Goal: Information Seeking & Learning: Learn about a topic

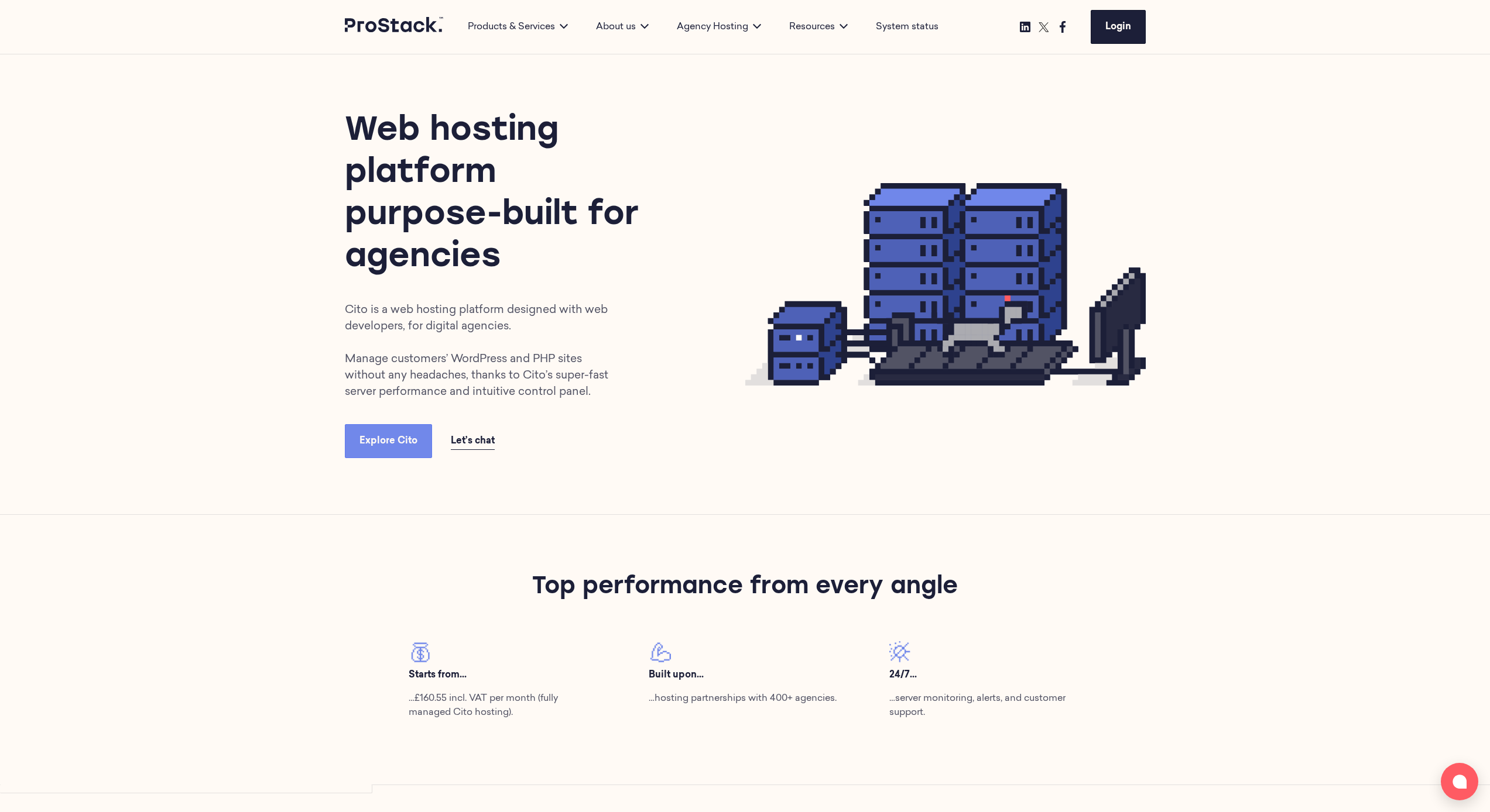
scroll to position [13, 0]
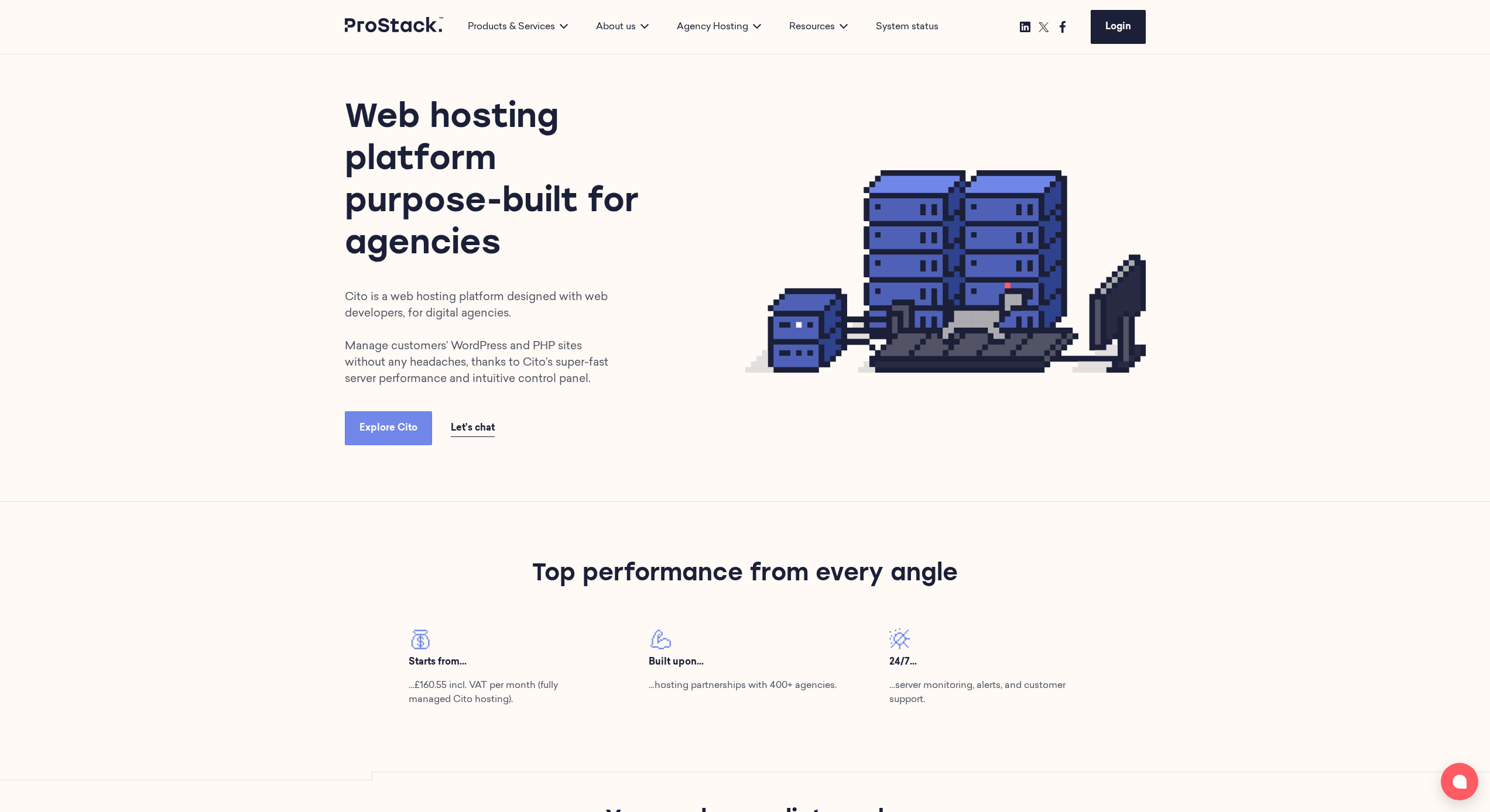
click at [661, 425] on div "Top performance from every angle Starts from... …£160.55 incl. VAT per month (f…" at bounding box center [745, 637] width 801 height 270
drag, startPoint x: 578, startPoint y: 728, endPoint x: 364, endPoint y: 614, distance: 242.5
click at [366, 425] on div "Top performance from every angle Starts from... …£160.55 incl. VAT per month (f…" at bounding box center [745, 637] width 801 height 270
click at [567, 425] on p "…£160.55 incl. VAT per month (fully managed Cito hosting)." at bounding box center [504, 692] width 192 height 28
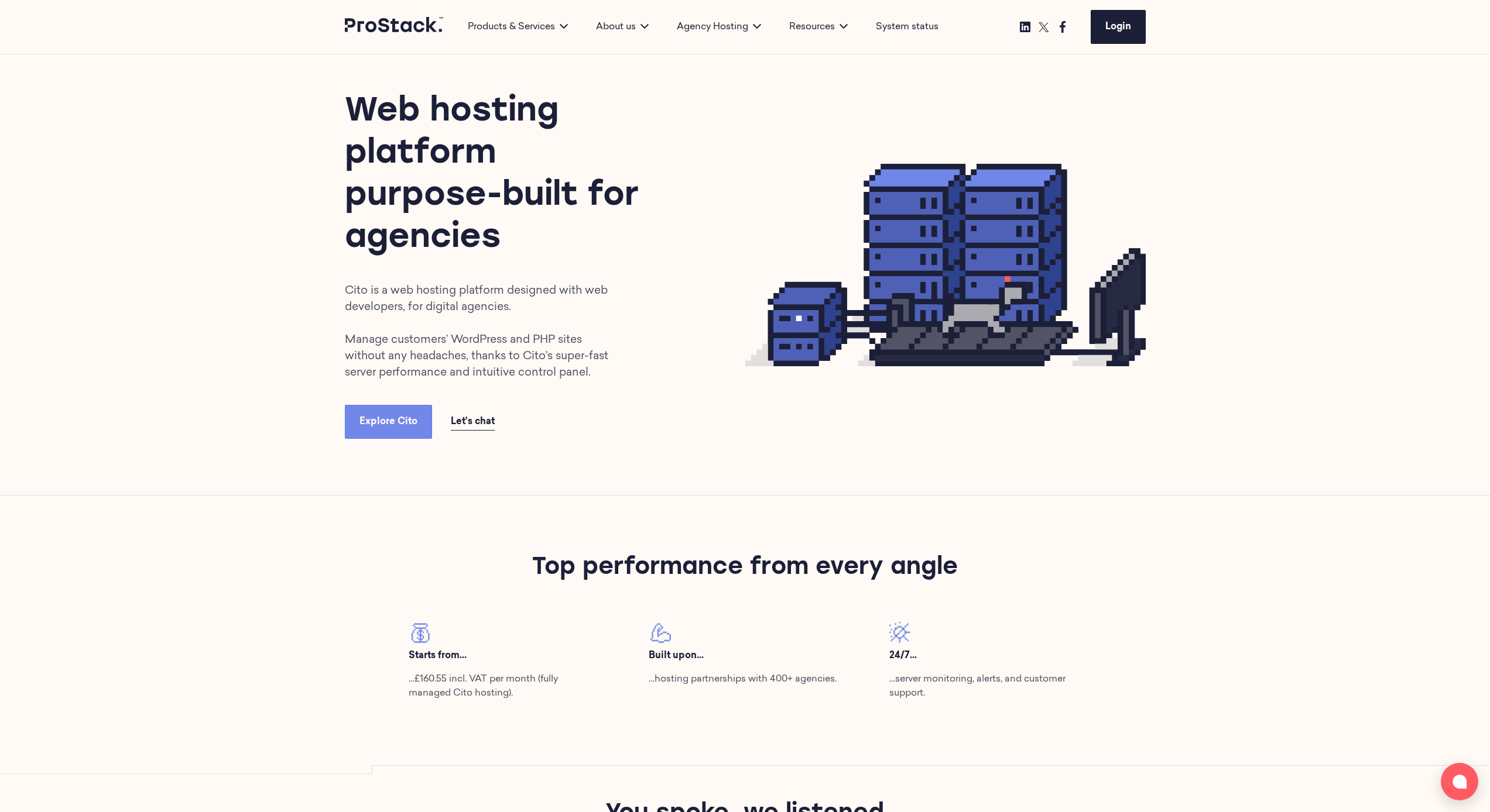
drag, startPoint x: 925, startPoint y: 648, endPoint x: 879, endPoint y: 648, distance: 46.0
click at [834, 425] on div "24/7... …server monitoring, alerts, and customer support." at bounding box center [986, 666] width 240 height 87
click at [834, 425] on p "…server monitoring, alerts, and customer support." at bounding box center [986, 686] width 192 height 28
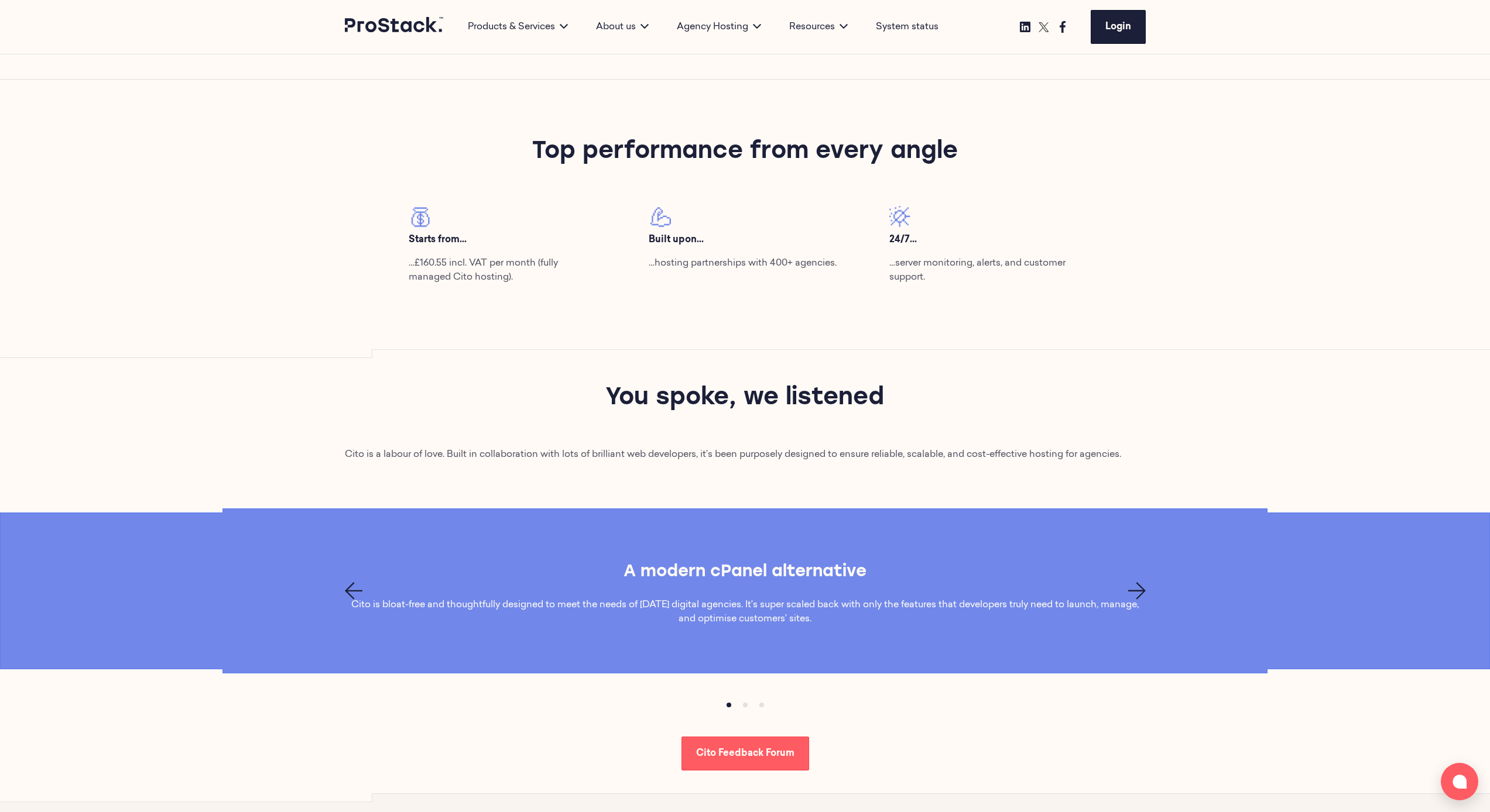
scroll to position [539, 0]
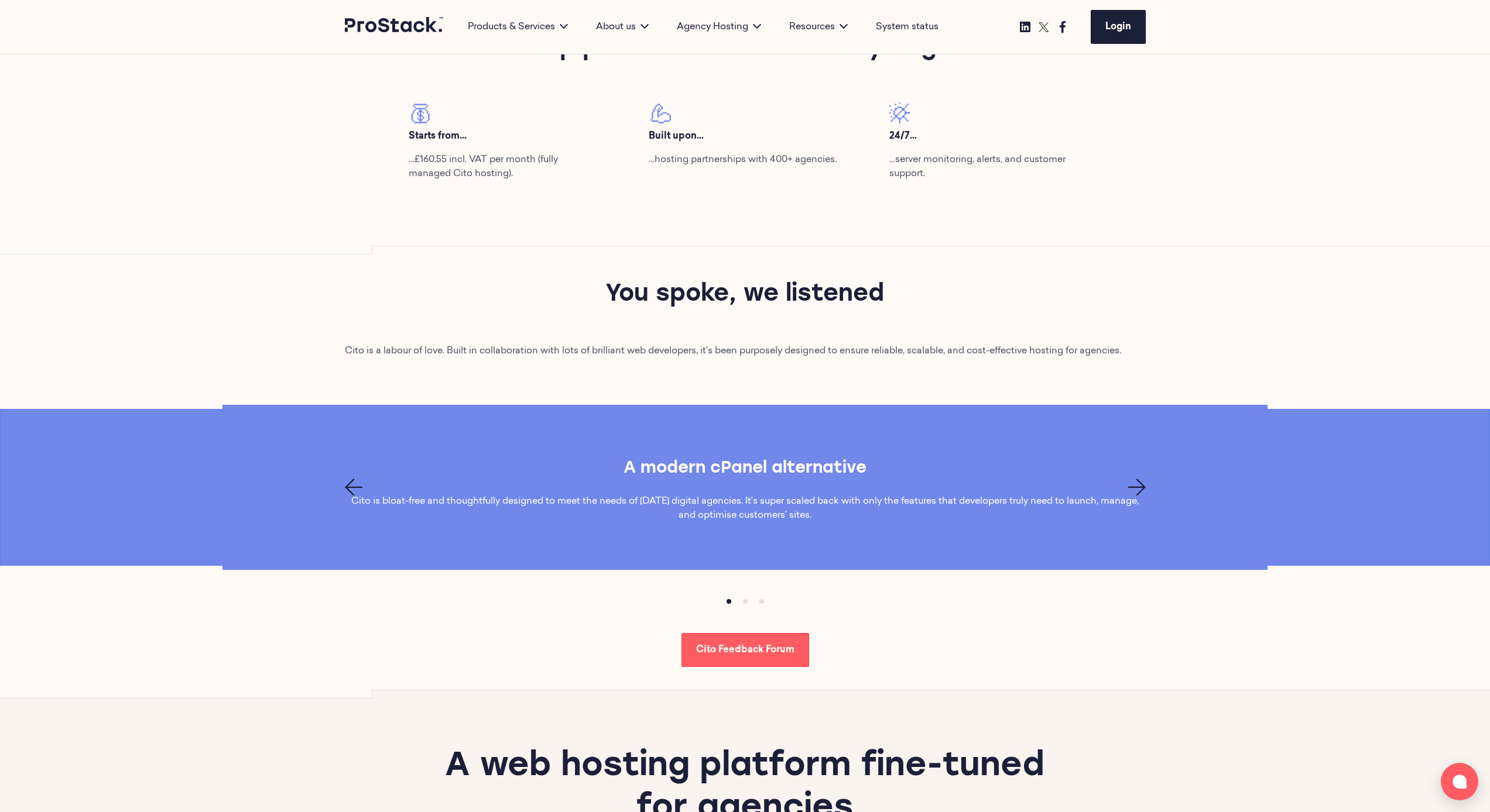
click at [834, 425] on icon "Next page" at bounding box center [1137, 487] width 18 height 17
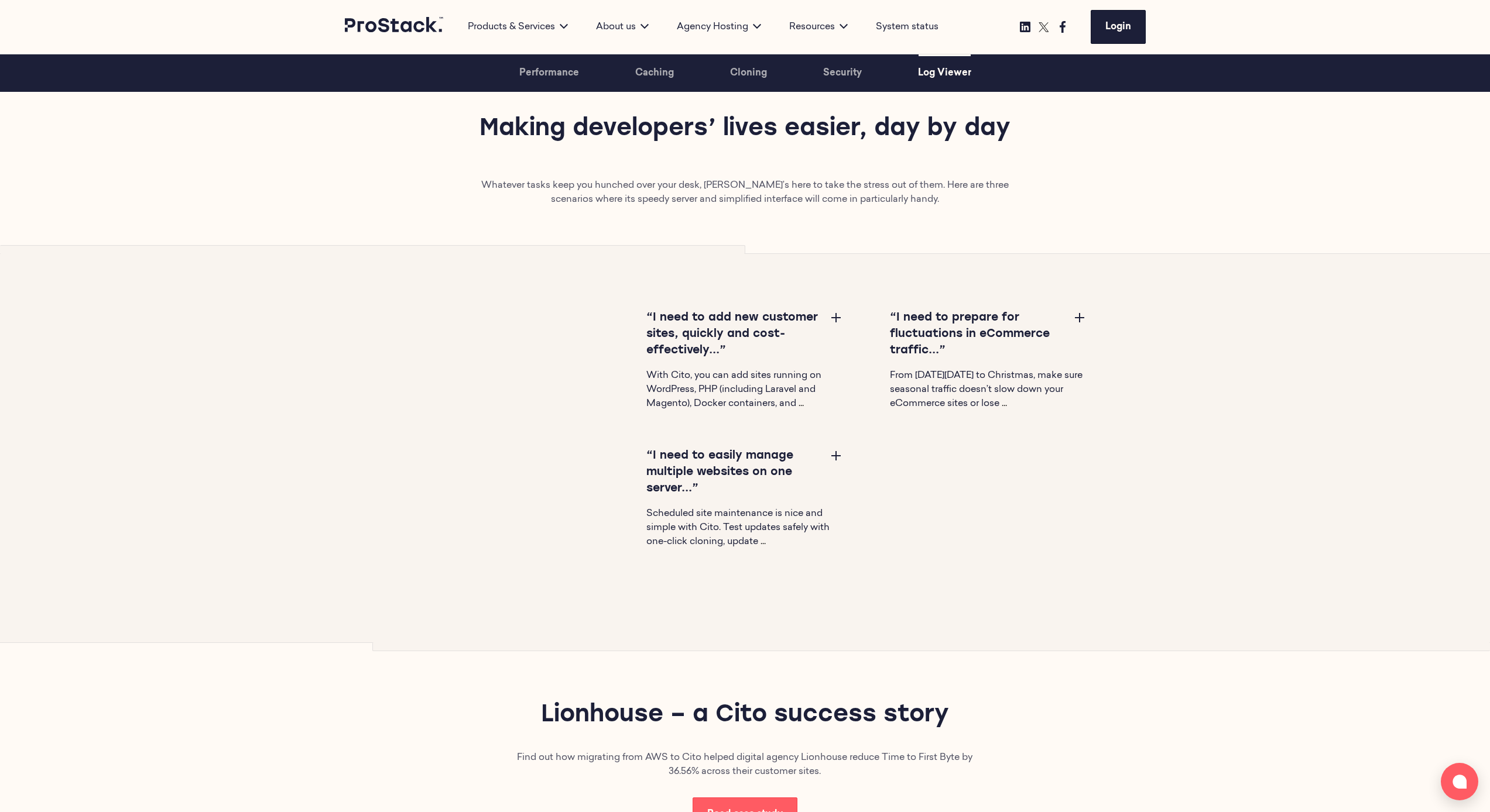
scroll to position [3732, 0]
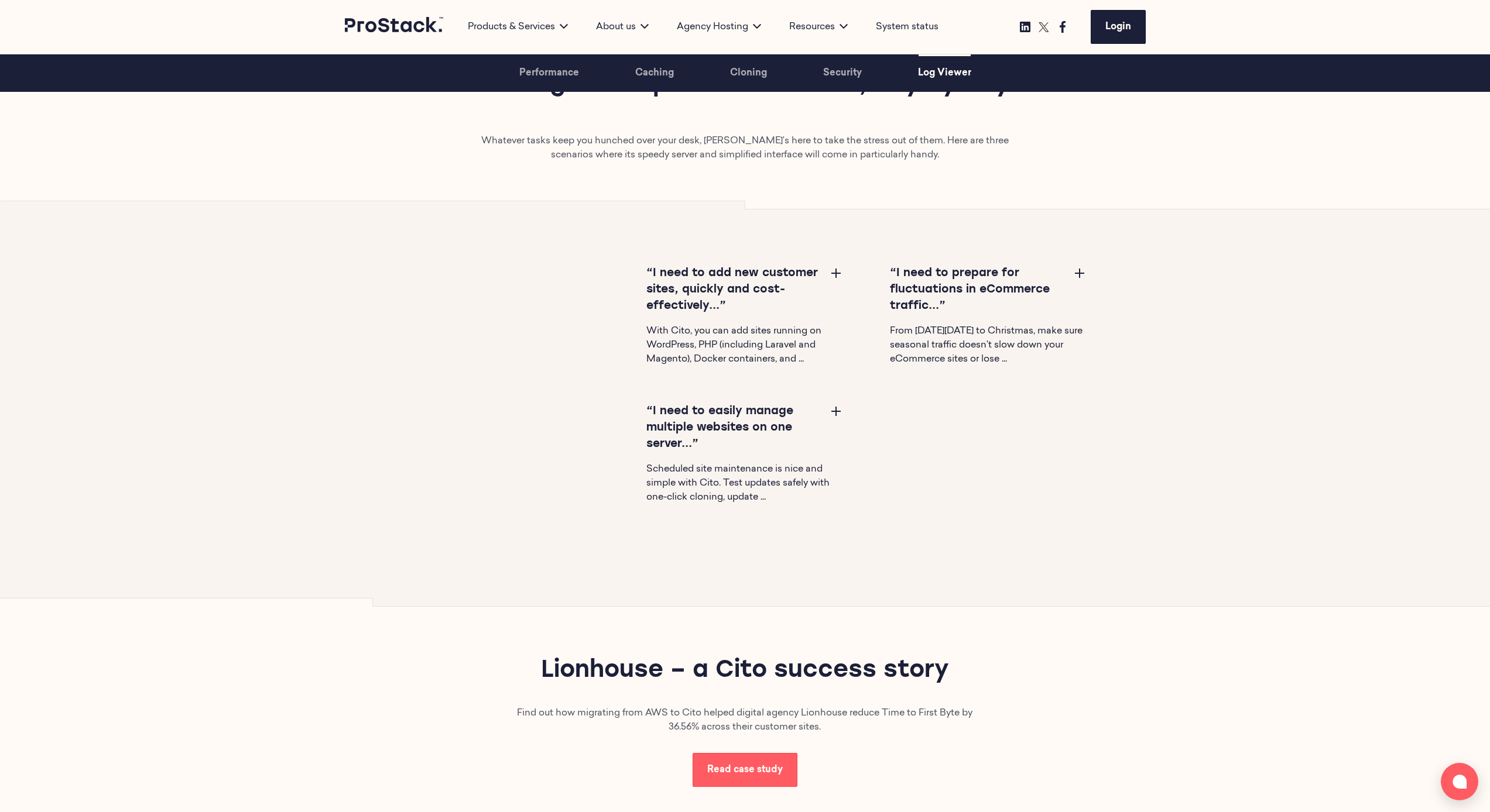
click at [834, 413] on button at bounding box center [836, 411] width 14 height 14
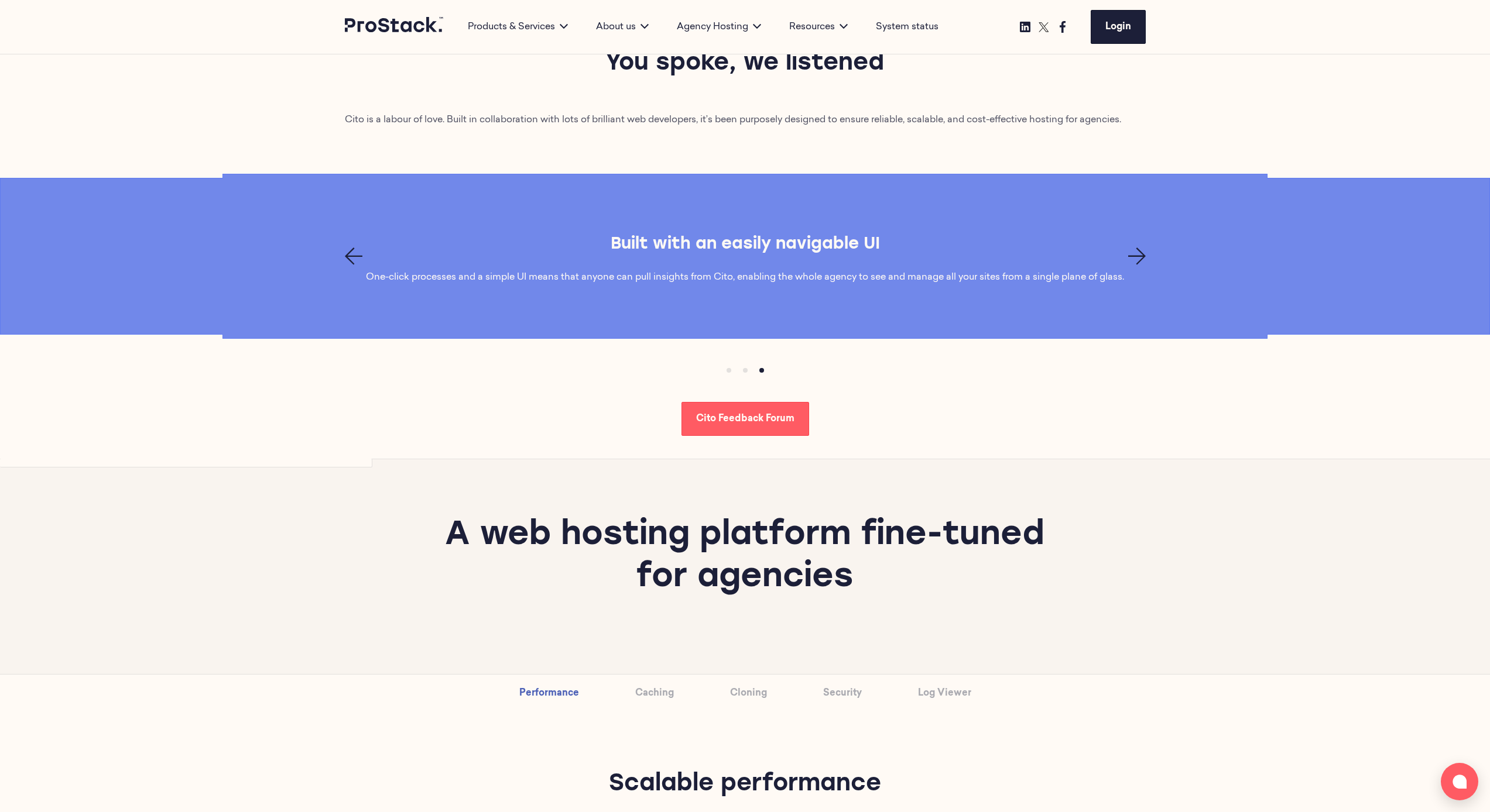
scroll to position [766, 0]
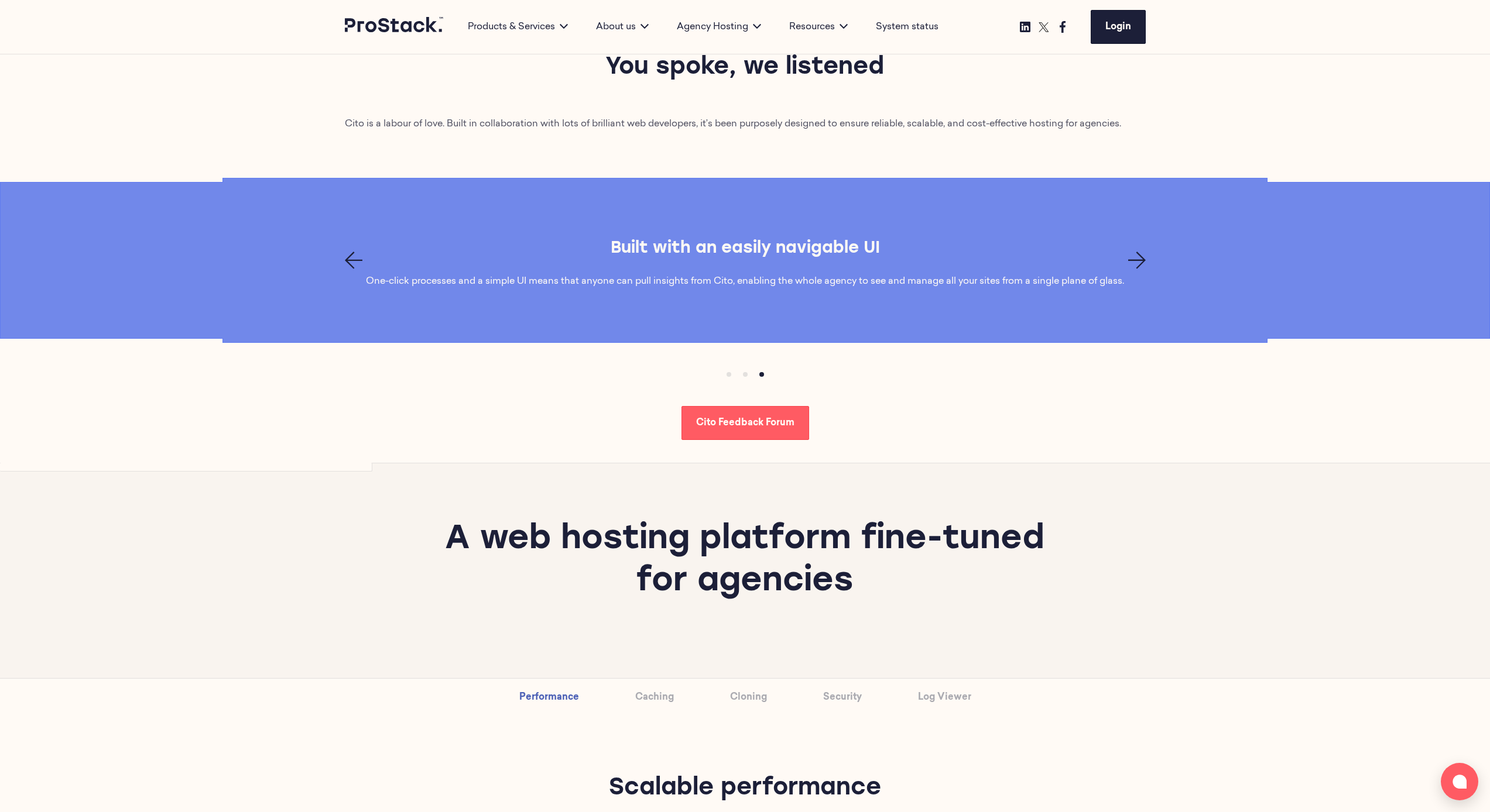
click at [834, 263] on icon "Next page" at bounding box center [1137, 260] width 18 height 17
click at [834, 262] on icon "Next page" at bounding box center [1137, 260] width 18 height 17
click at [834, 259] on icon "Next page" at bounding box center [1137, 260] width 18 height 17
click at [834, 263] on div "A modern cPanel alternative Cito is bloat-free and thoughtfully designed to mee…" at bounding box center [745, 261] width 1489 height 70
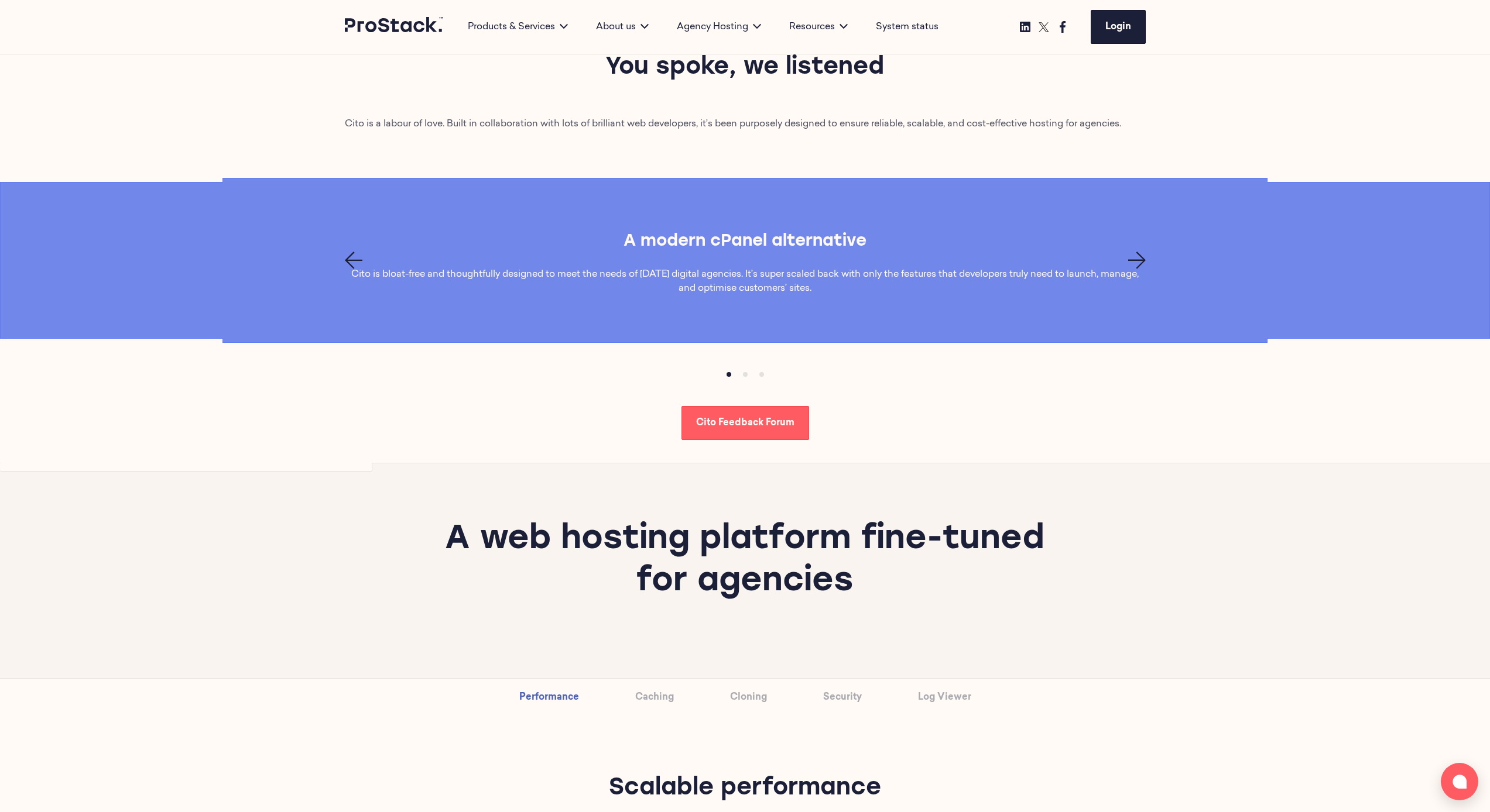
click at [834, 266] on div "A modern cPanel alternative Cito is bloat-free and thoughtfully designed to mee…" at bounding box center [745, 261] width 1489 height 70
click at [834, 262] on icon "Next page" at bounding box center [1137, 260] width 18 height 17
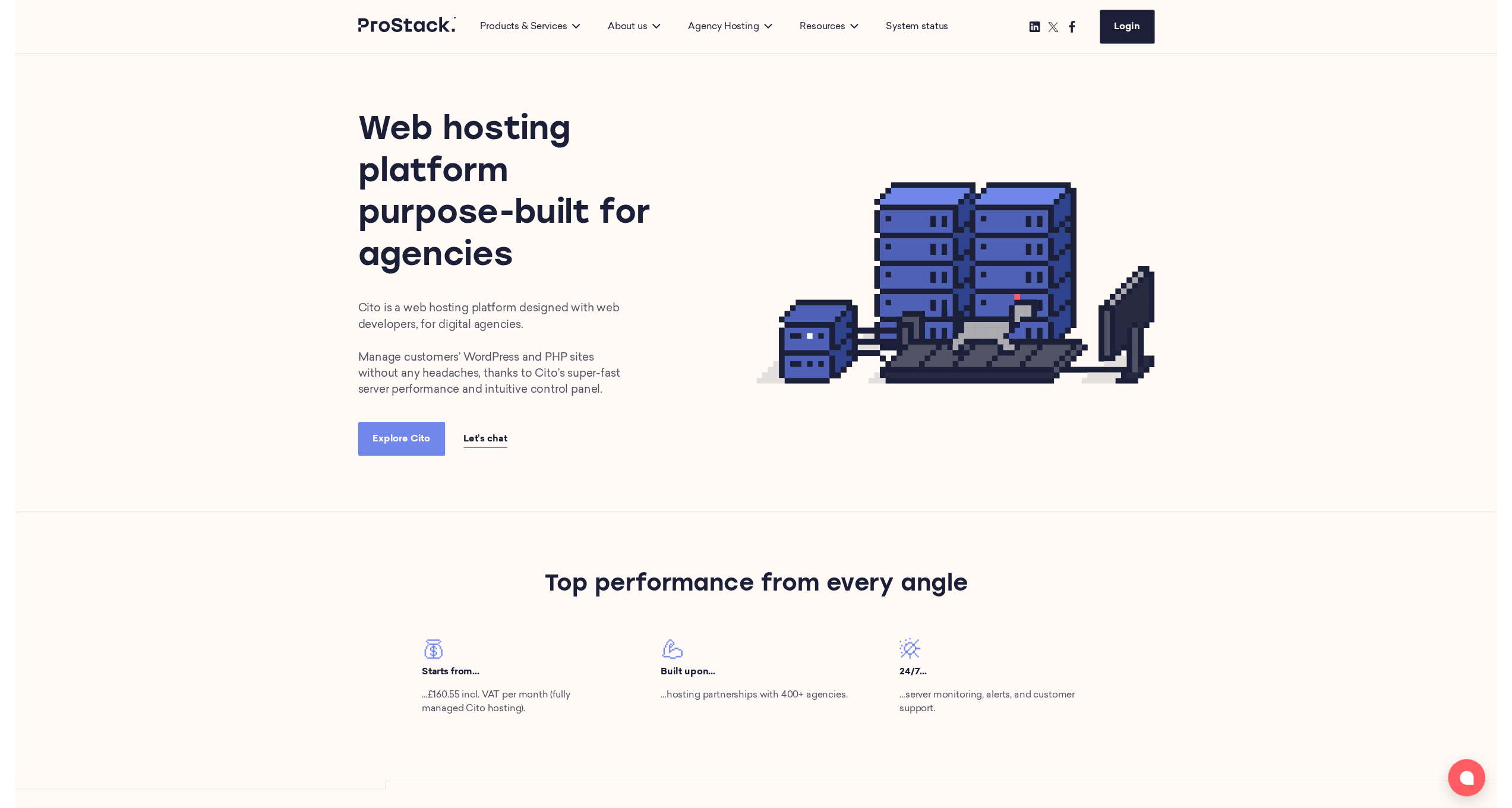
scroll to position [0, 0]
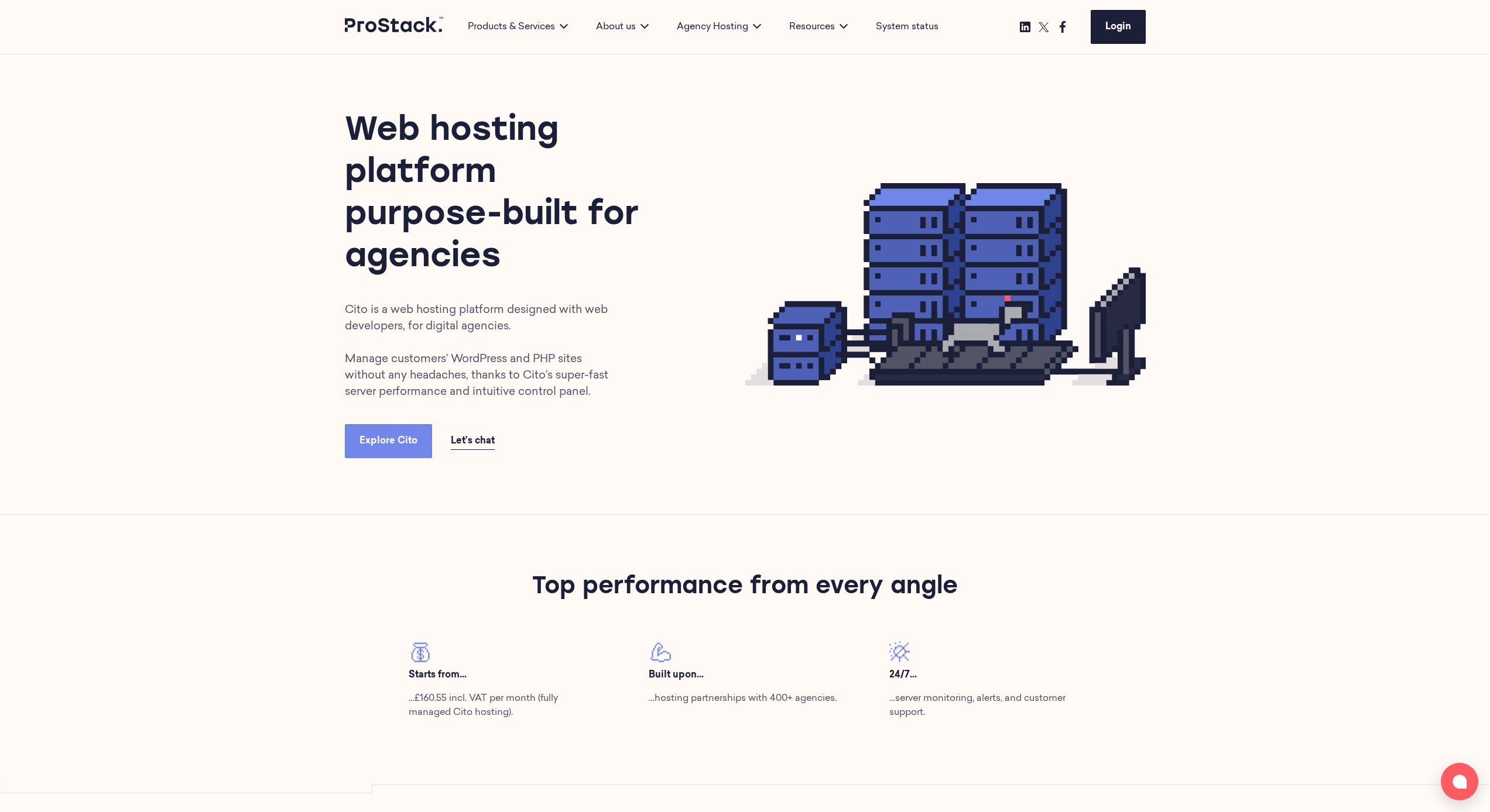
drag, startPoint x: 1006, startPoint y: 181, endPoint x: 1385, endPoint y: 3, distance: 418.7
click at [834, 172] on div "Web hosting platform purpose-built for agencies Cito is a web hosting platform …" at bounding box center [745, 284] width 801 height 347
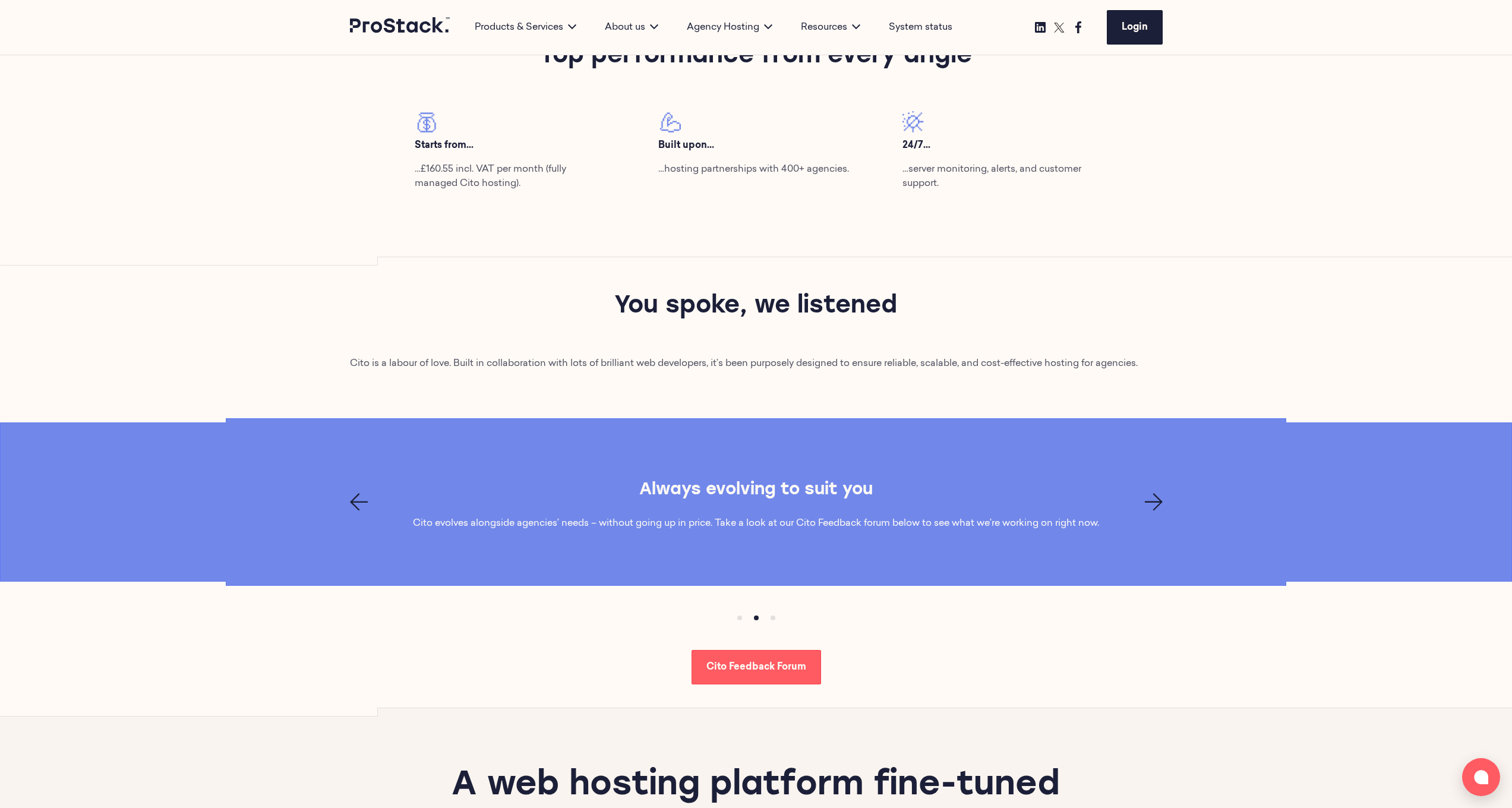
scroll to position [541, 0]
drag, startPoint x: 797, startPoint y: 523, endPoint x: 875, endPoint y: 522, distance: 78.0
click at [846, 432] on p "Cito evolves alongside agencies’ needs – without going up in price. Take a look…" at bounding box center [834, 523] width 686 height 14
click at [846, 432] on div "A modern cPanel alternative Cito is bloat-free and thoughtfully designed to mee…" at bounding box center [756, 501] width 1511 height 71
click at [357, 432] on icon "Previous page" at bounding box center [359, 501] width 18 height 18
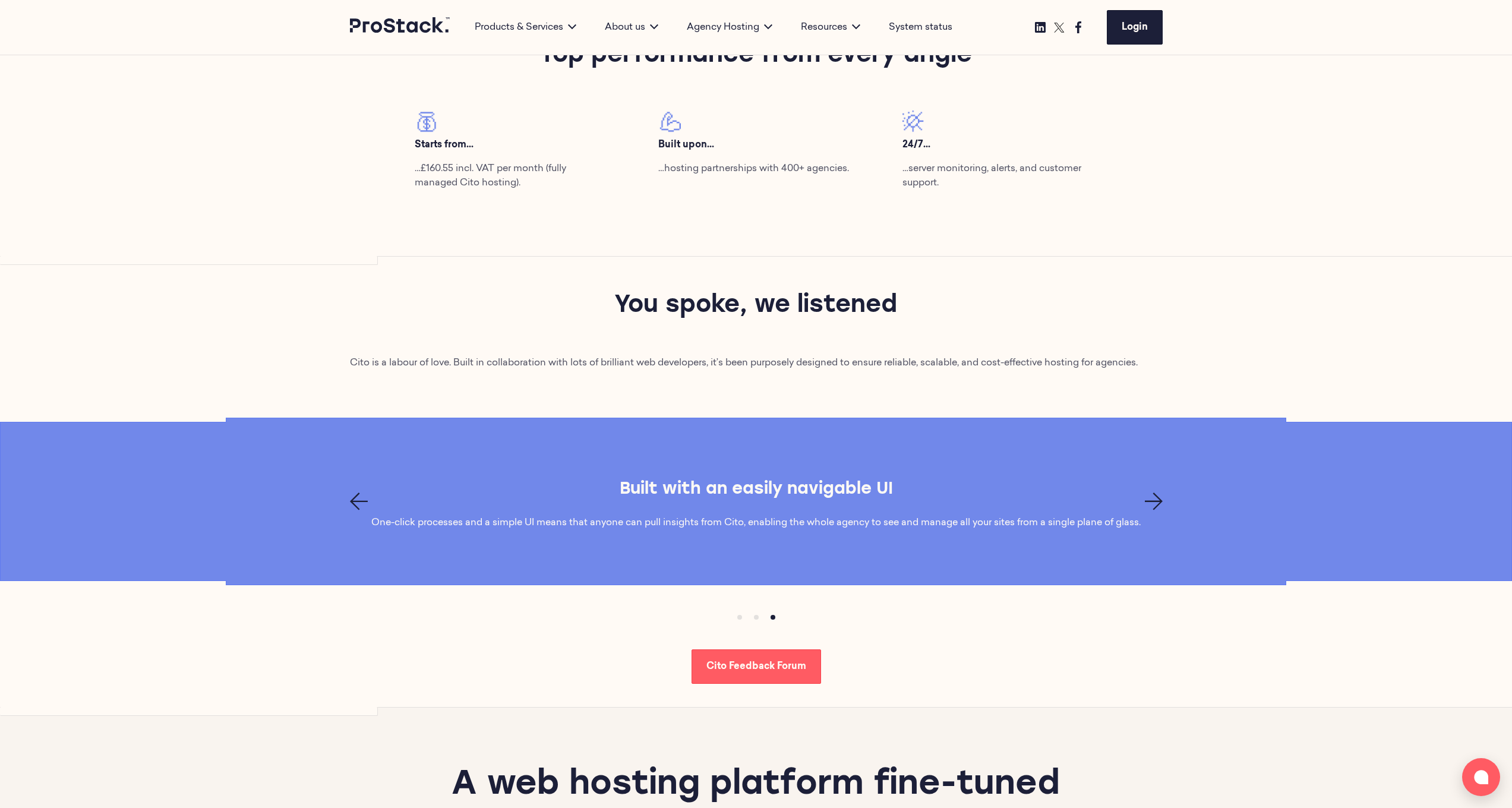
click at [846, 432] on div at bounding box center [756, 501] width 813 height 18
click at [846, 432] on icon "Next page" at bounding box center [1153, 501] width 18 height 18
click at [846, 432] on div "Built with an easily navigable UI One-click processes and a simple UI means tha…" at bounding box center [756, 501] width 1511 height 71
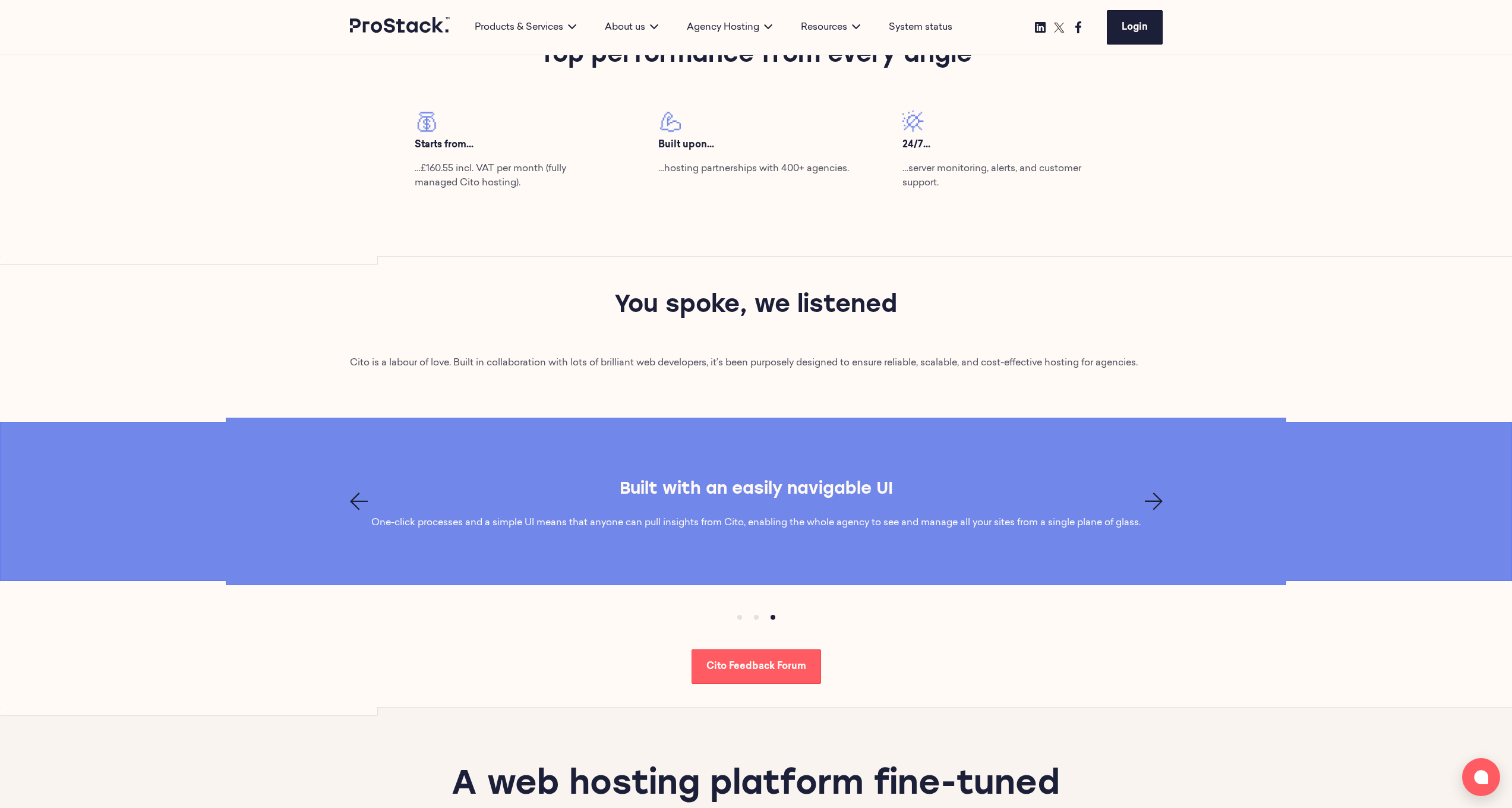
click at [846, 432] on icon "Next page" at bounding box center [1153, 501] width 18 height 18
drag, startPoint x: 1159, startPoint y: 499, endPoint x: 1144, endPoint y: 626, distance: 127.9
click at [846, 432] on section "A modern cPanel alternative Cito is bloat-free and thoughtfully designed to mee…" at bounding box center [756, 551] width 1512 height 266
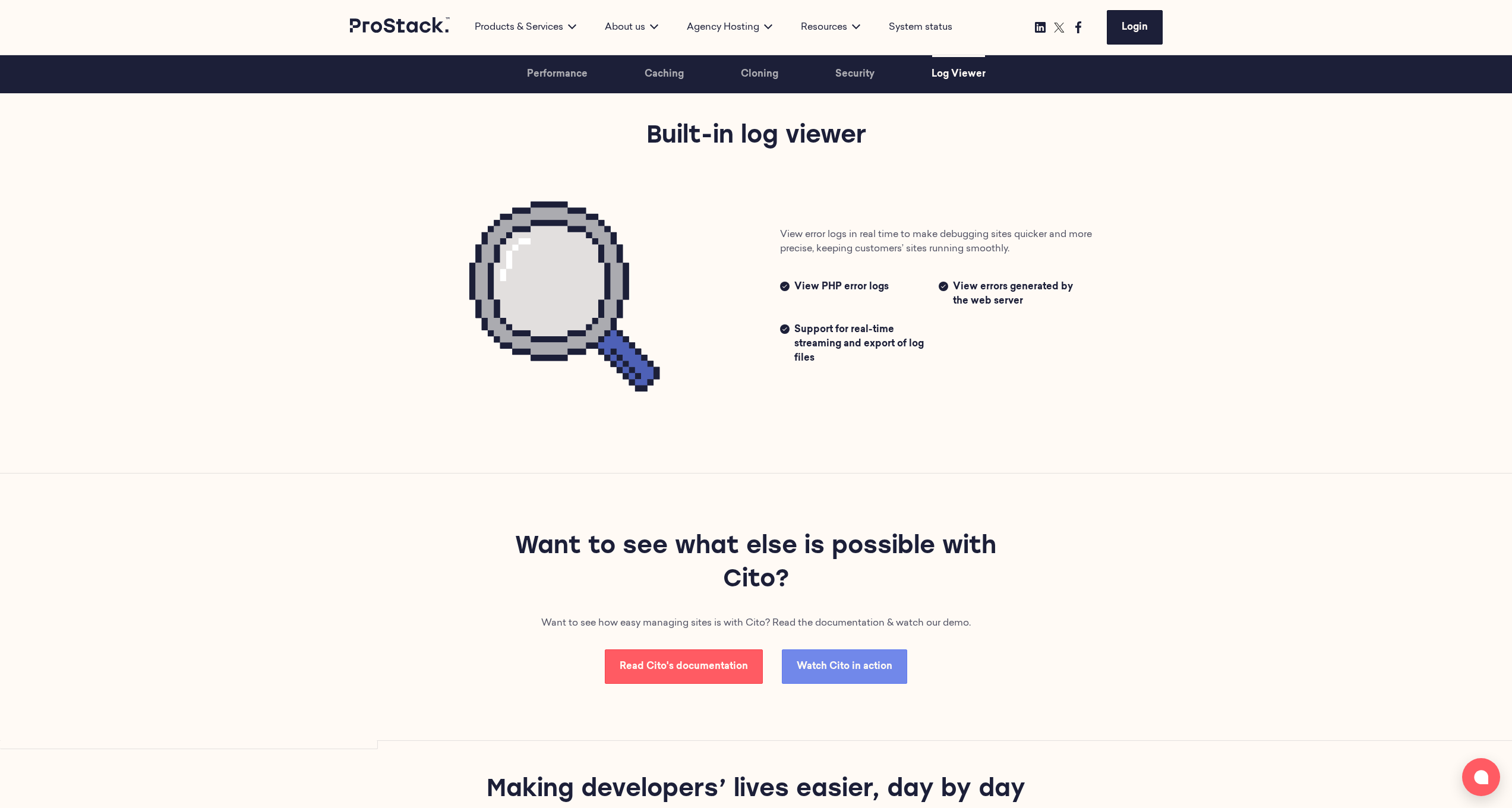
scroll to position [3100, 0]
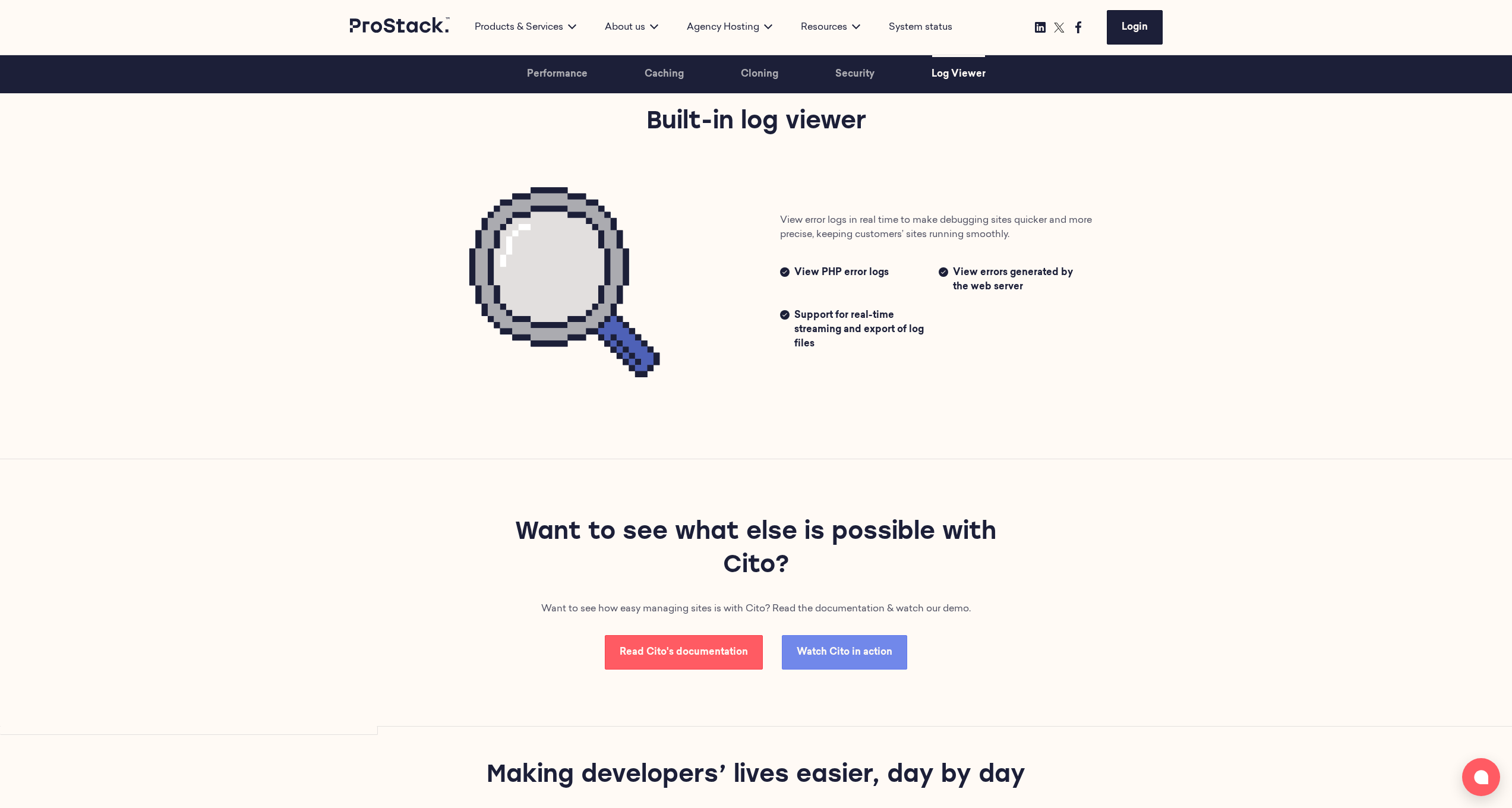
click at [711, 432] on p "Want to see how easy managing sites is with Cito? Read the documentation & watc…" at bounding box center [755, 609] width 488 height 14
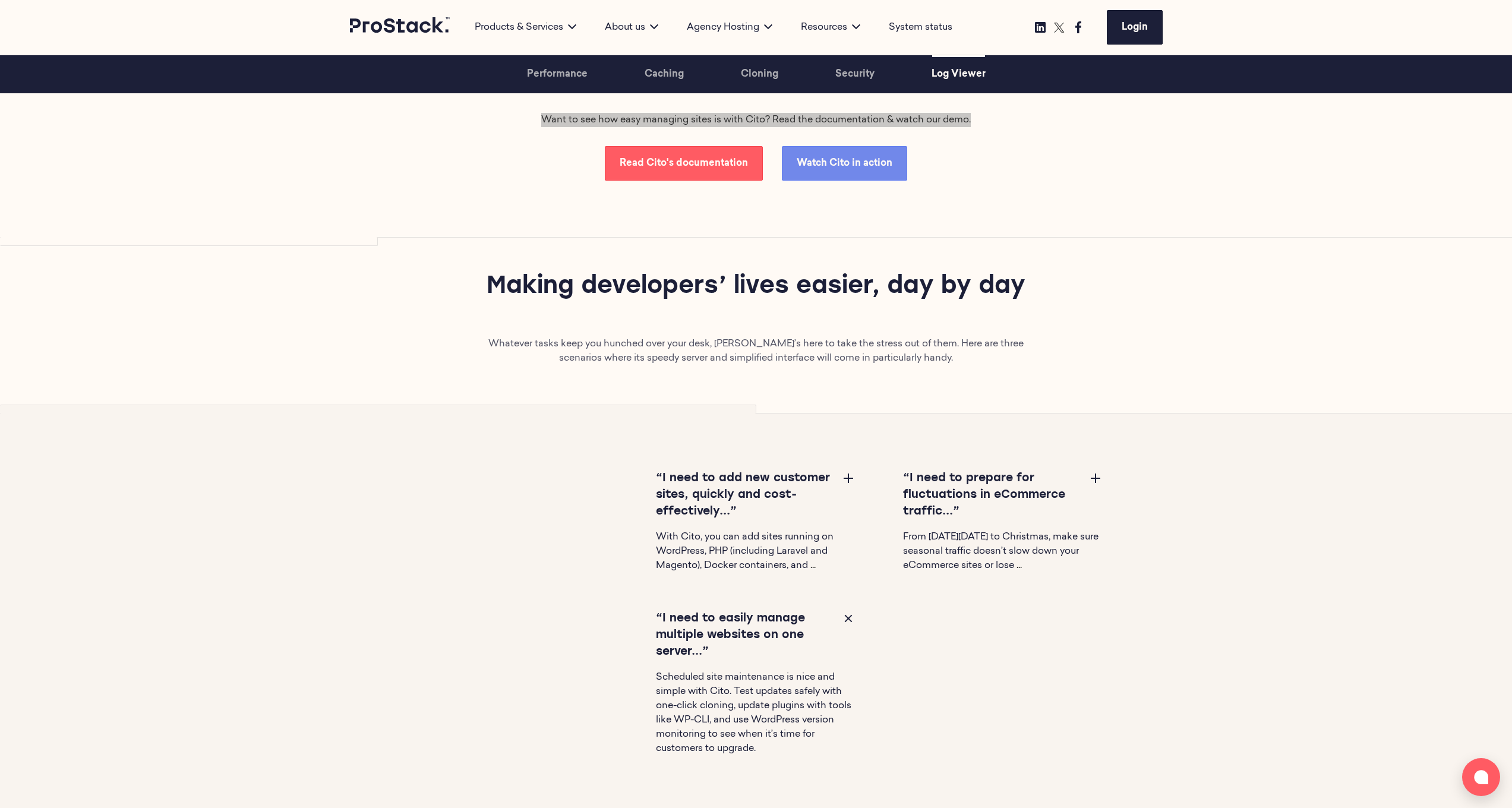
scroll to position [3590, 0]
click at [846, 432] on button at bounding box center [849, 476] width 14 height 14
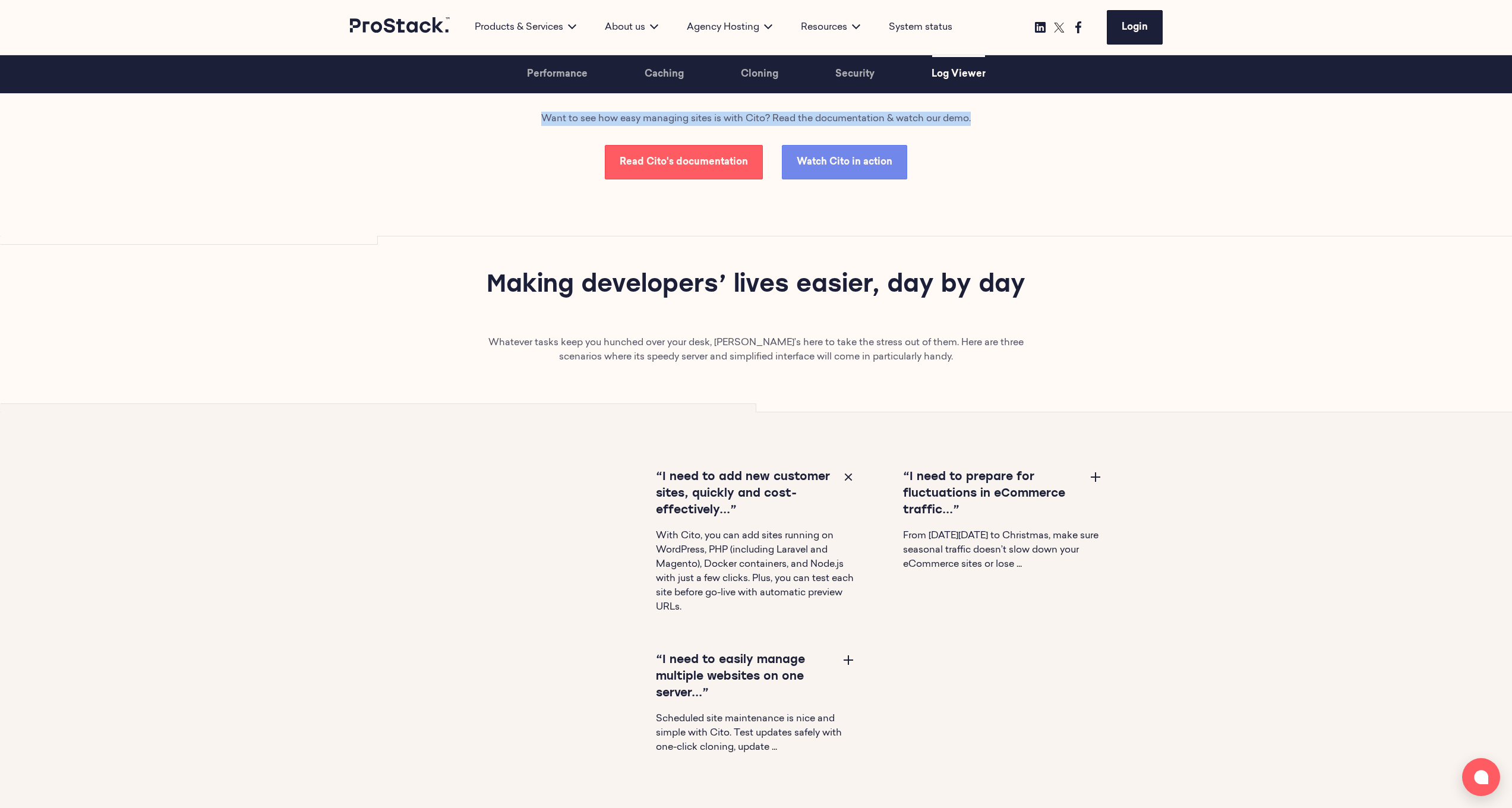
click at [846, 432] on button at bounding box center [1096, 476] width 14 height 14
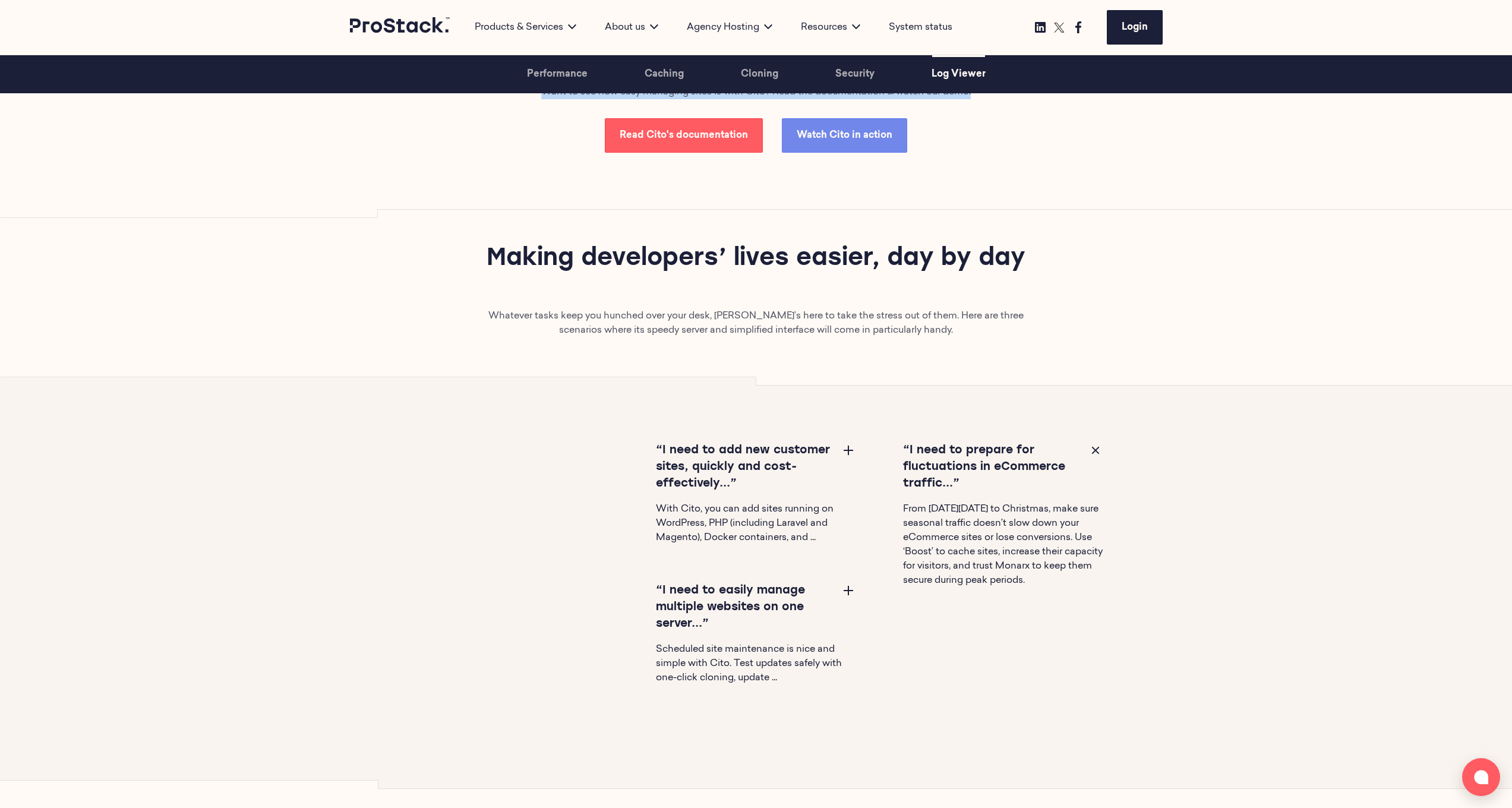
scroll to position [3618, 0]
click at [845, 432] on button at bounding box center [849, 589] width 14 height 14
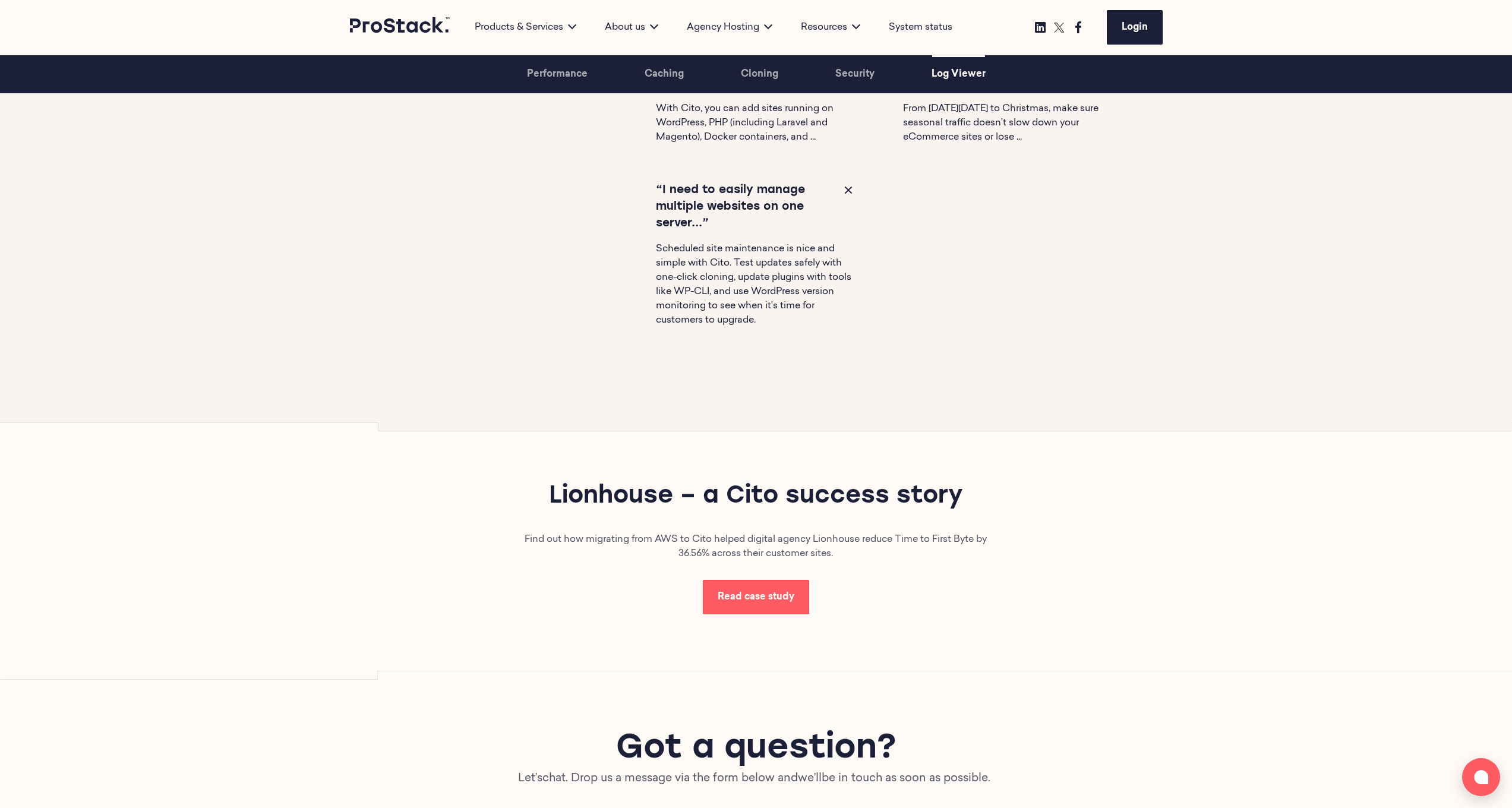
scroll to position [4027, 0]
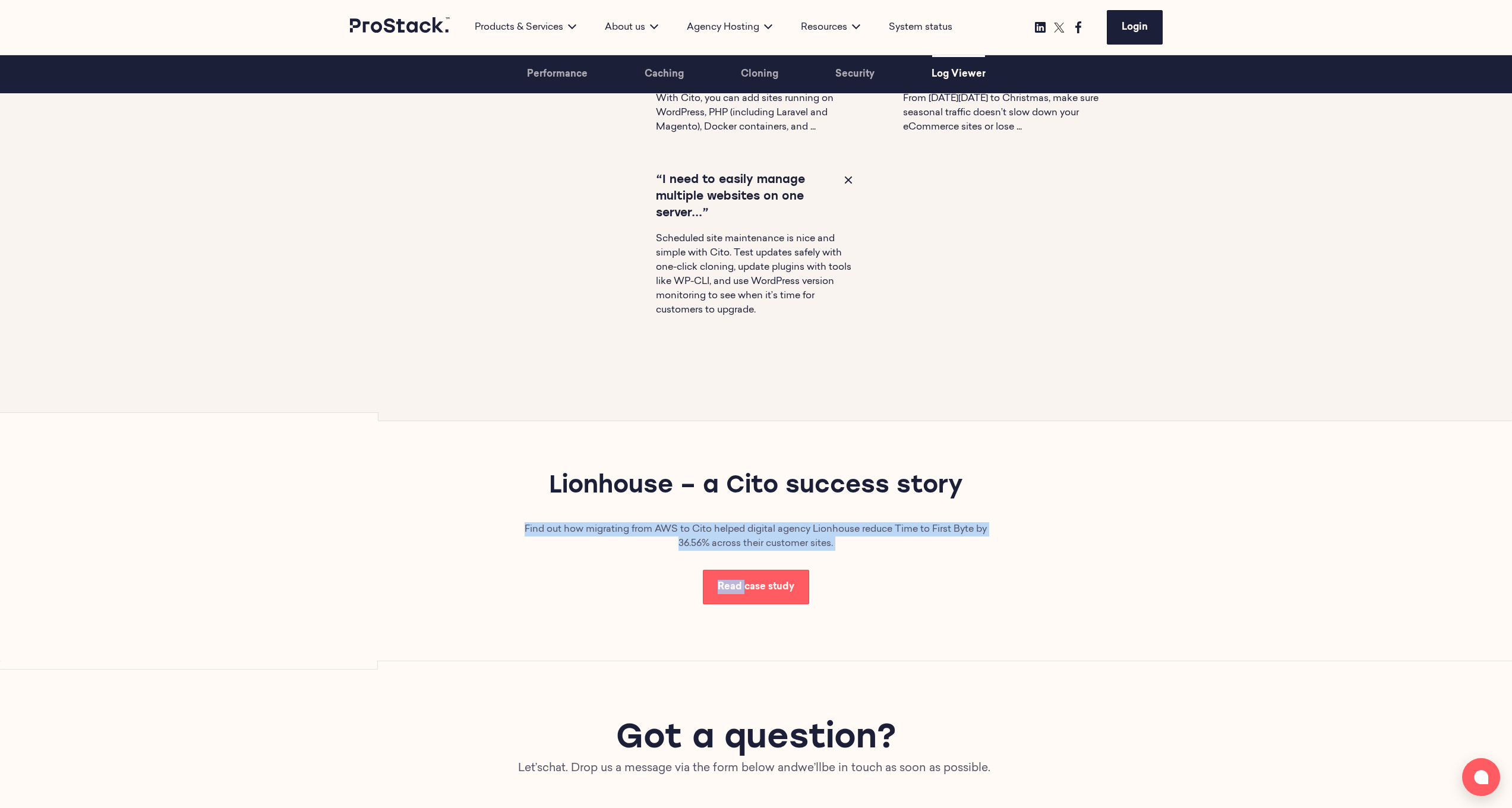
drag, startPoint x: 506, startPoint y: 532, endPoint x: 859, endPoint y: 553, distance: 353.6
click at [846, 432] on div "Lionhouse – a Cito success story Find out how migrating from AWS to Cito helped…" at bounding box center [756, 537] width 813 height 248
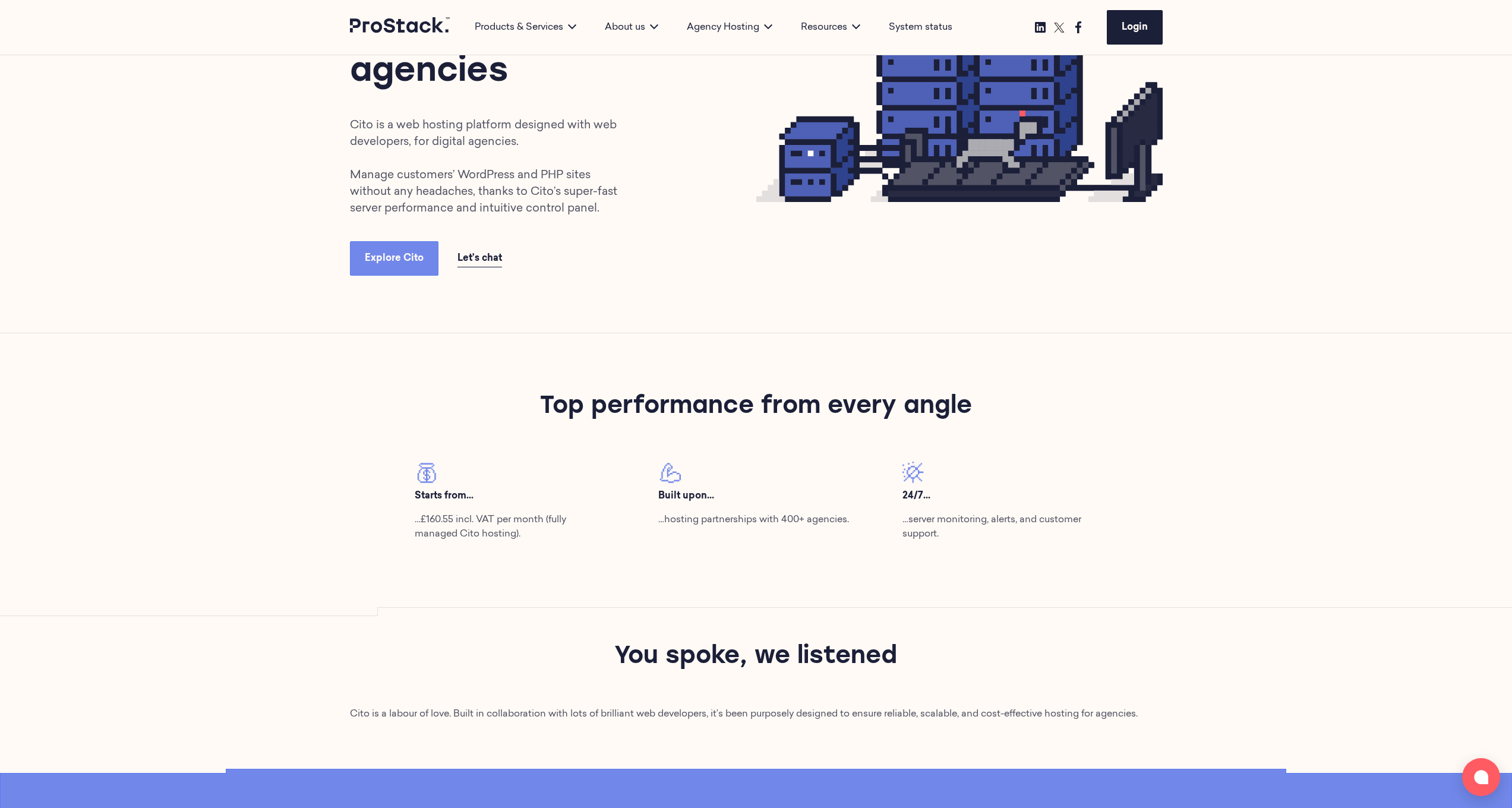
scroll to position [191, 0]
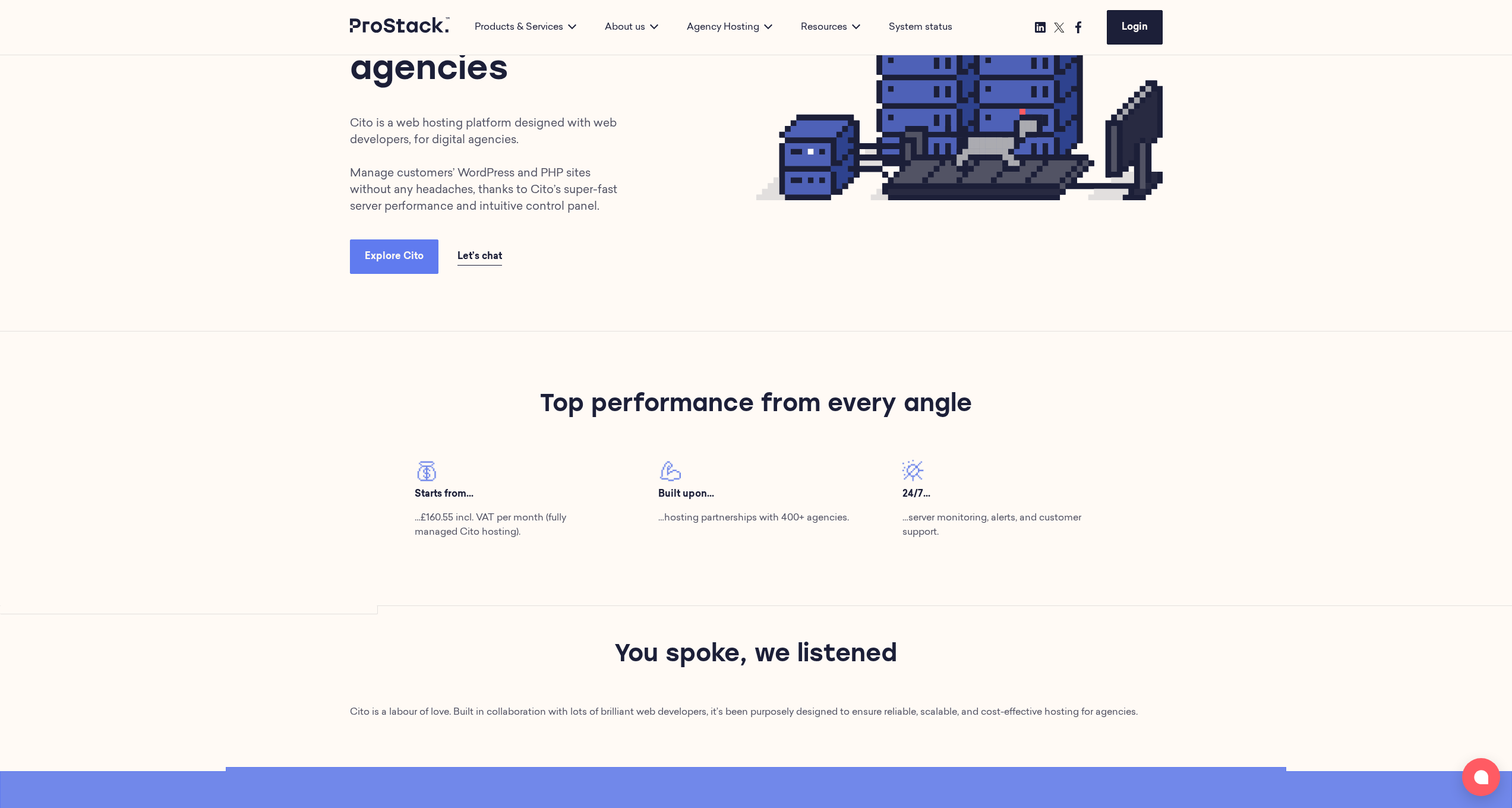
click at [389, 247] on link "Explore Cito" at bounding box center [394, 257] width 89 height 34
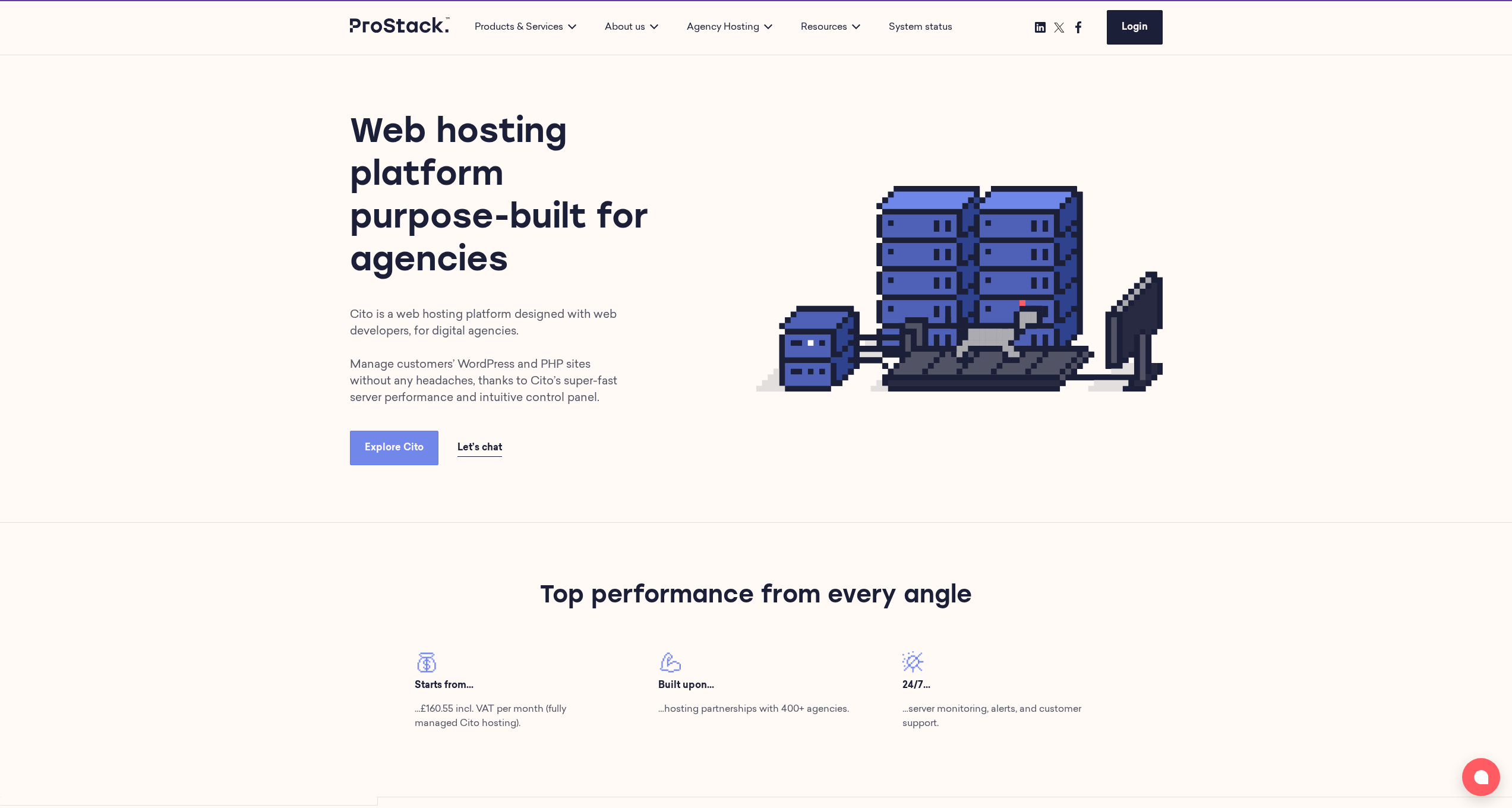
scroll to position [191, 0]
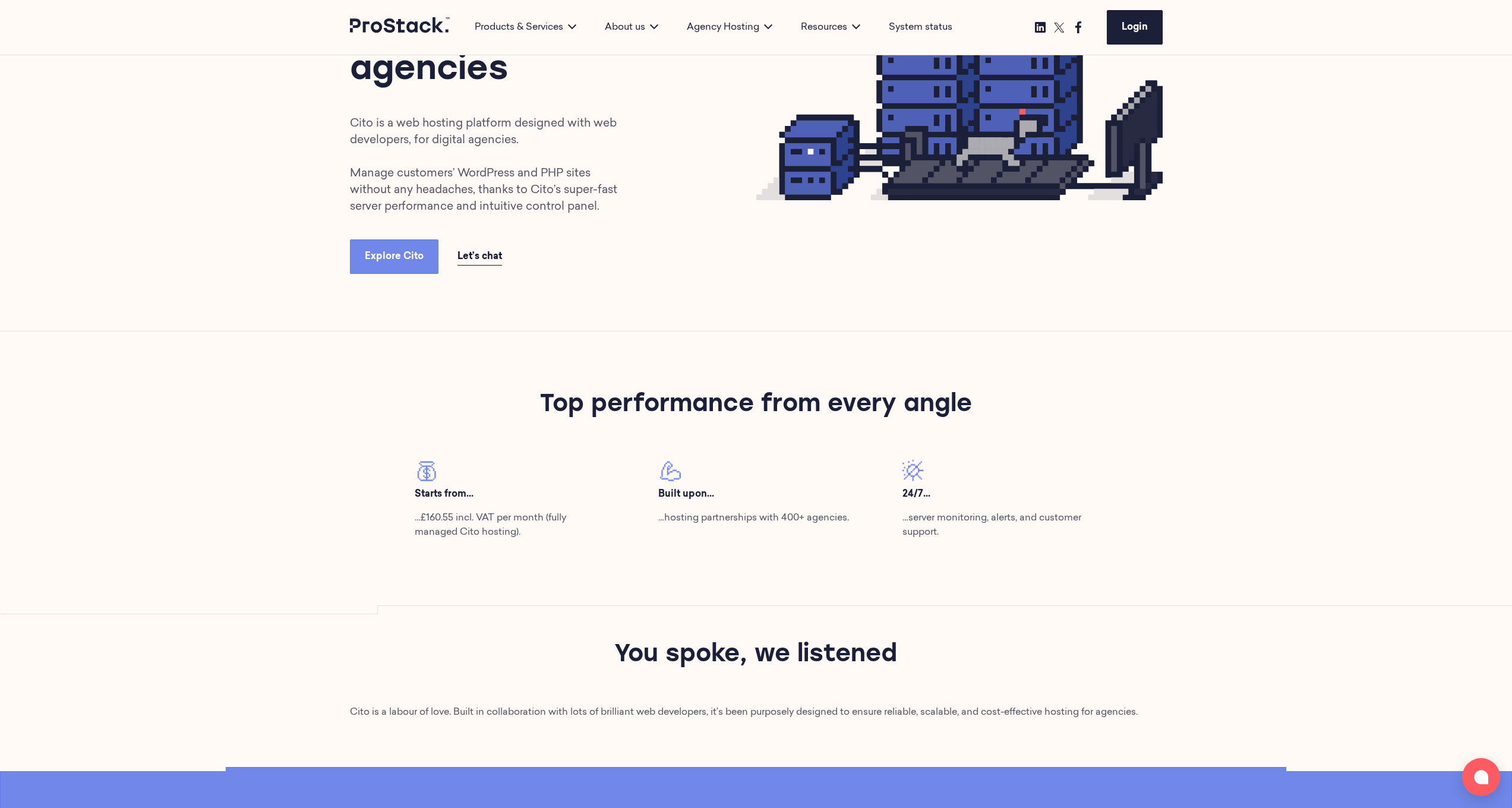
click at [476, 258] on span "Let’s chat" at bounding box center [480, 257] width 45 height 9
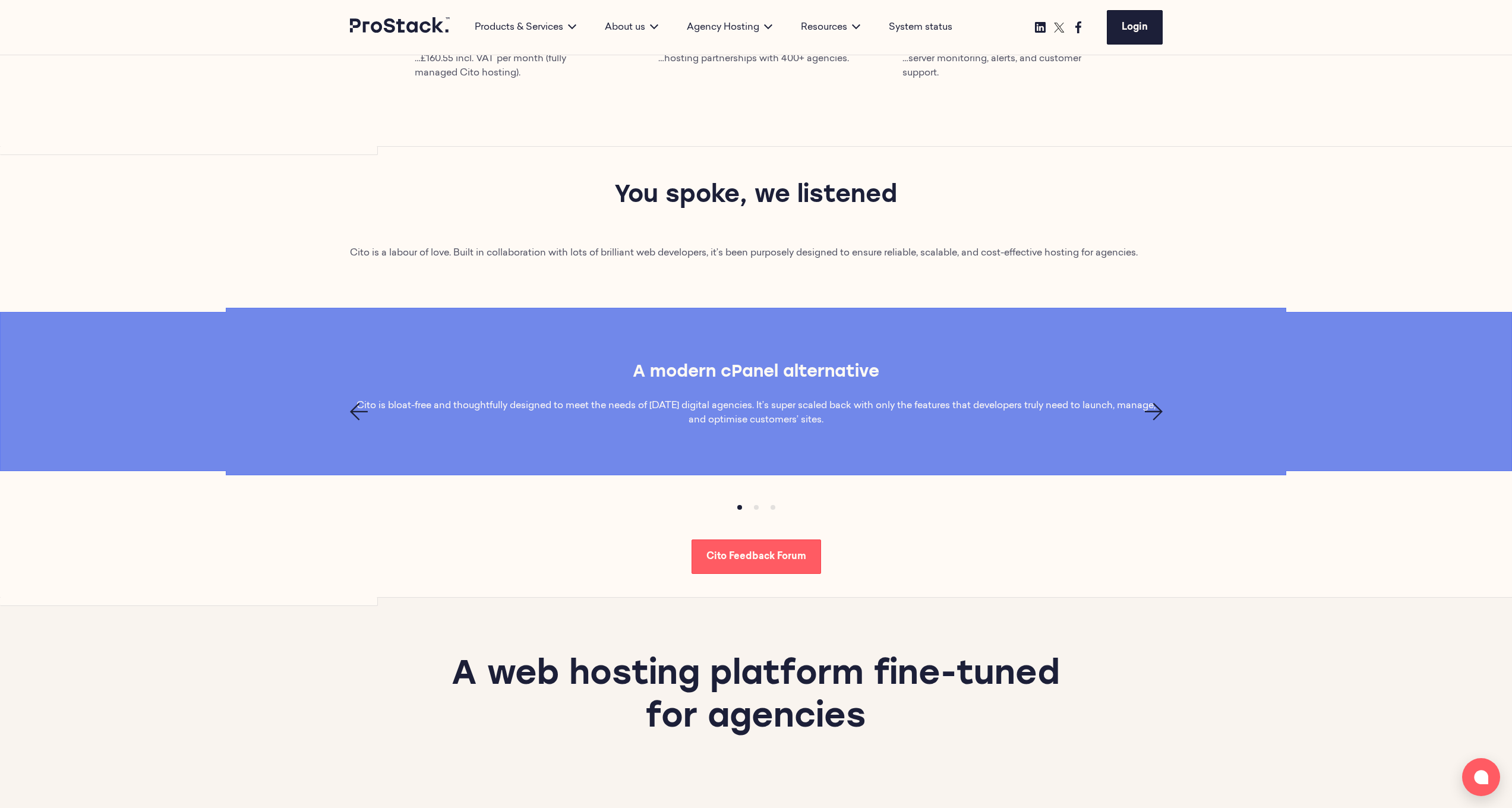
scroll to position [679, 0]
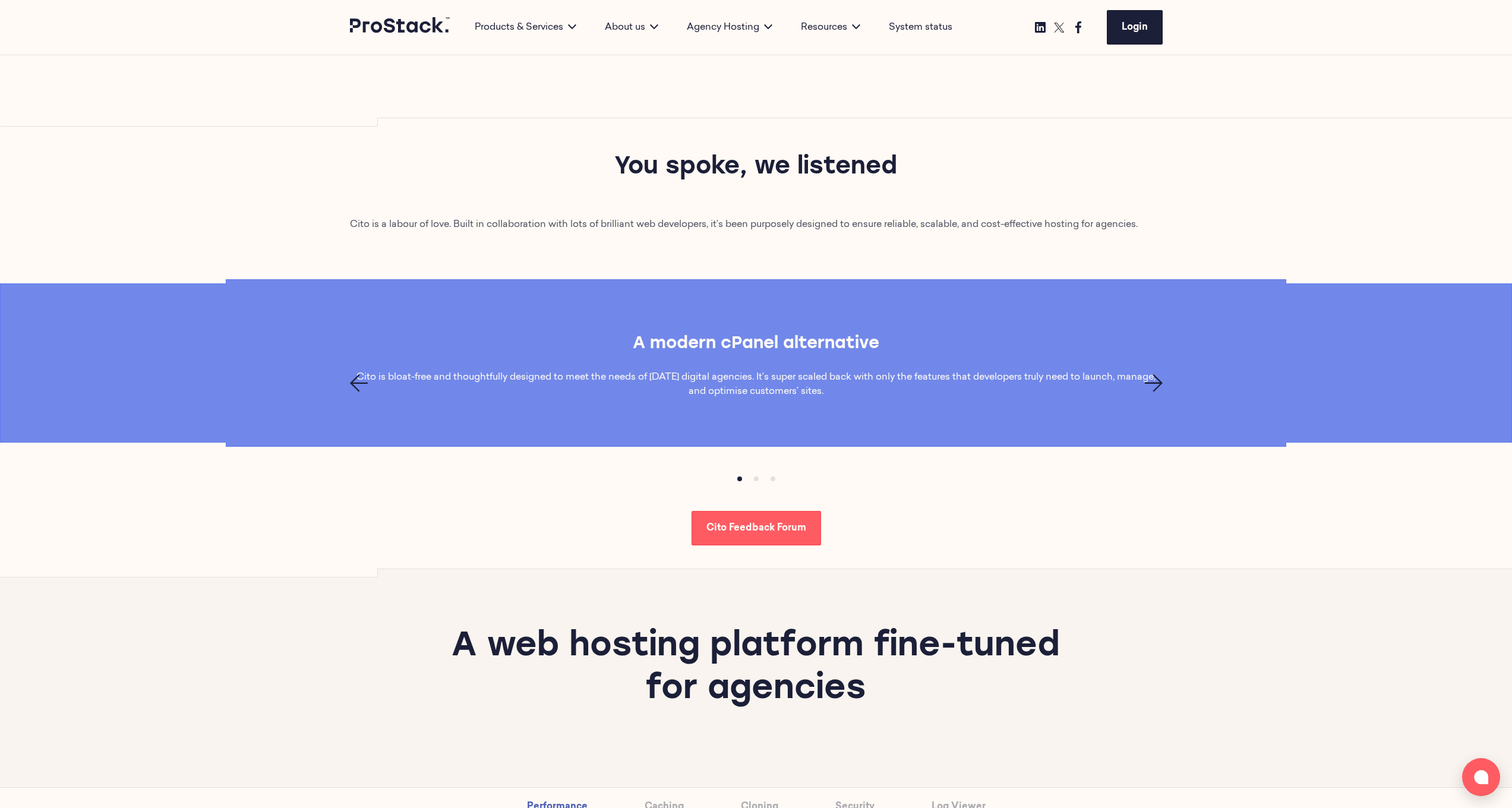
click at [352, 392] on icon "Previous page" at bounding box center [359, 383] width 18 height 18
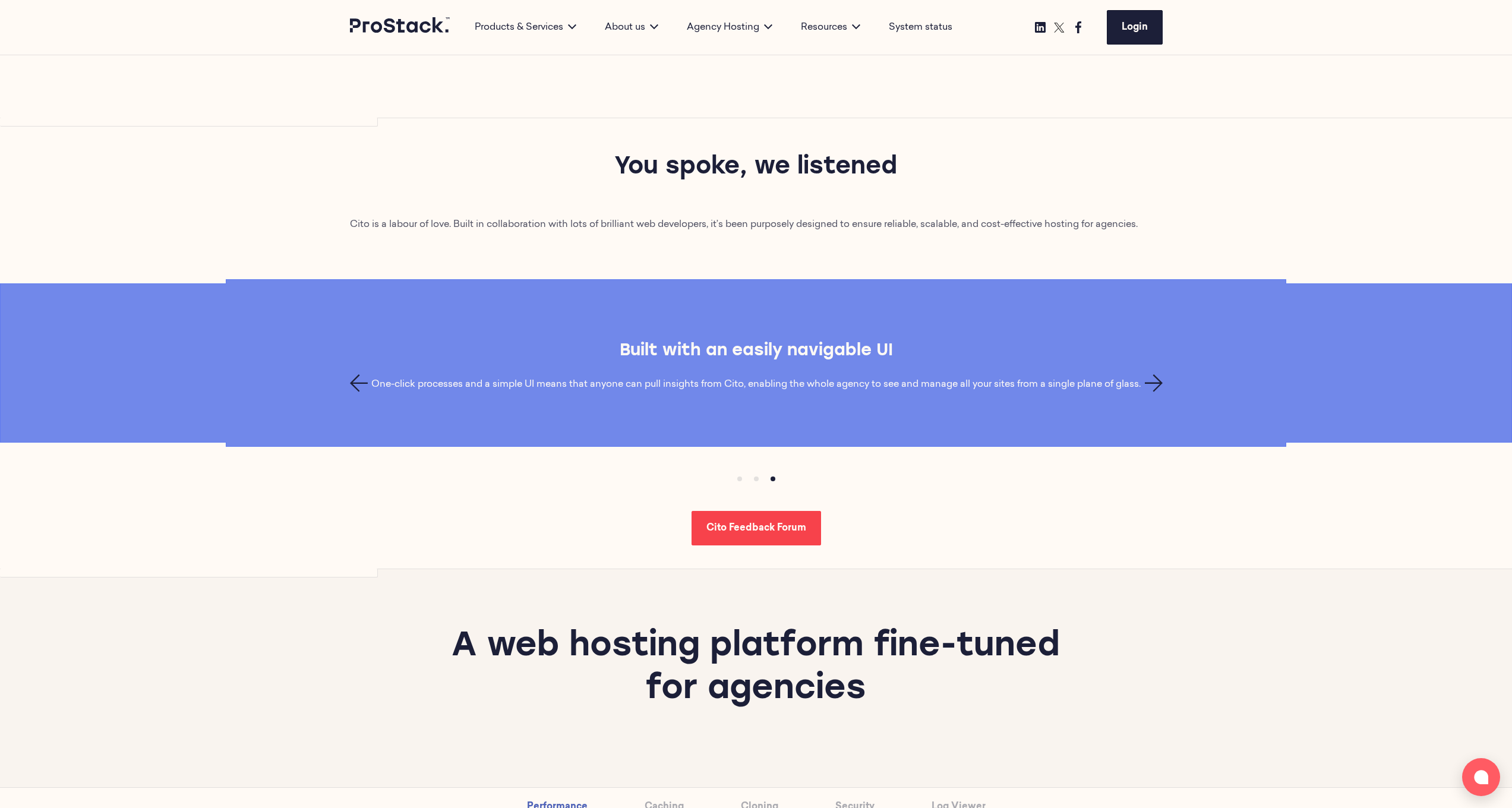
click at [801, 432] on span "Cito Feedback Forum" at bounding box center [757, 528] width 100 height 9
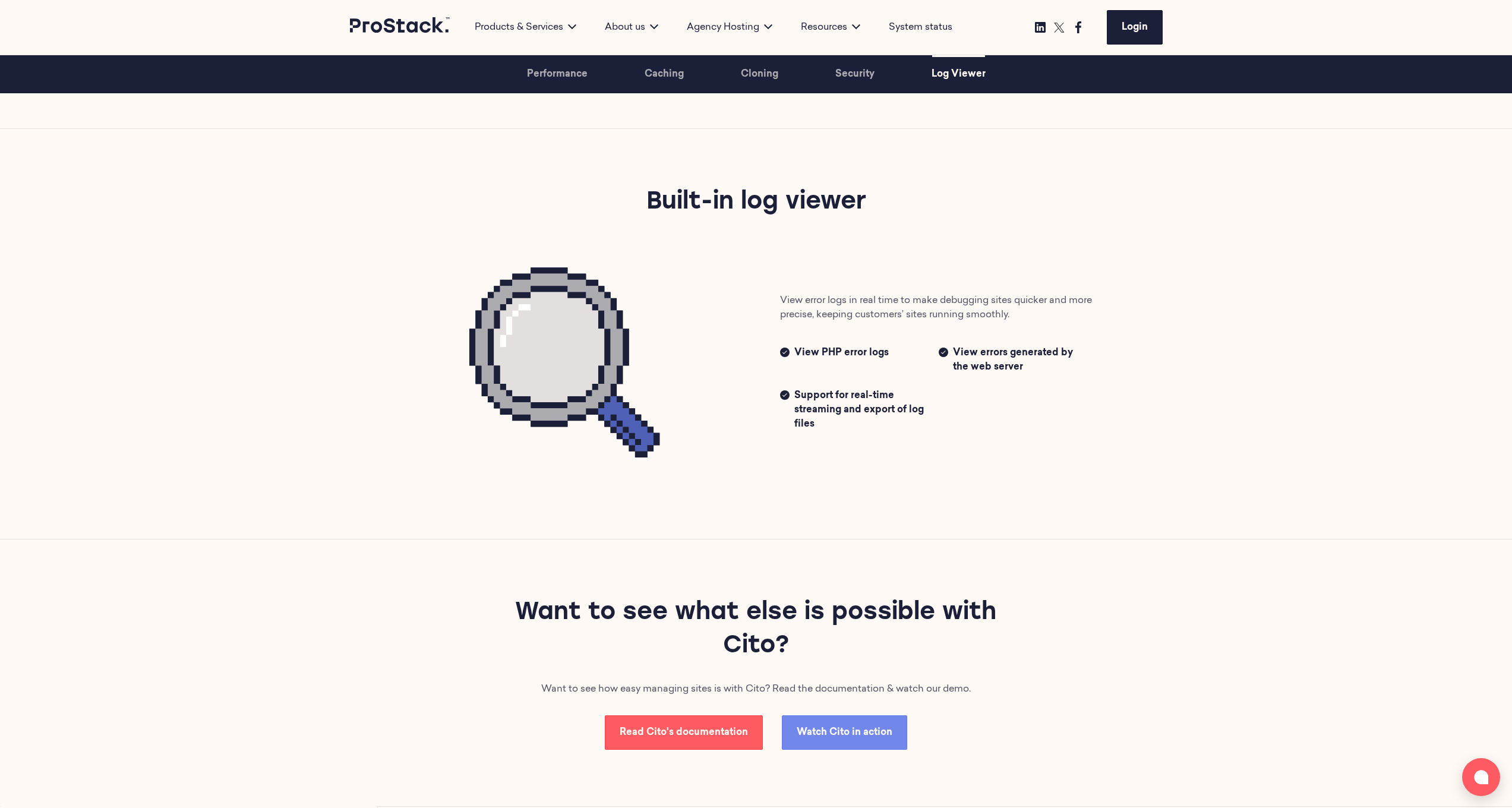
scroll to position [3043, 0]
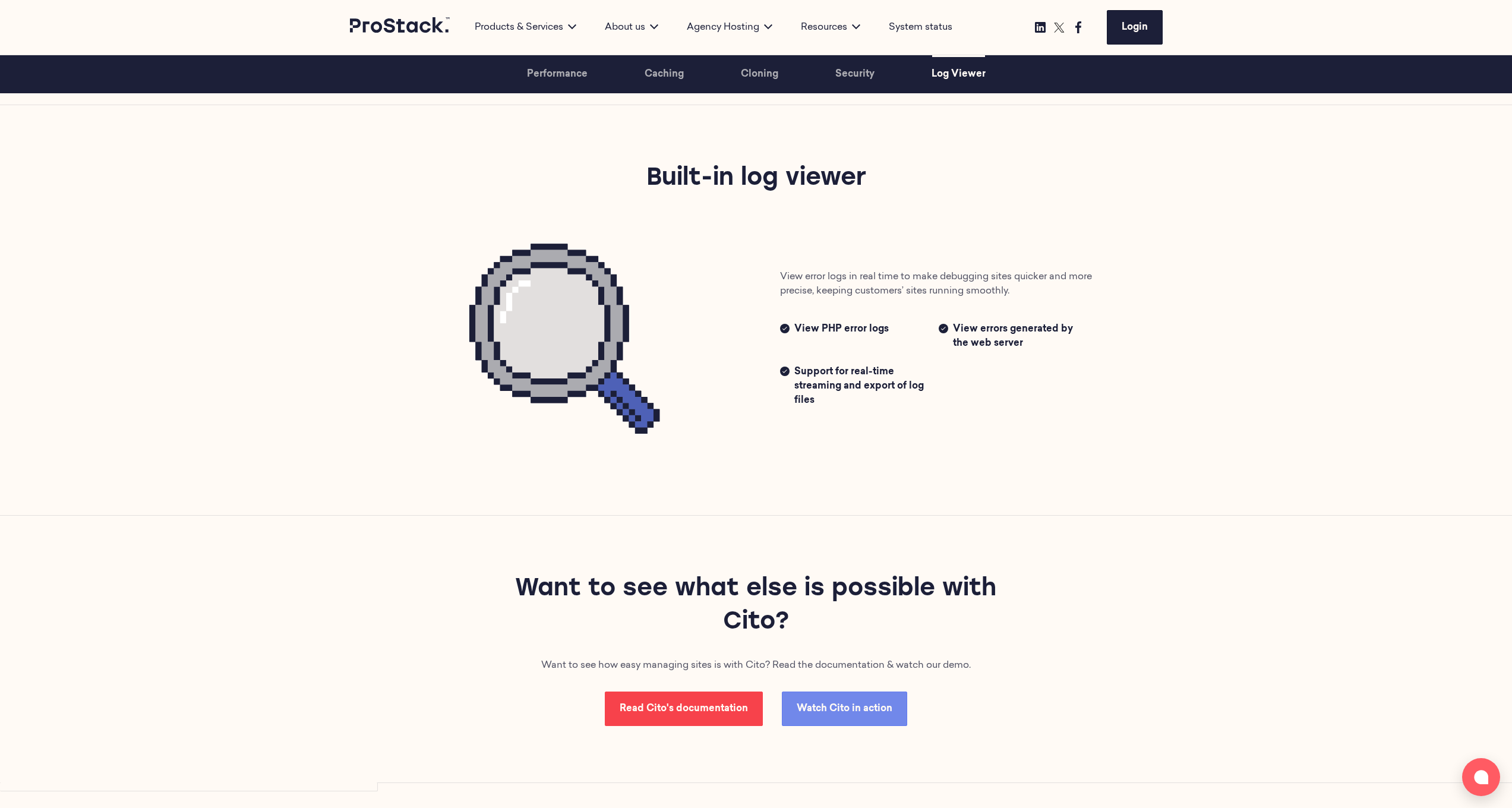
click at [663, 432] on link "Read Cito's documentation" at bounding box center [684, 709] width 158 height 34
click at [799, 432] on link "Watch Cito in action" at bounding box center [844, 709] width 126 height 34
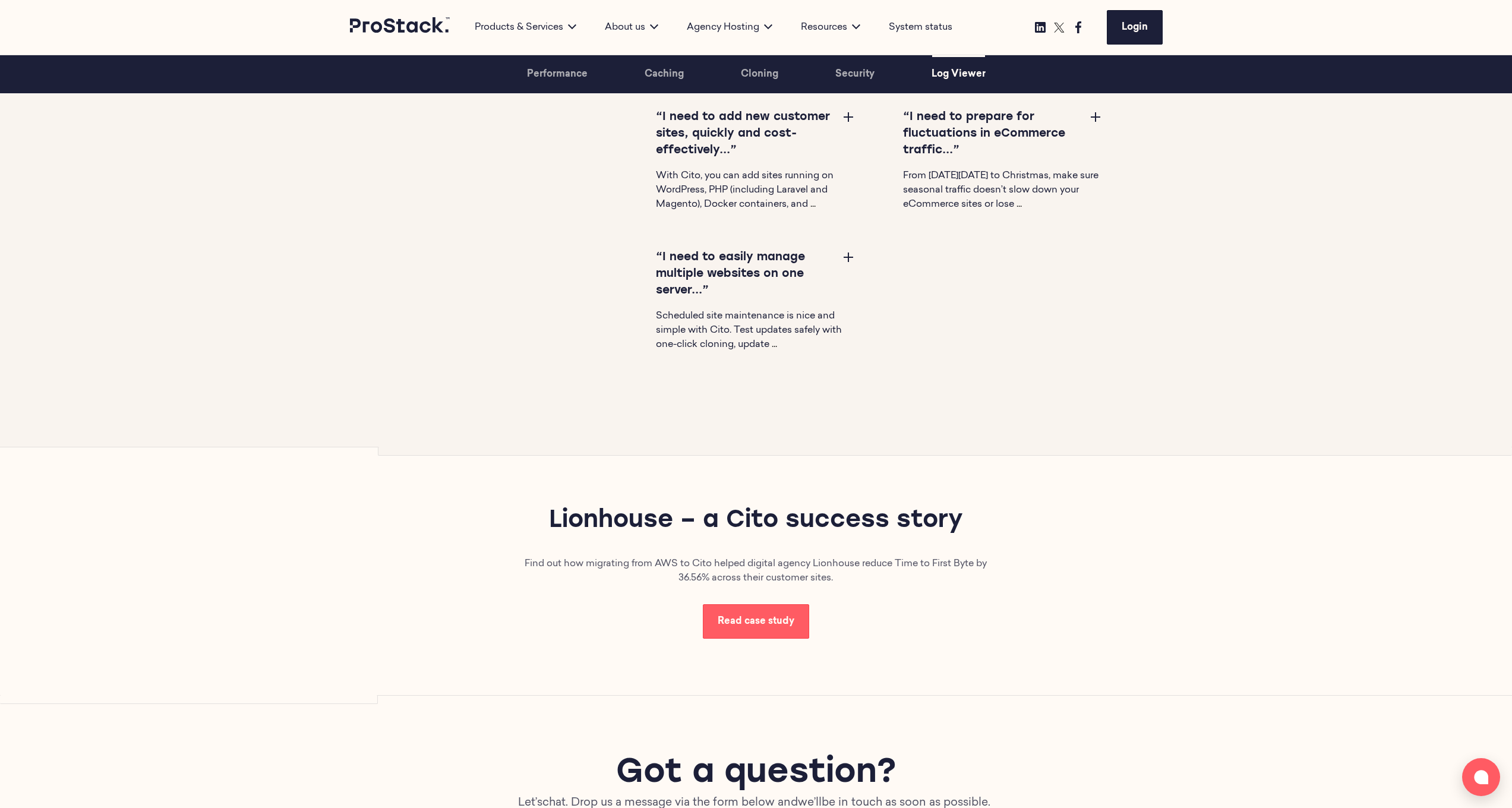
scroll to position [3957, 0]
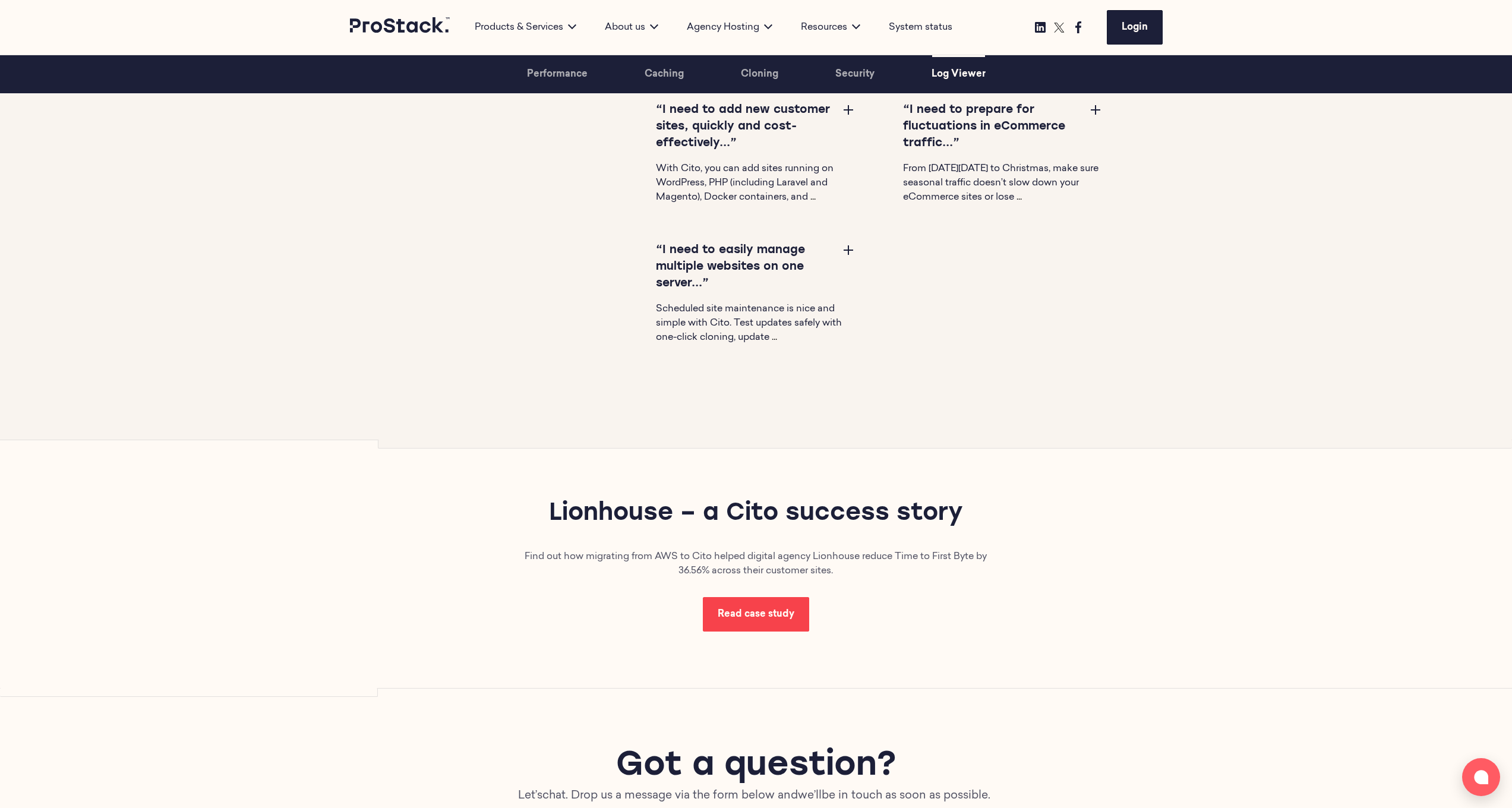
click at [748, 432] on span "Read case study" at bounding box center [756, 614] width 76 height 9
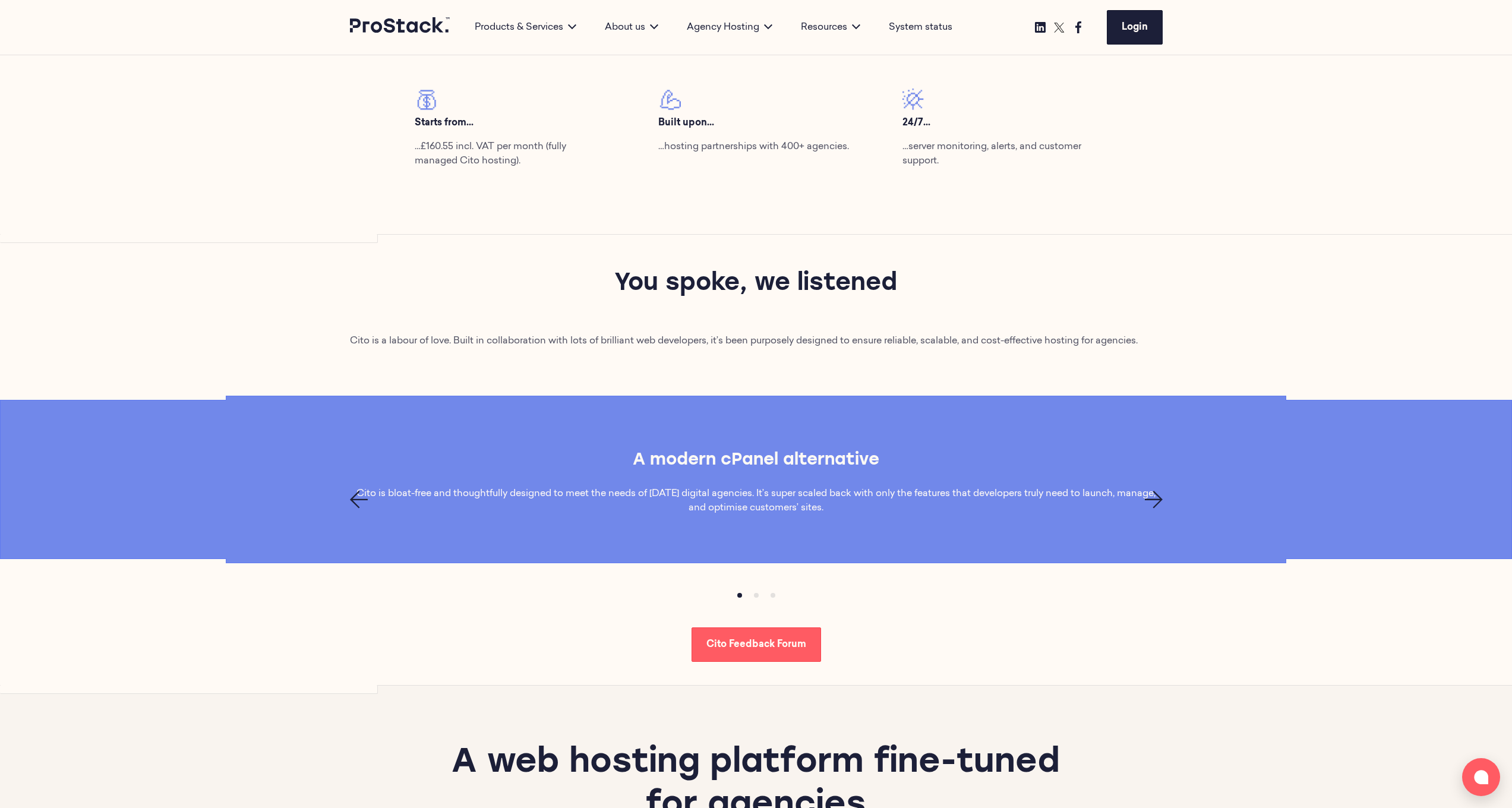
scroll to position [572, 0]
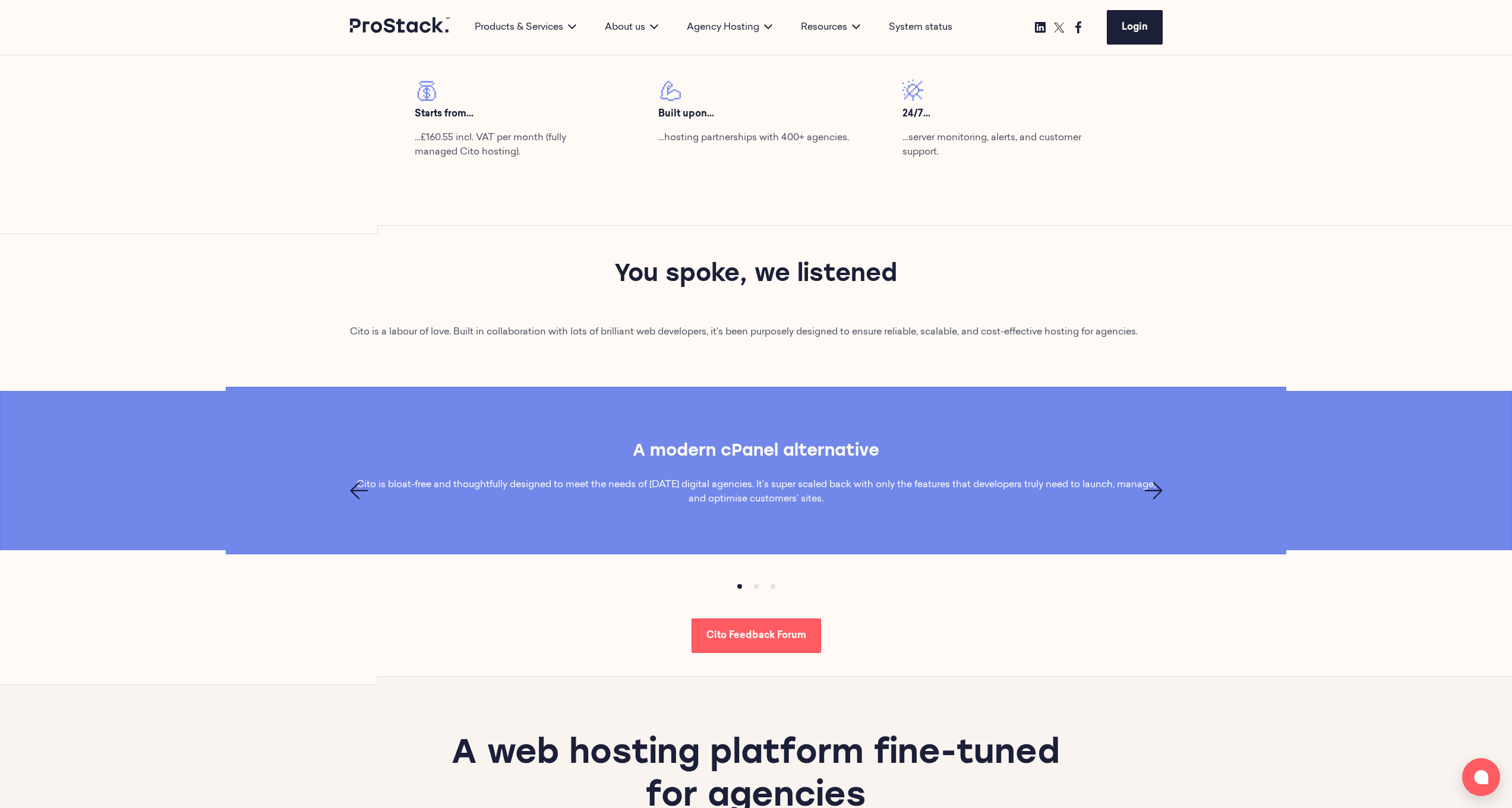
click at [846, 432] on icon "Next page" at bounding box center [1153, 490] width 18 height 18
click at [824, 432] on p "Built with an easily navigable UI" at bounding box center [756, 459] width 528 height 24
click at [823, 432] on p "Built with an easily navigable UI" at bounding box center [756, 459] width 528 height 24
copy p "navigable"
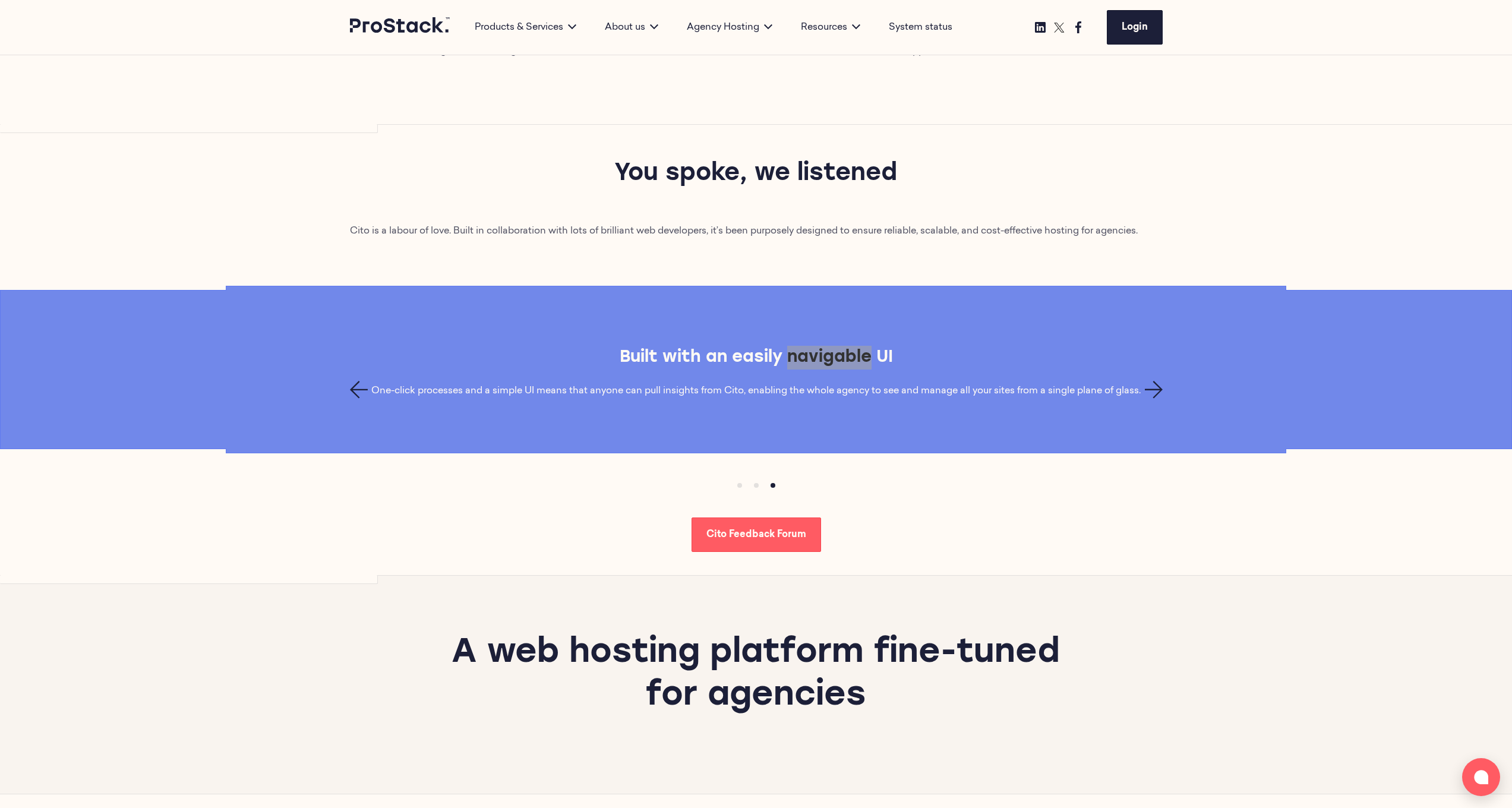
scroll to position [675, 0]
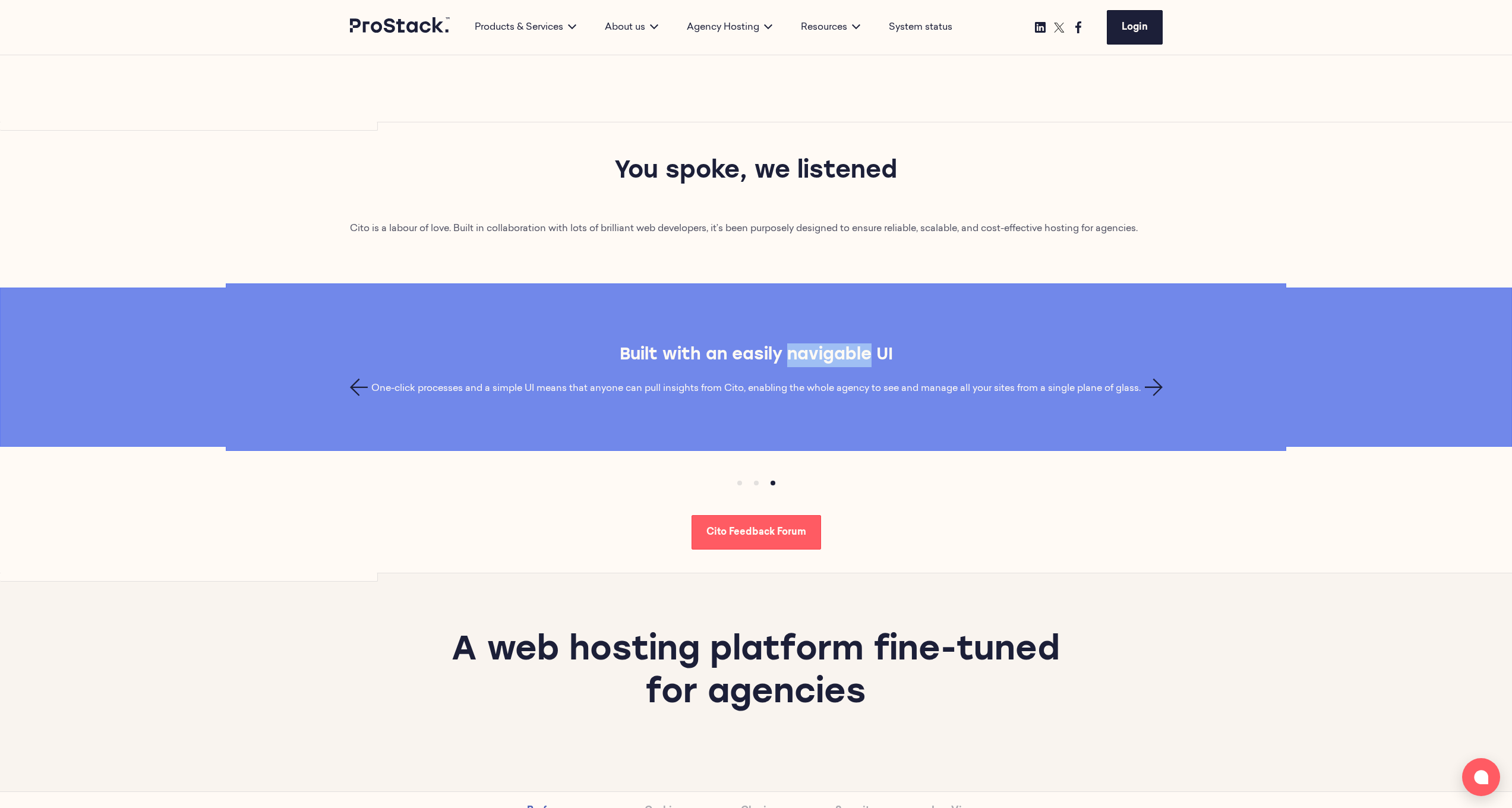
click at [846, 388] on icon "Next page" at bounding box center [1153, 387] width 18 height 18
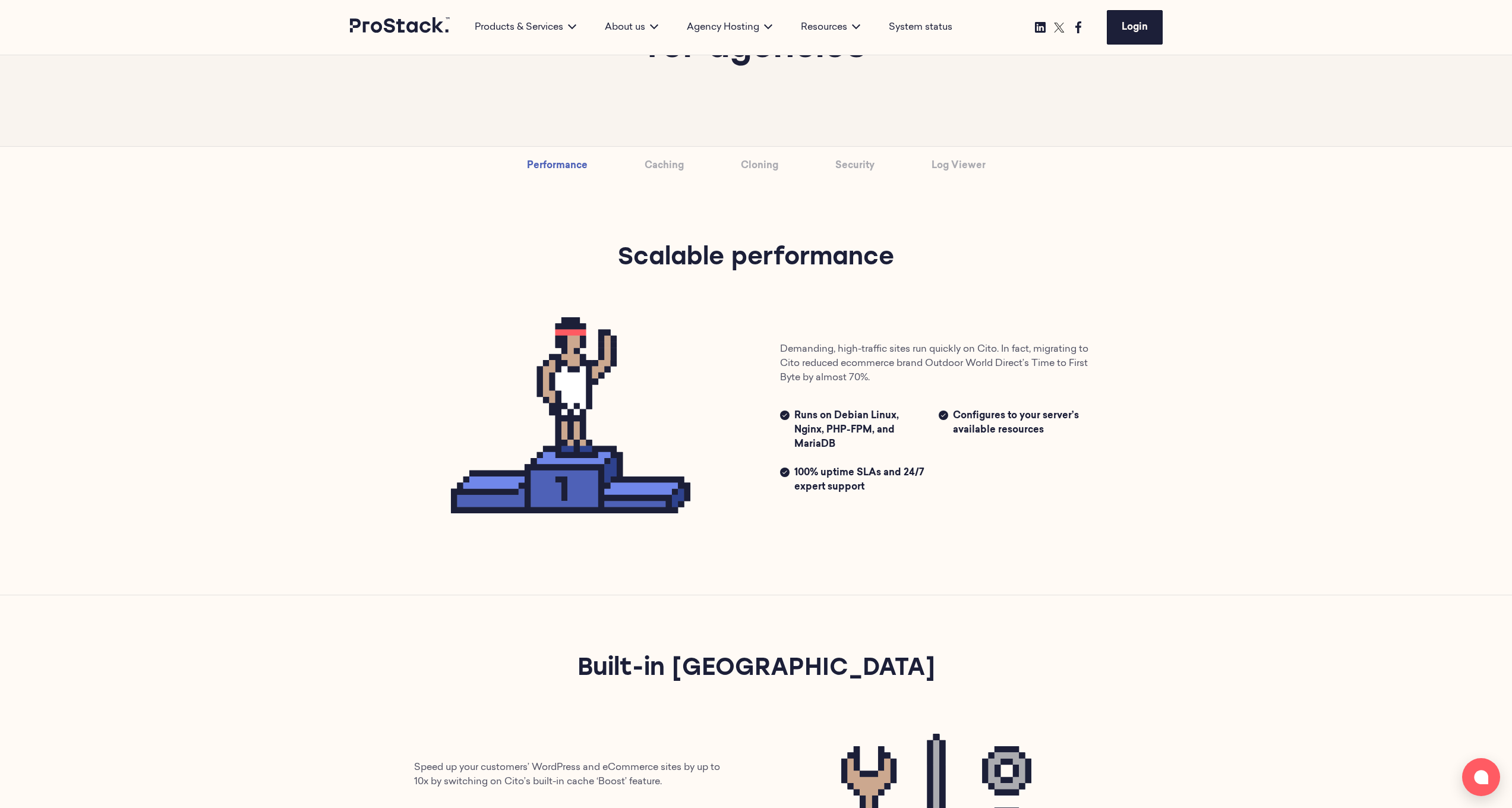
scroll to position [1325, 0]
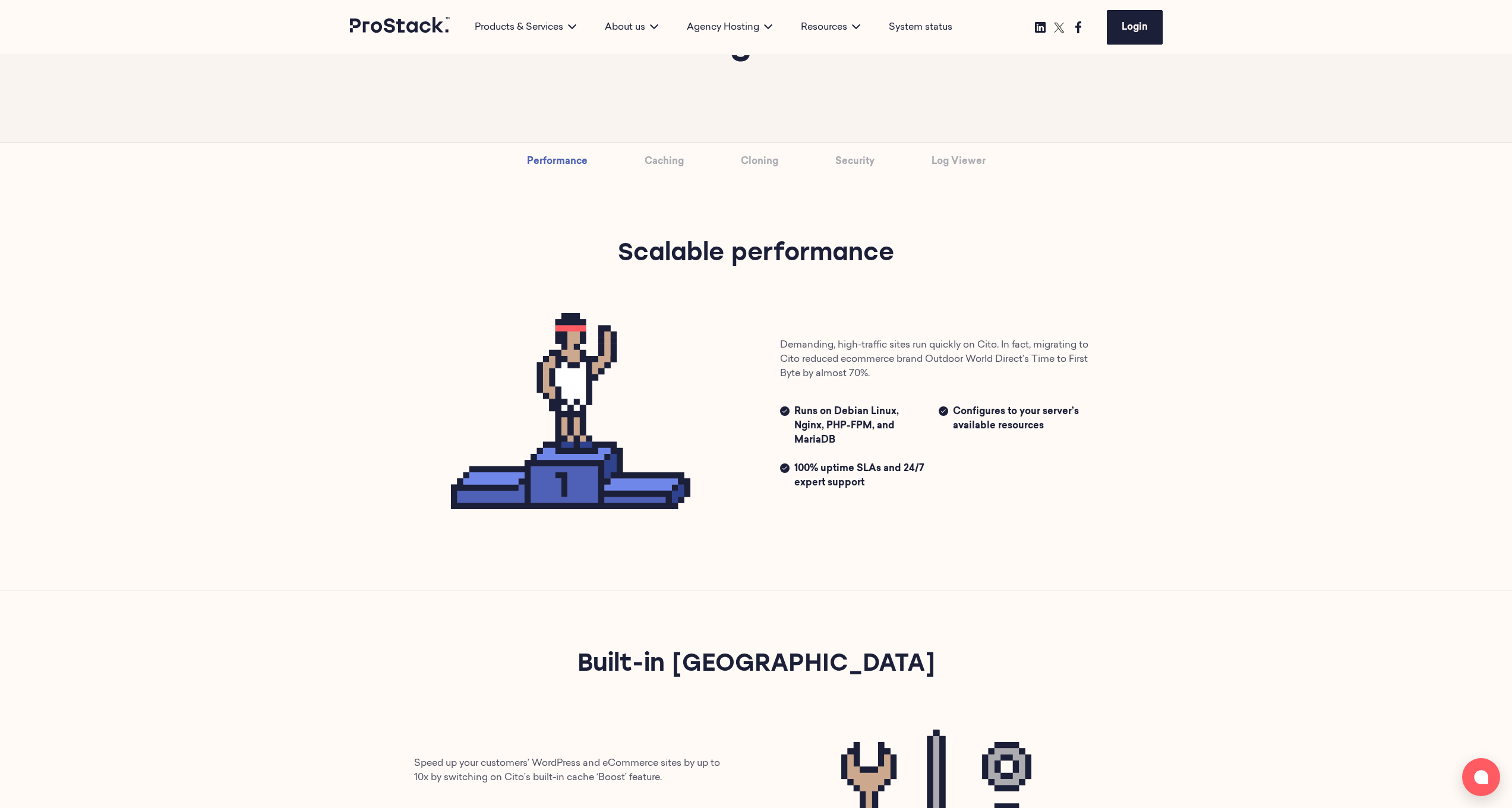
drag, startPoint x: 865, startPoint y: 482, endPoint x: 791, endPoint y: 472, distance: 74.7
click at [791, 432] on li "100% uptime SLAs and 24/7 expert support" at bounding box center [853, 476] width 145 height 28
click at [846, 432] on div "Demanding, high-traffic sites run quickly on Cito. In fact, migrating to Cito r…" at bounding box center [756, 414] width 732 height 239
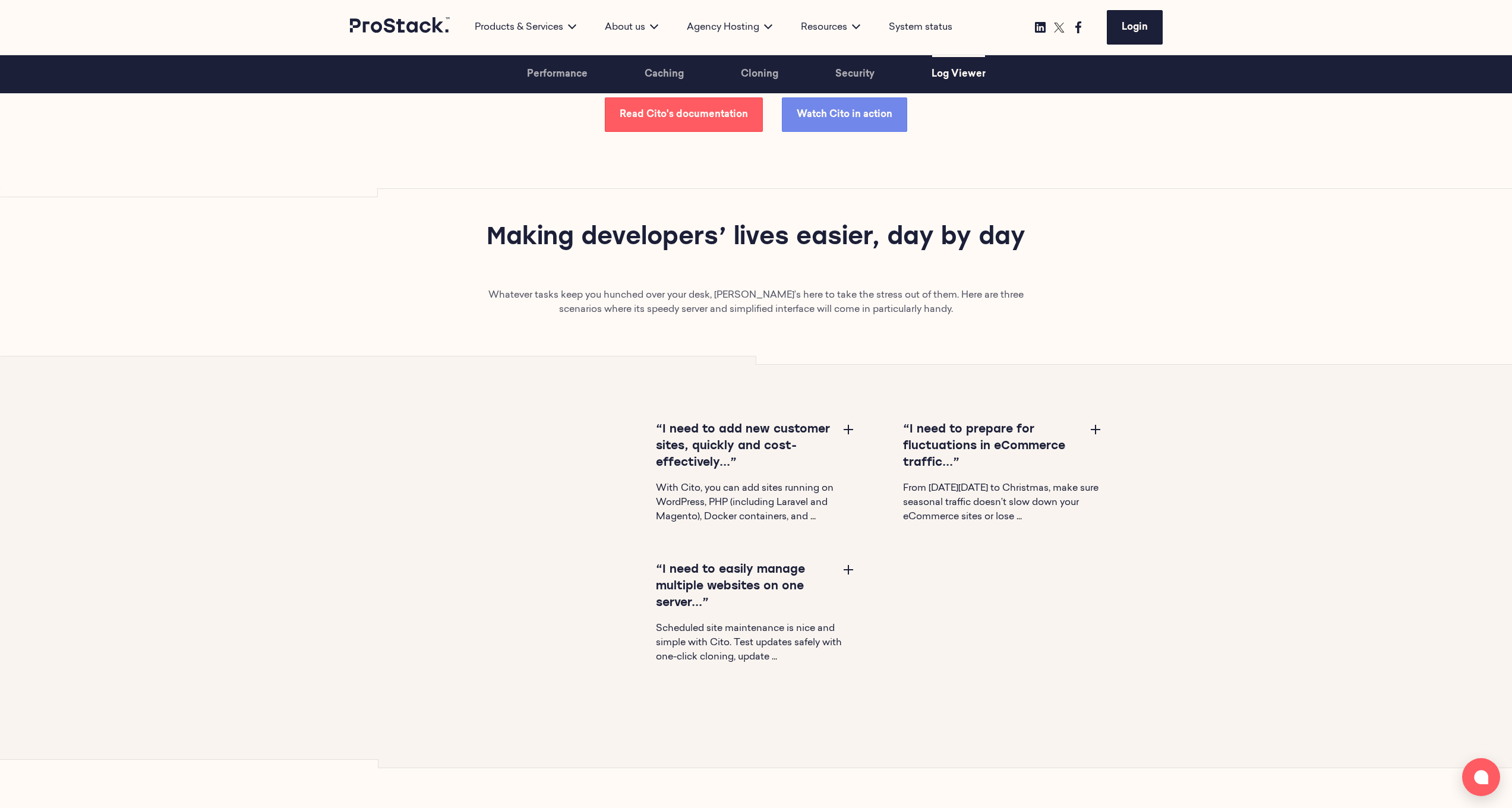
scroll to position [3643, 0]
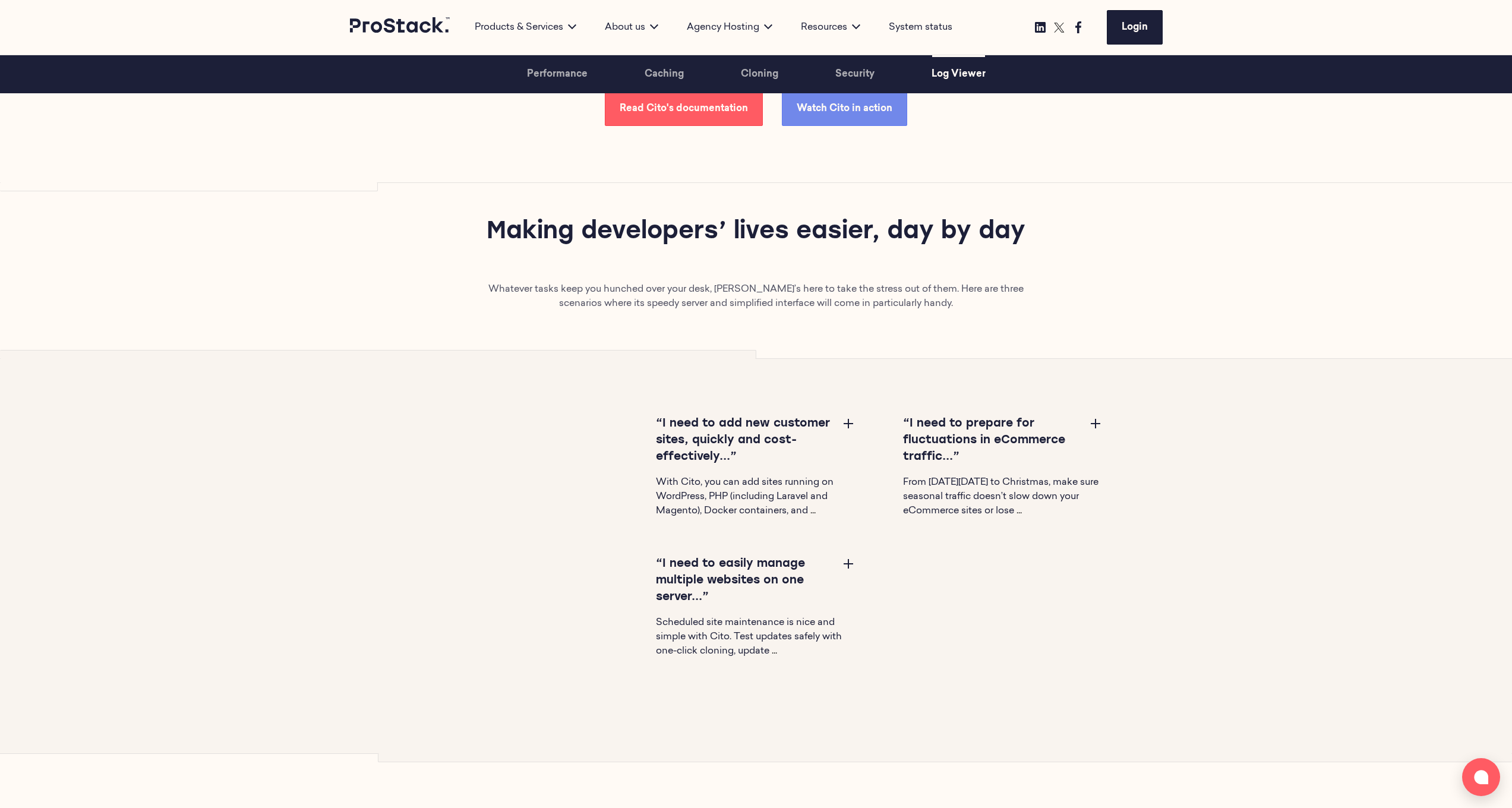
click at [844, 422] on button at bounding box center [849, 423] width 14 height 14
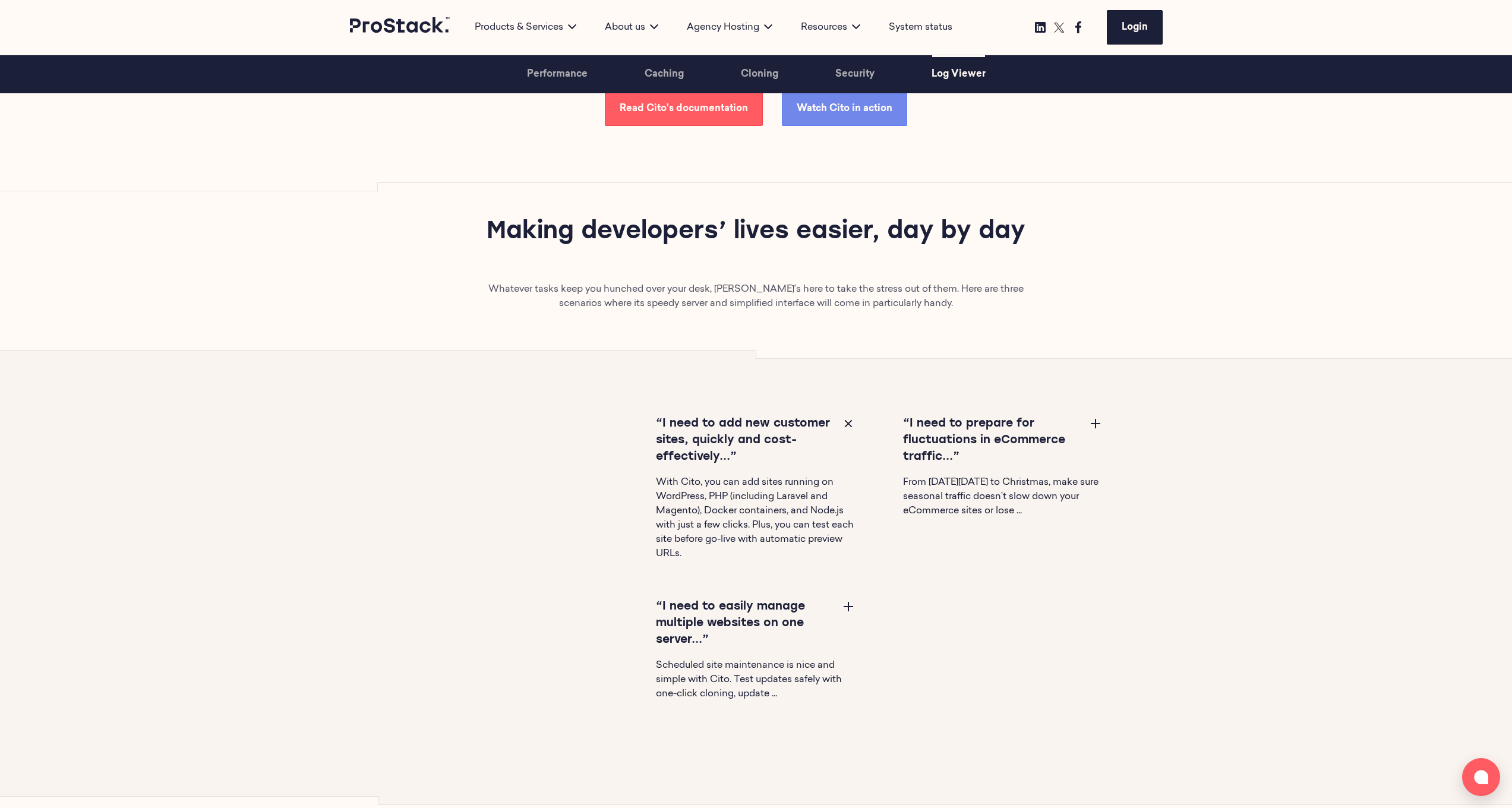
click at [846, 422] on button at bounding box center [1096, 423] width 14 height 14
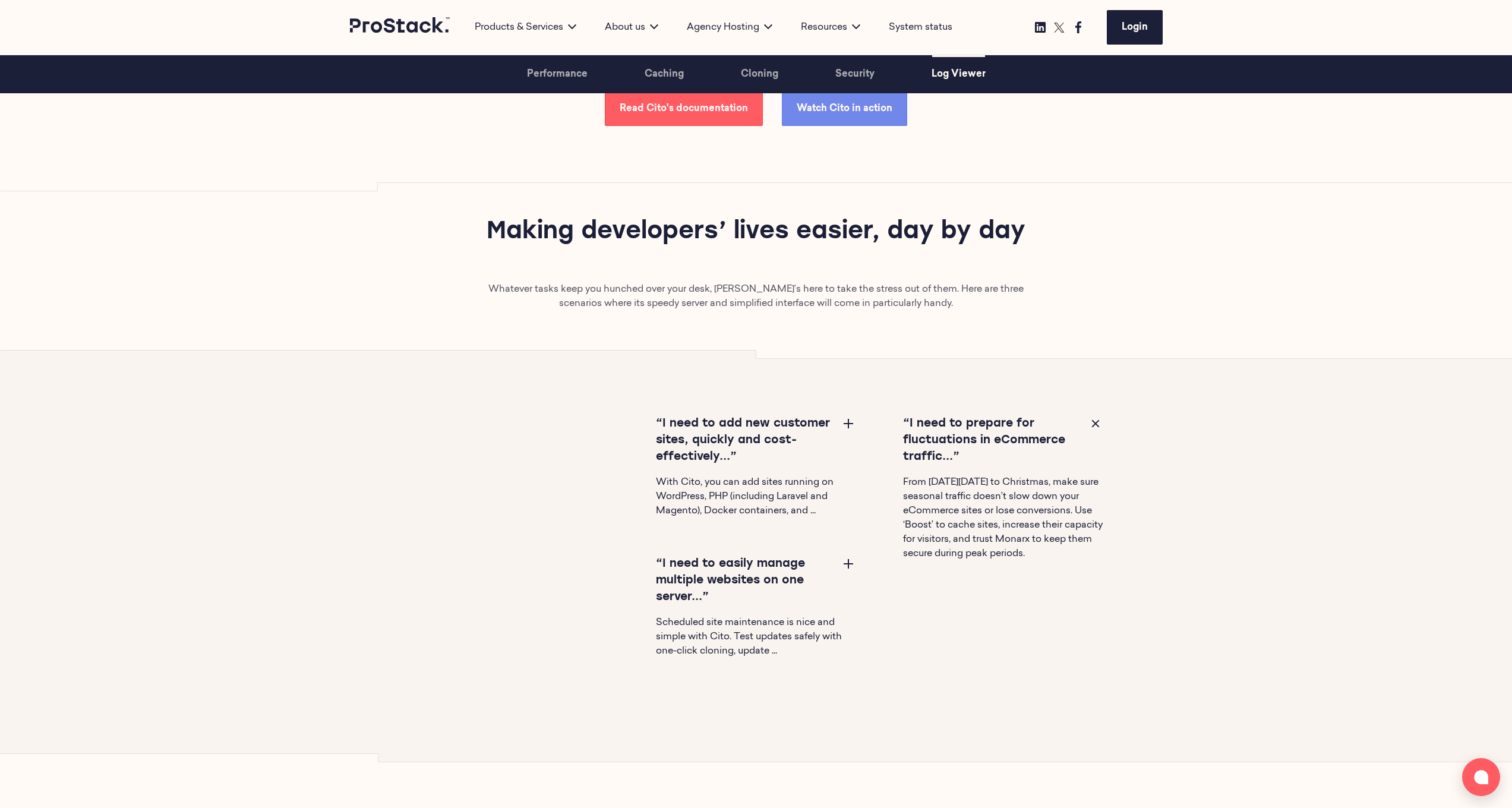
drag, startPoint x: 1094, startPoint y: 561, endPoint x: 1071, endPoint y: 523, distance: 44.4
click at [846, 432] on div "“I need to prepare for fluctuations in eCommerce traffic...” From Black Friday …" at bounding box center [979, 507] width 247 height 183
click at [846, 432] on button at bounding box center [849, 563] width 14 height 14
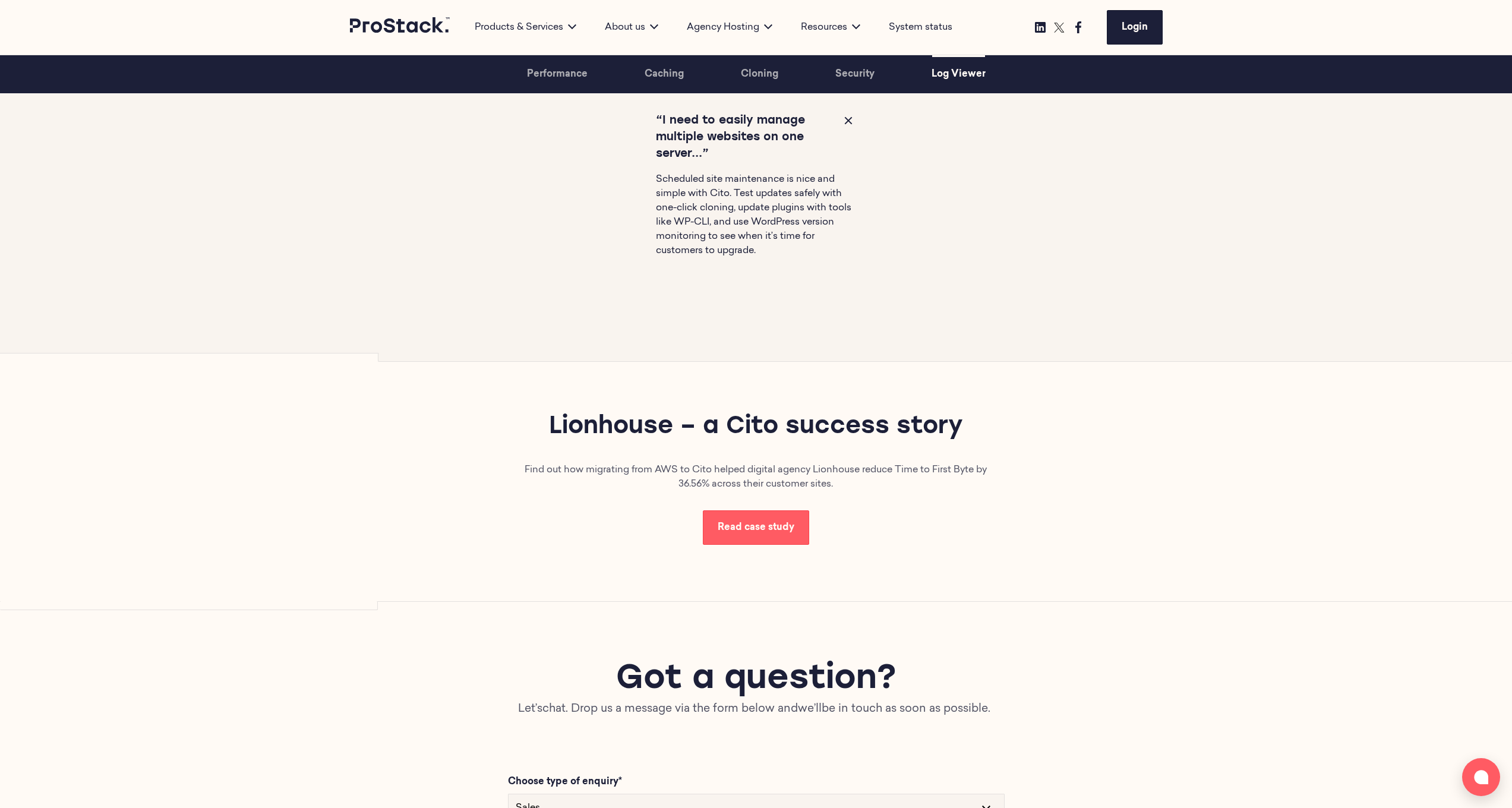
scroll to position [4091, 0]
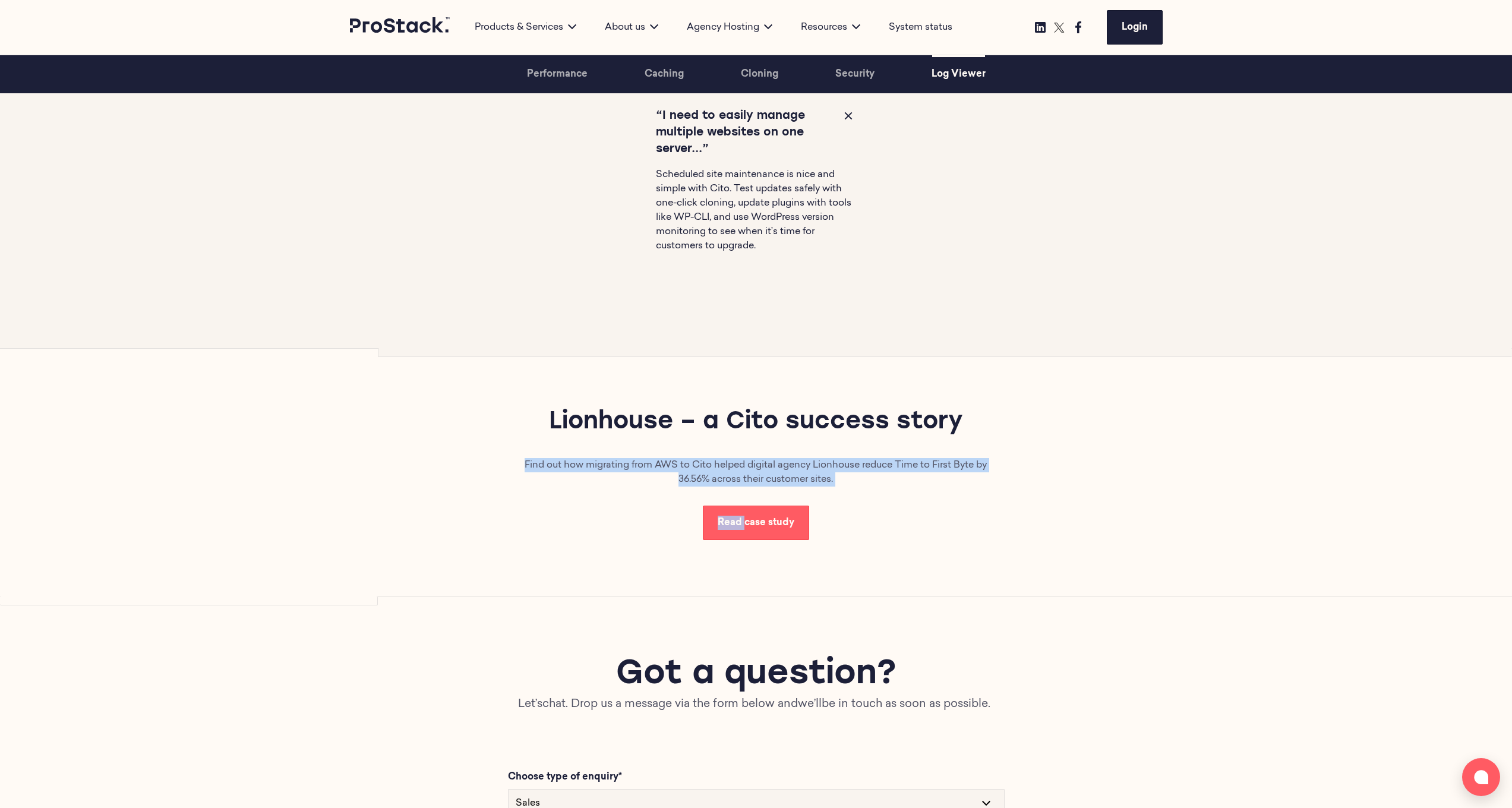
drag, startPoint x: 513, startPoint y: 461, endPoint x: 823, endPoint y: 510, distance: 313.8
click at [823, 432] on div "Lionhouse – a Cito success story Find out how migrating from AWS to Cito helped…" at bounding box center [756, 472] width 813 height 248
click at [846, 432] on div "Lionhouse – a Cito success story Find out how migrating from AWS to Cito helped…" at bounding box center [756, 472] width 813 height 248
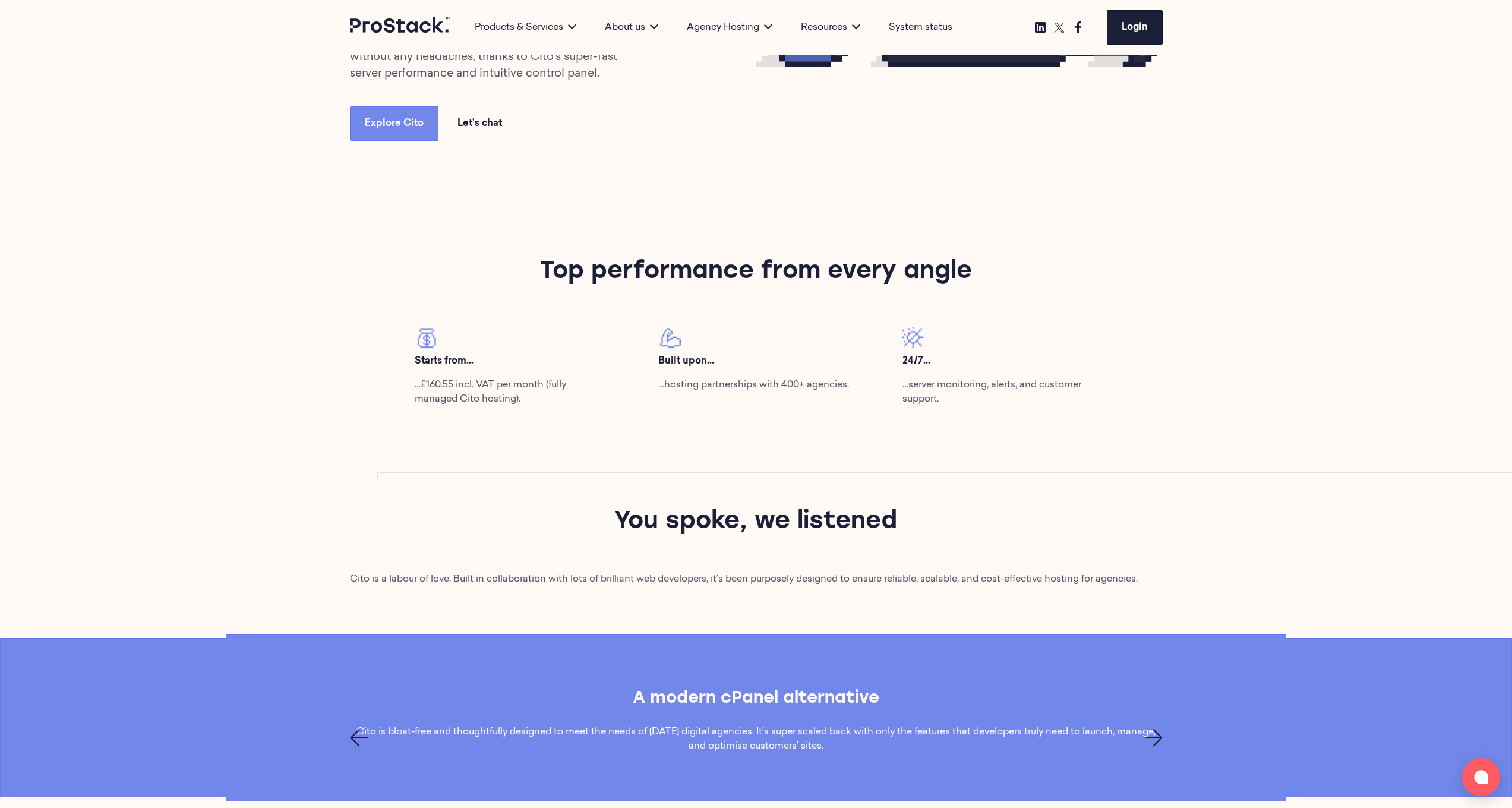
scroll to position [174, 0]
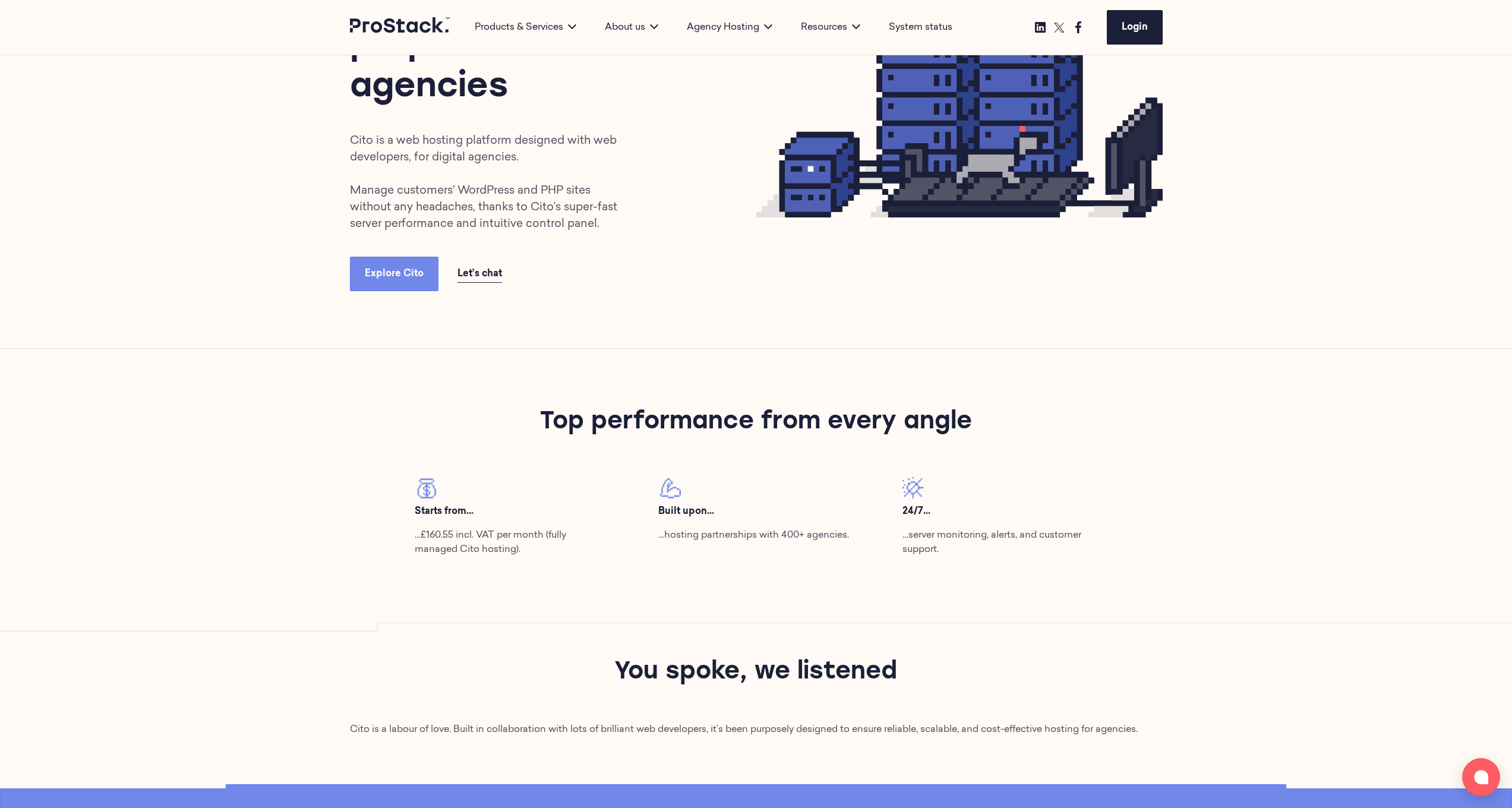
click at [388, 37] on link at bounding box center [400, 27] width 101 height 20
click at [401, 21] on icon at bounding box center [400, 24] width 101 height 15
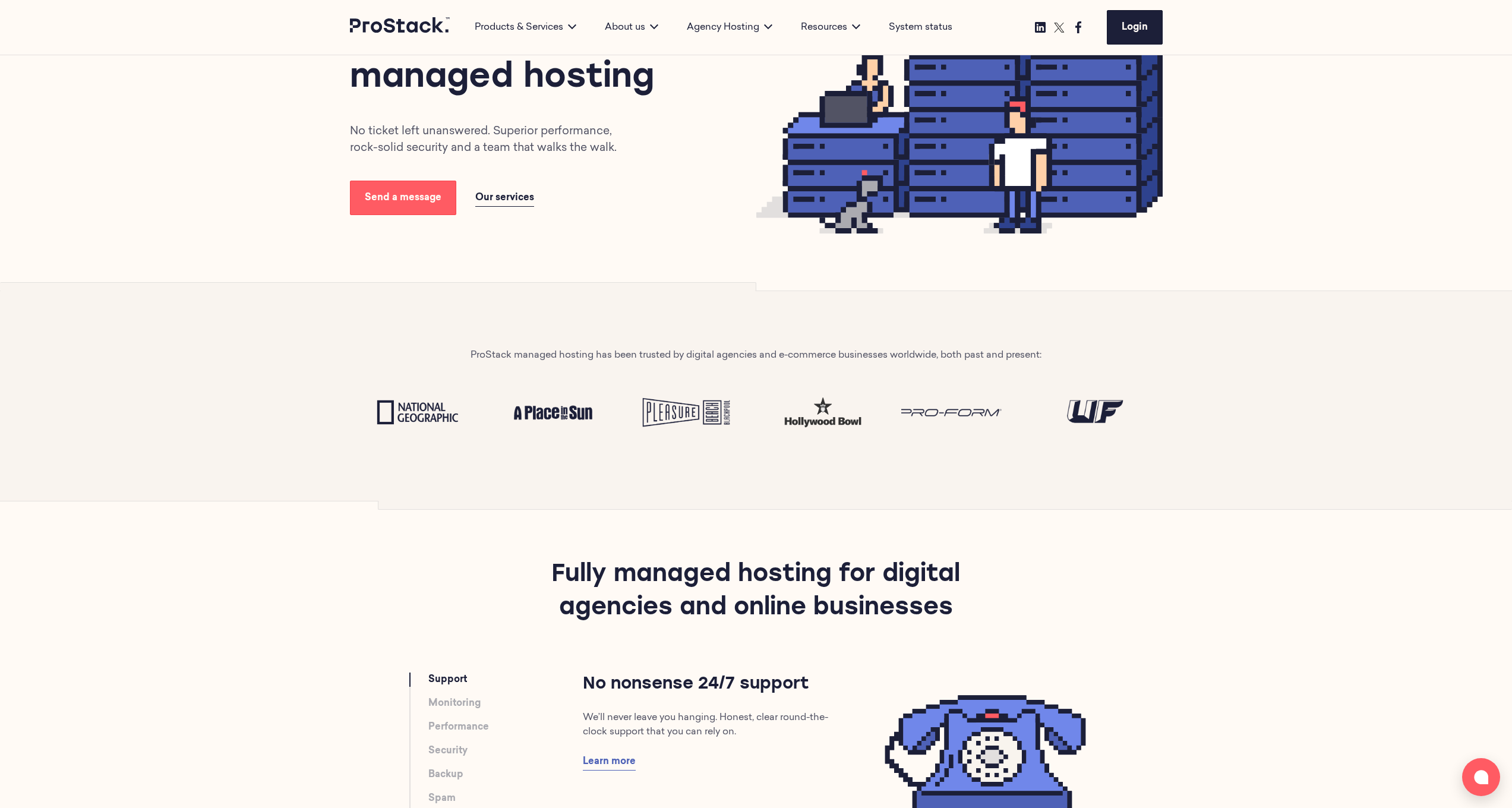
scroll to position [218, 0]
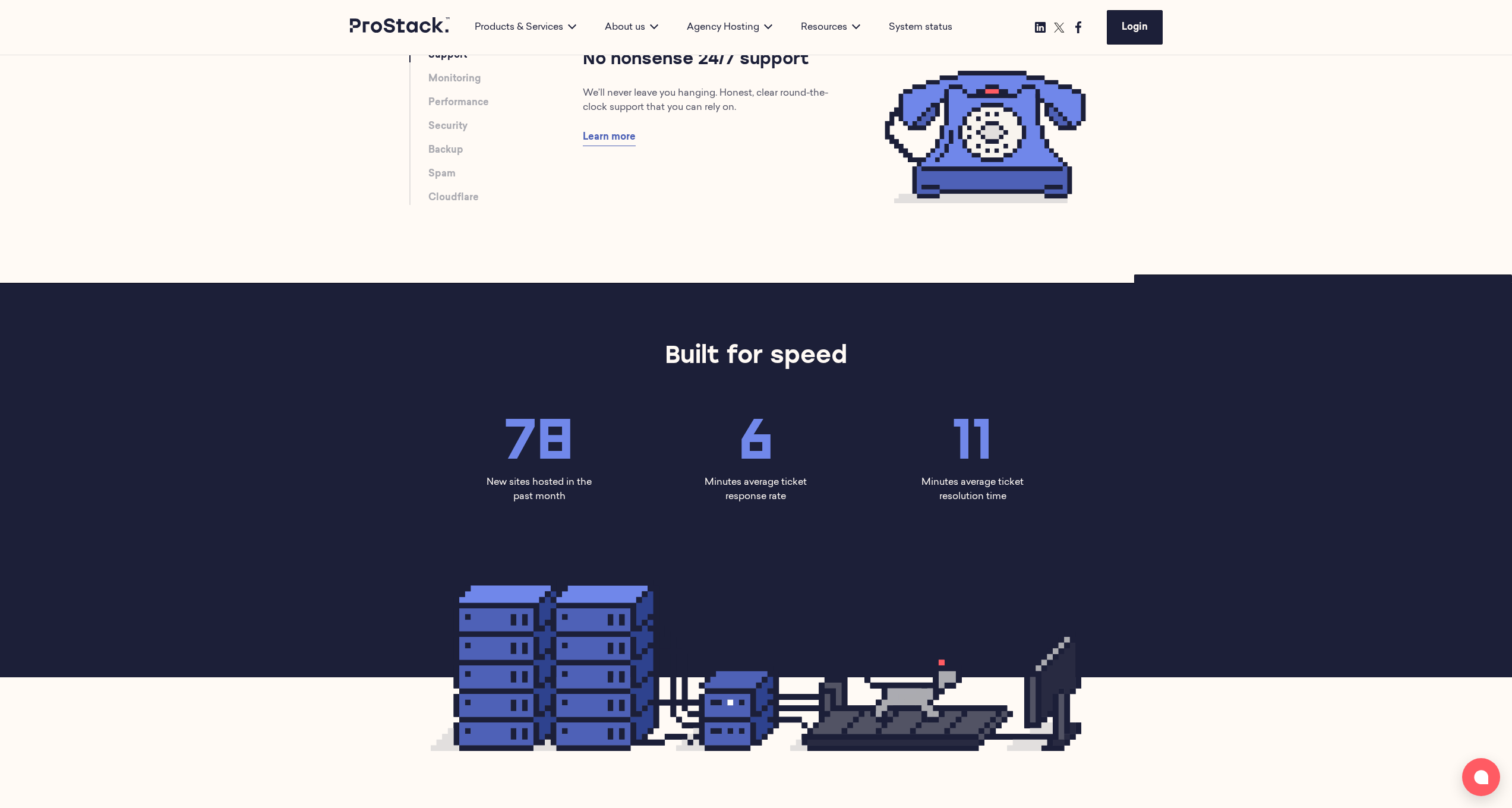
scroll to position [325, 0]
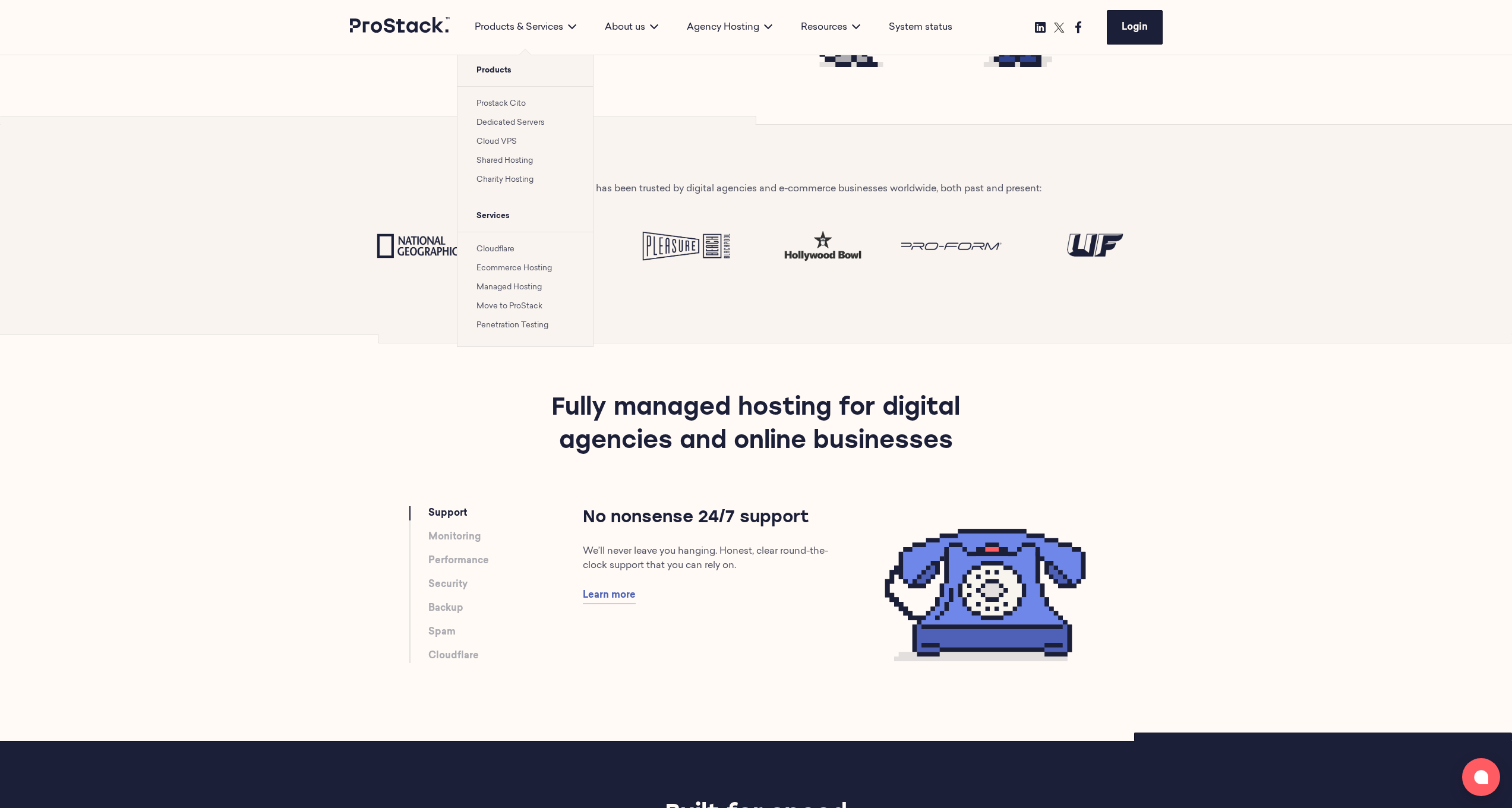
click at [500, 105] on link "Prostack Cito" at bounding box center [501, 104] width 49 height 8
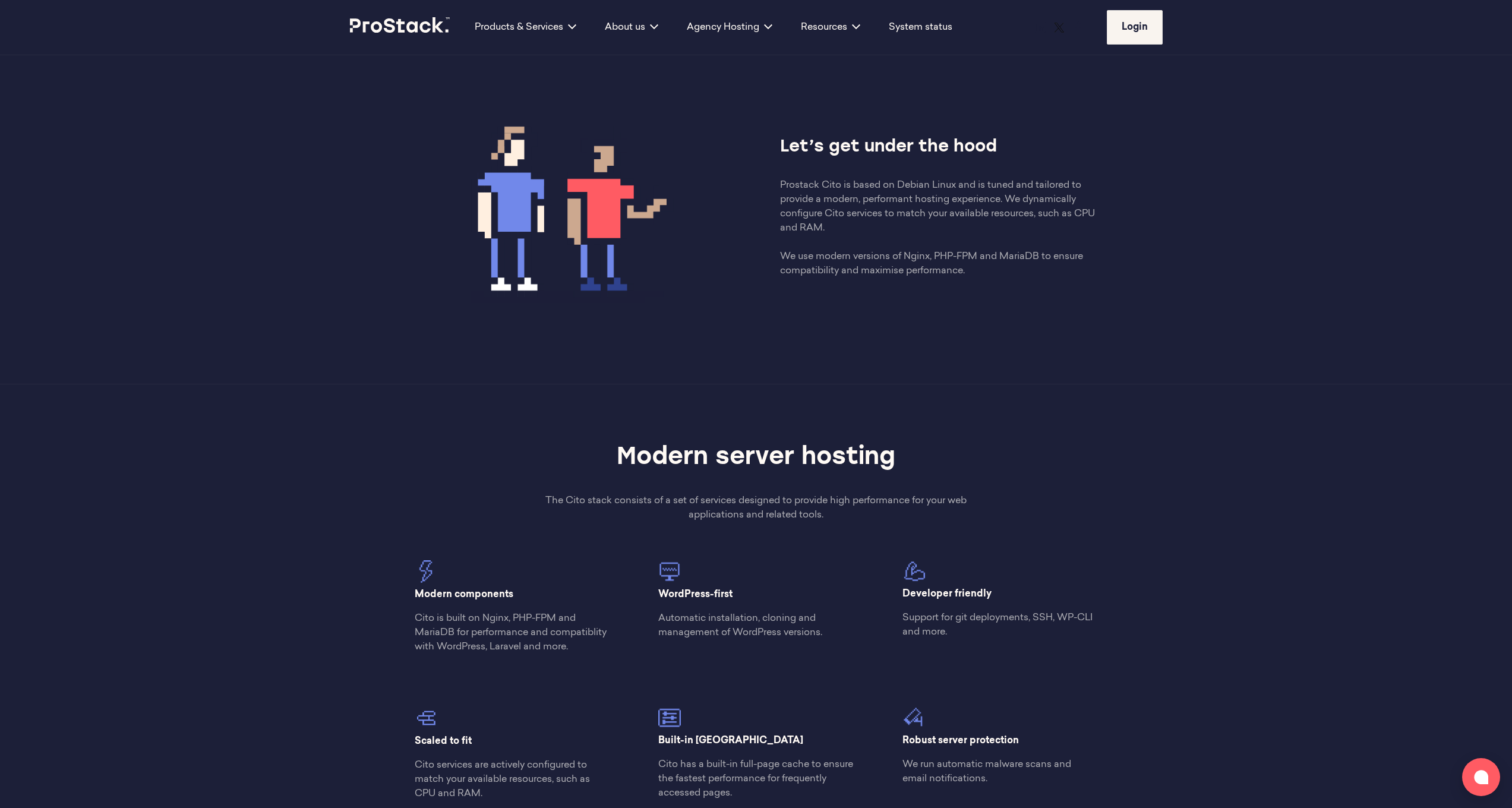
scroll to position [526, 0]
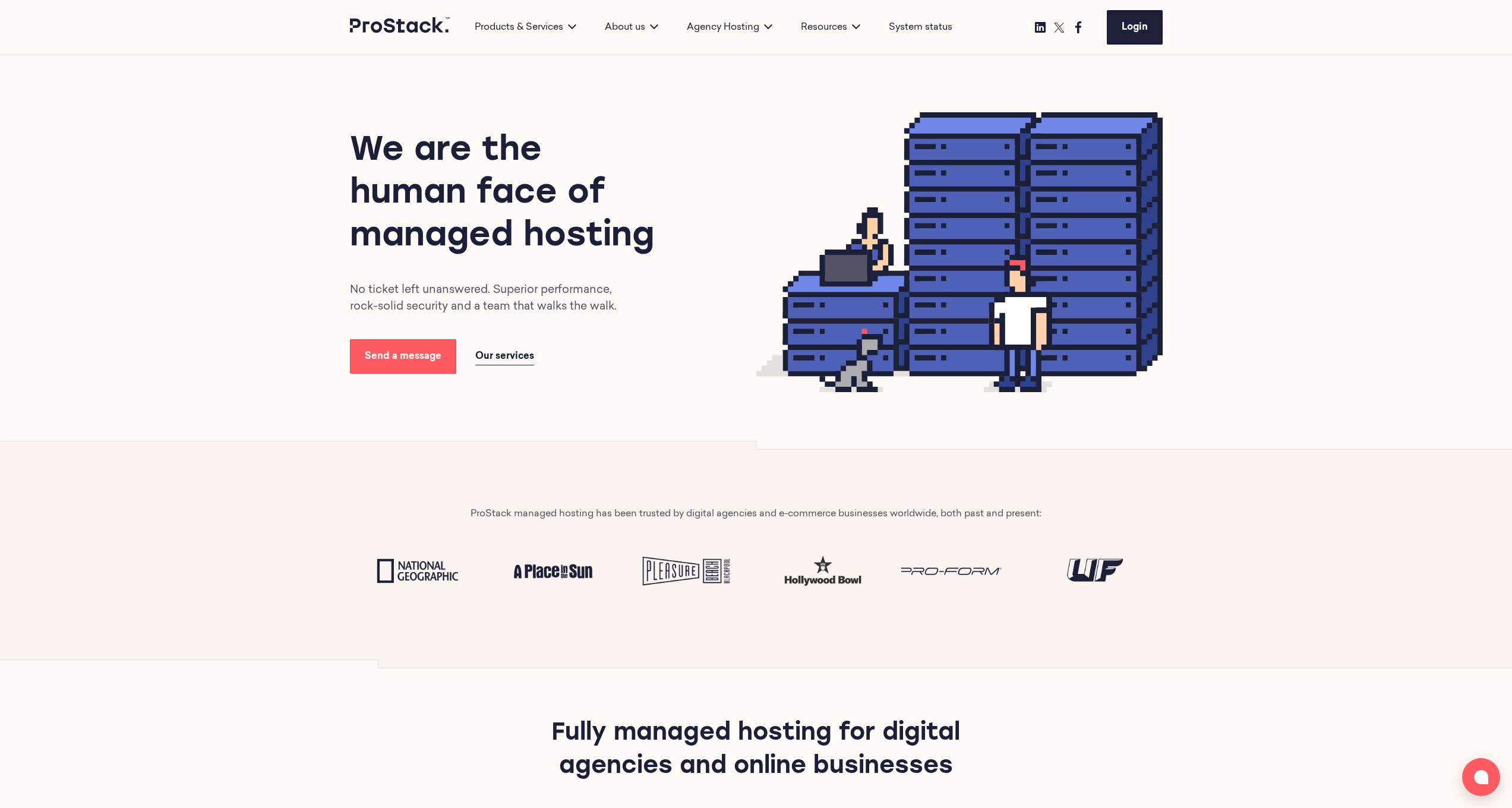
click at [407, 28] on icon at bounding box center [400, 25] width 101 height 16
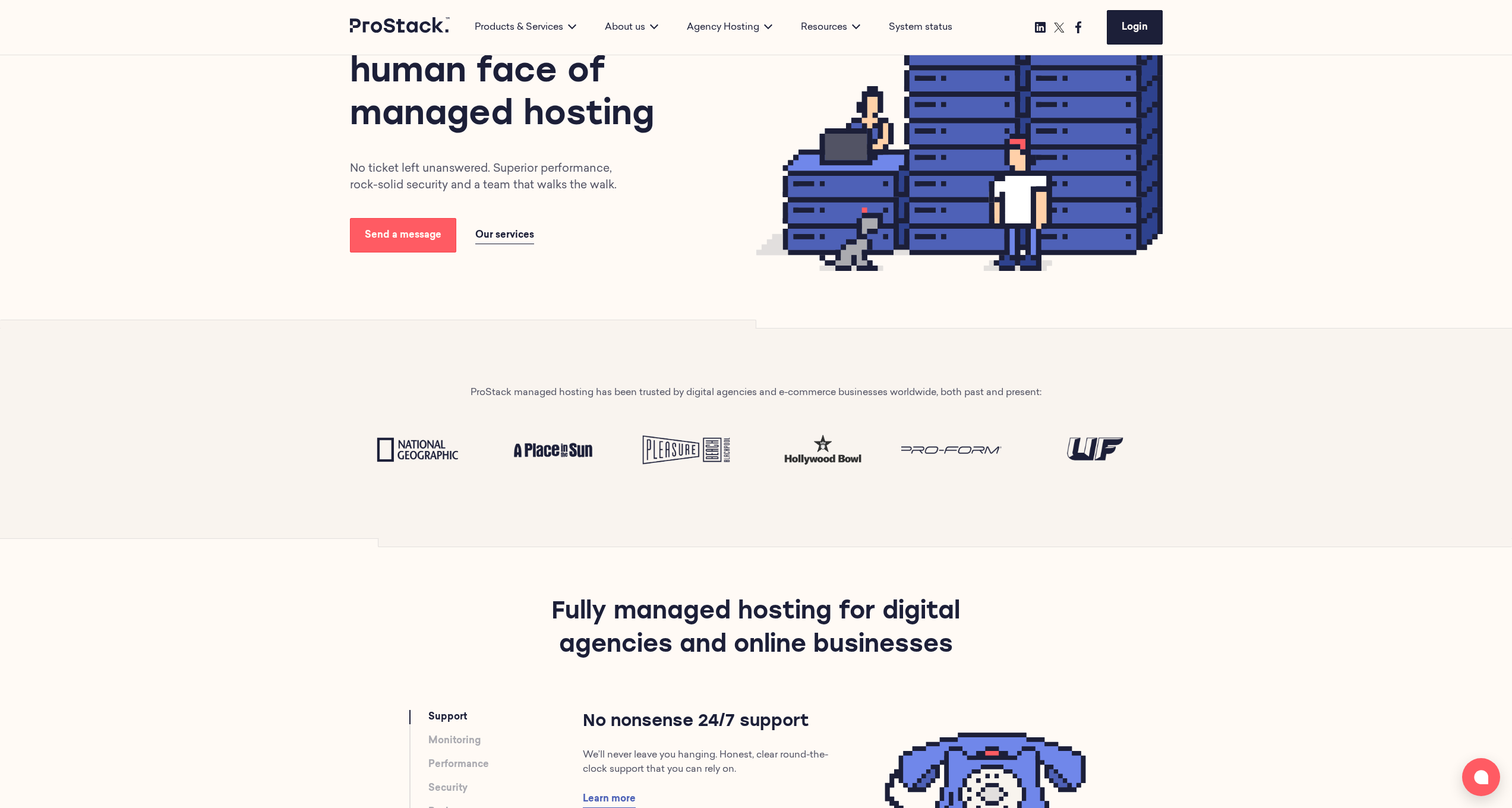
scroll to position [122, 0]
drag, startPoint x: 834, startPoint y: 390, endPoint x: 778, endPoint y: 390, distance: 56.0
click at [778, 390] on p "ProStack managed hosting has been trusted by digital agencies and e-commerce bu…" at bounding box center [756, 392] width 571 height 14
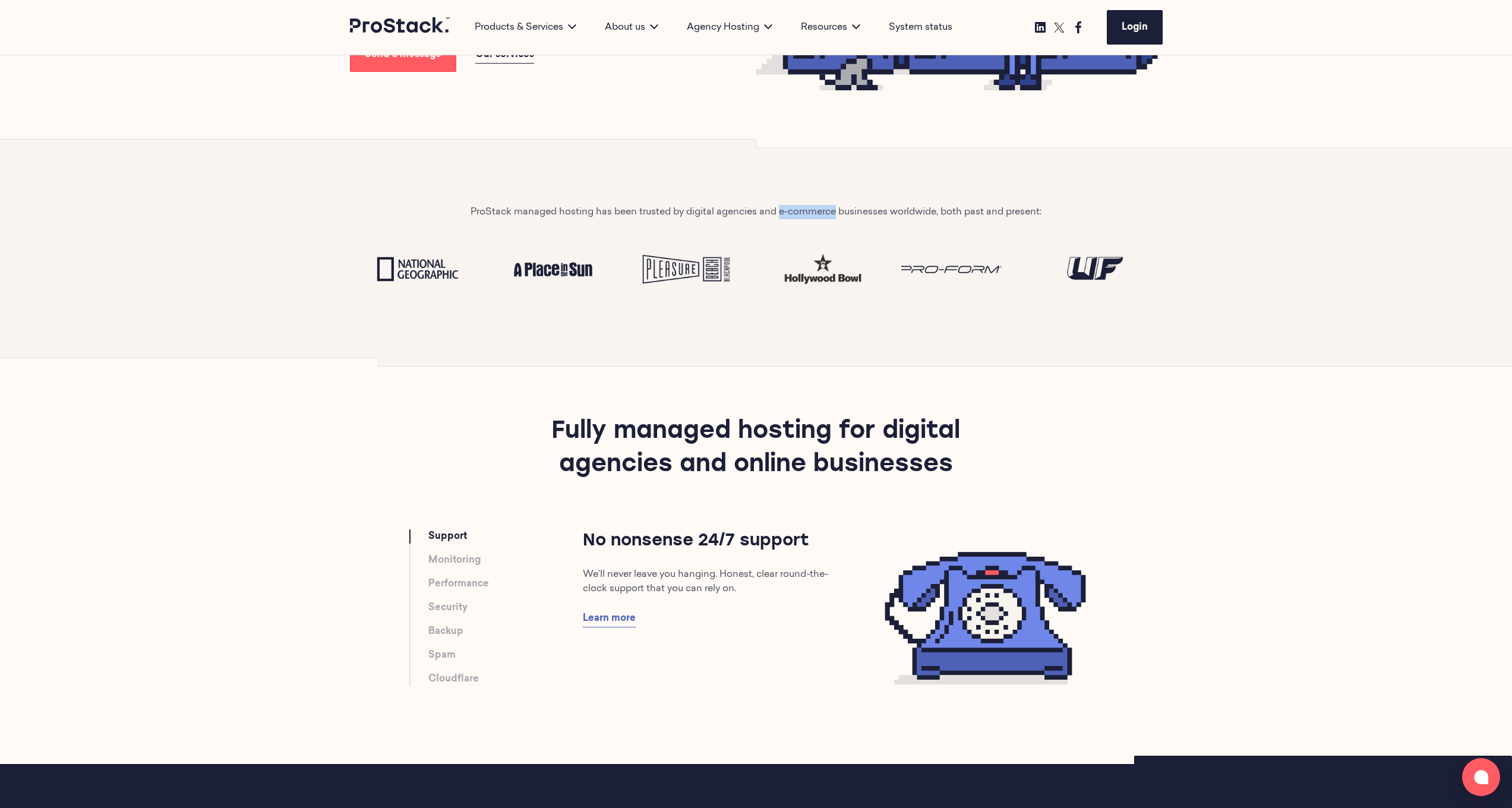
scroll to position [326, 0]
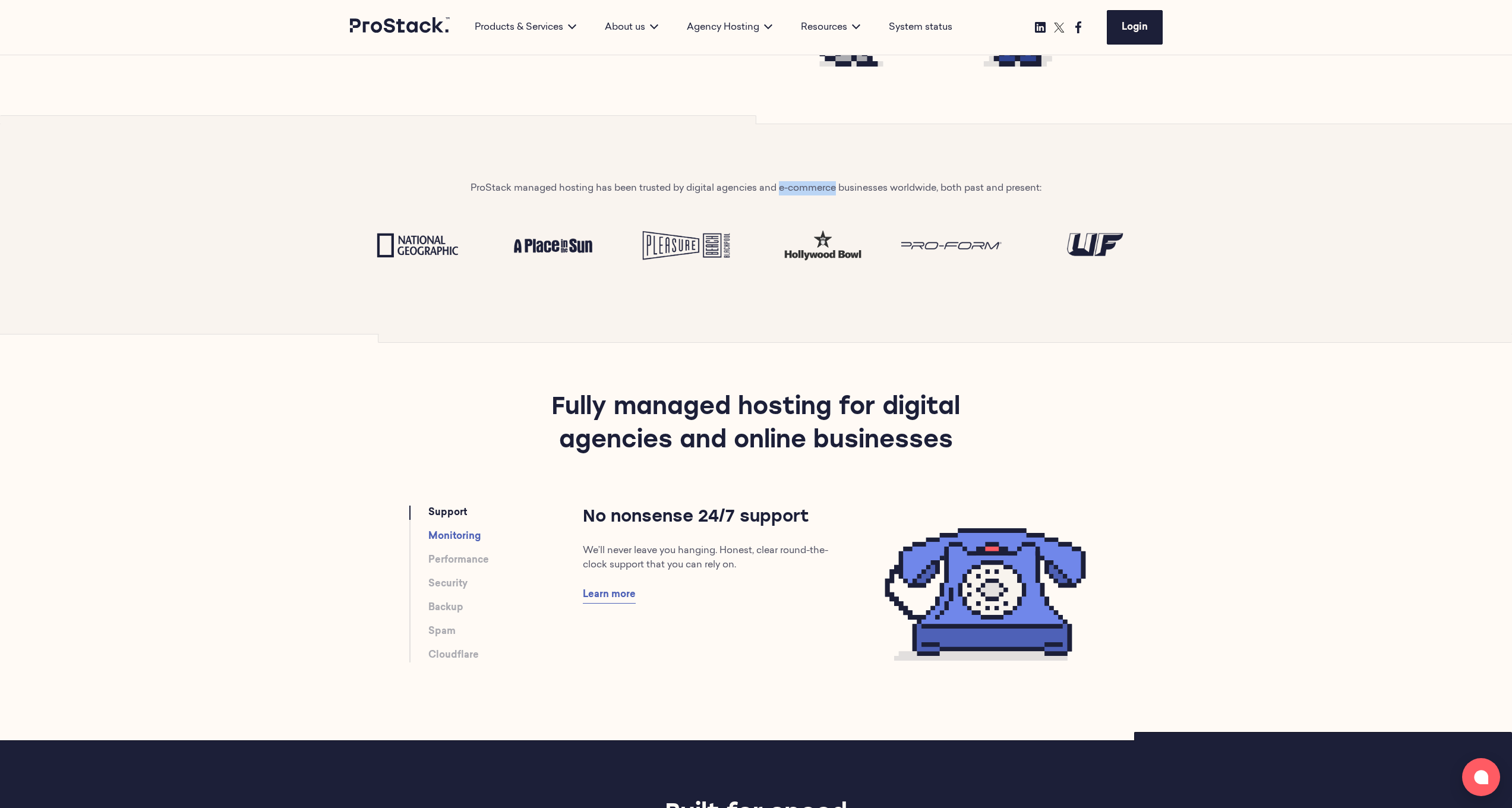
click at [462, 542] on link "Monitoring" at bounding box center [454, 537] width 52 height 14
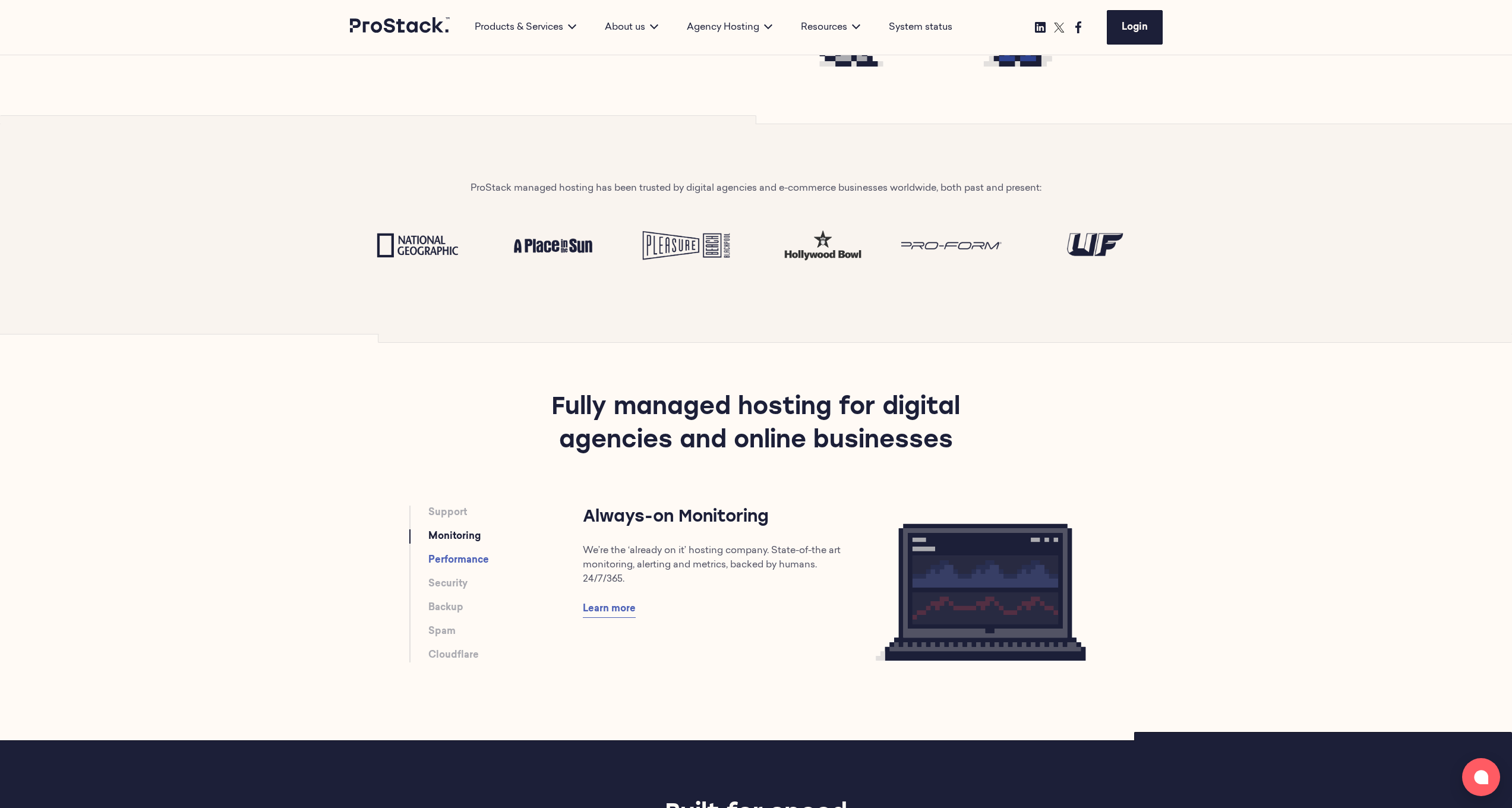
click at [462, 559] on link "Performance" at bounding box center [459, 561] width 61 height 14
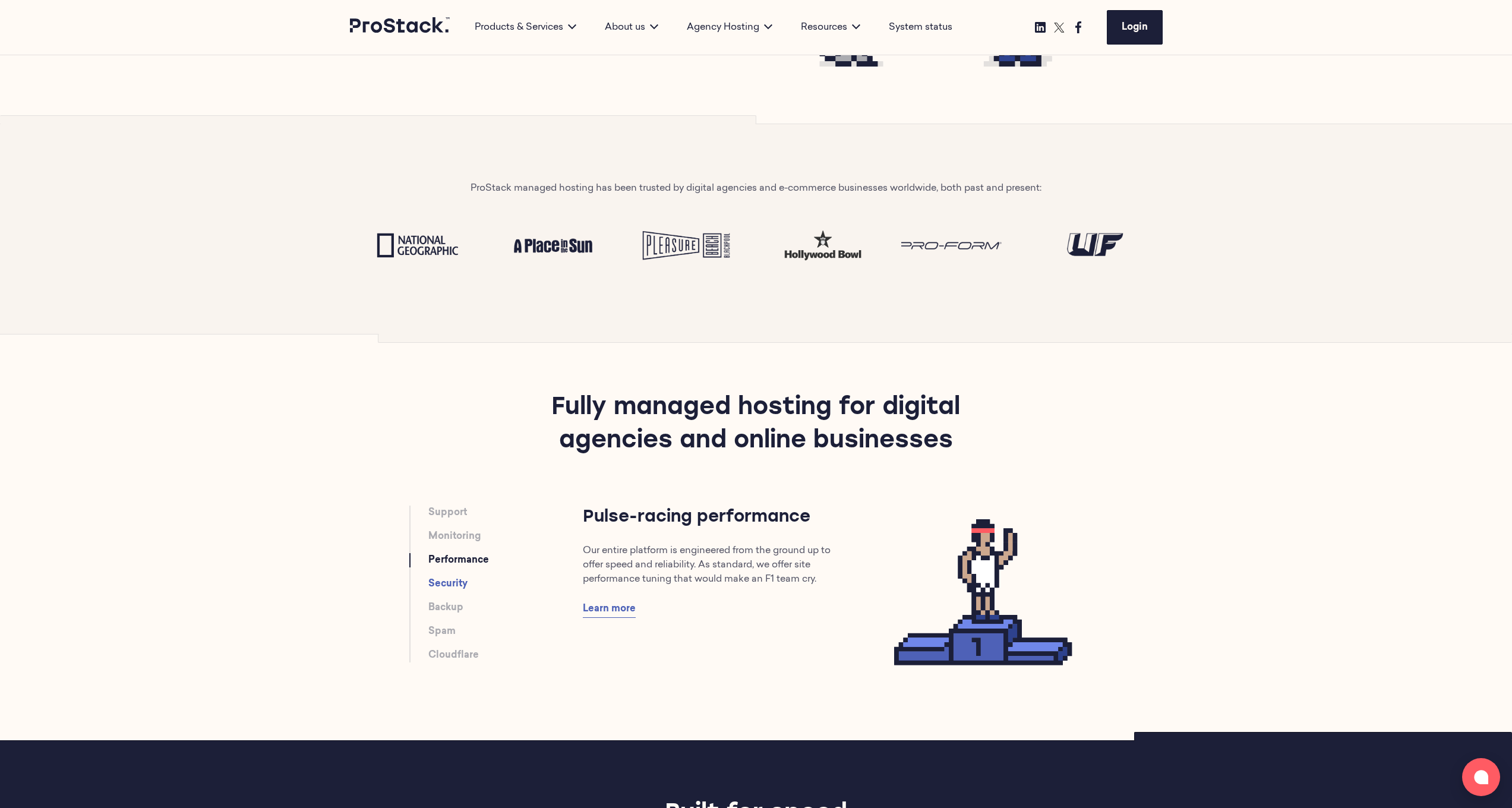
click at [466, 579] on link "Security" at bounding box center [448, 584] width 39 height 14
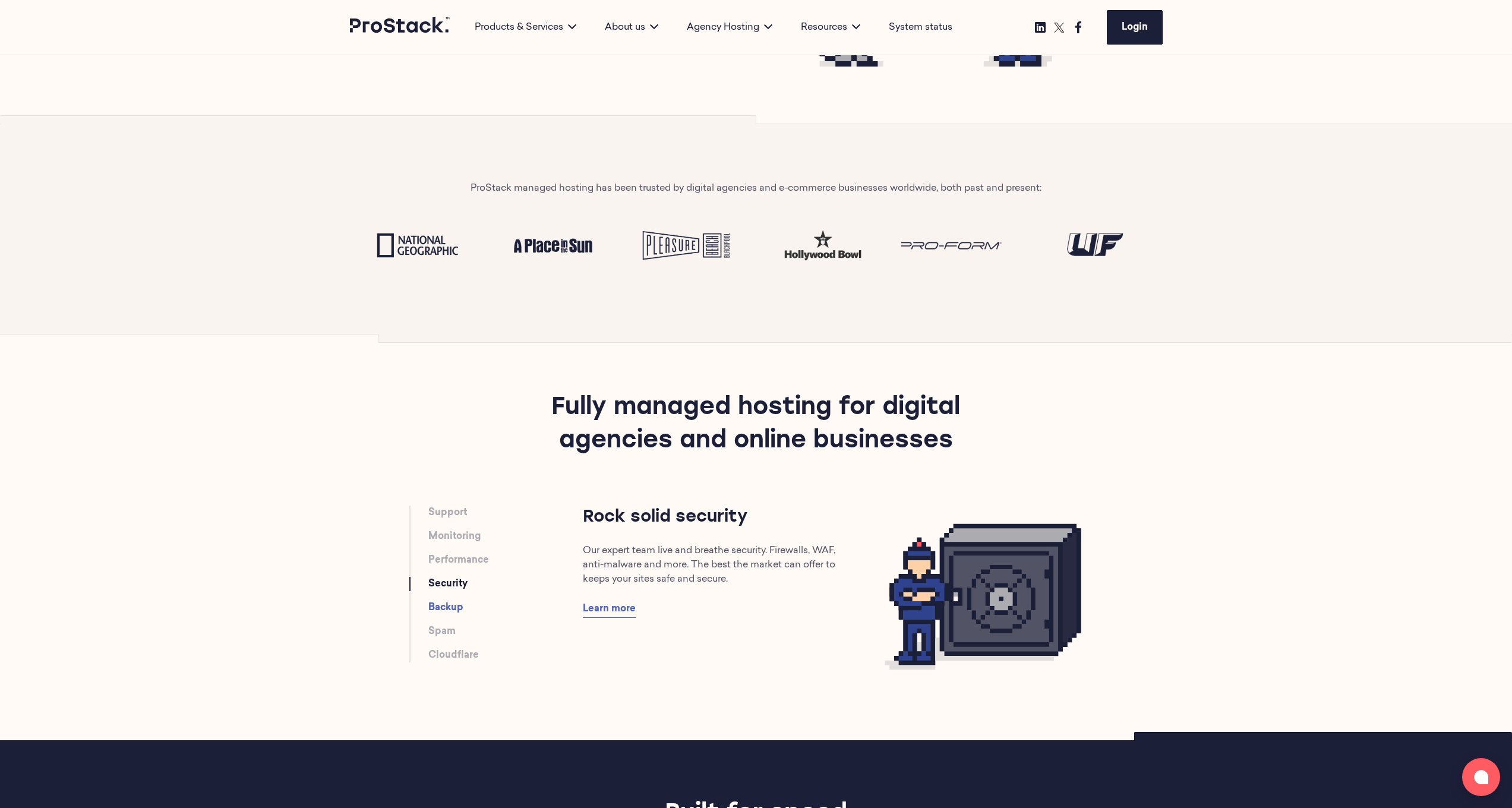
click at [457, 607] on link "Backup" at bounding box center [445, 608] width 35 height 14
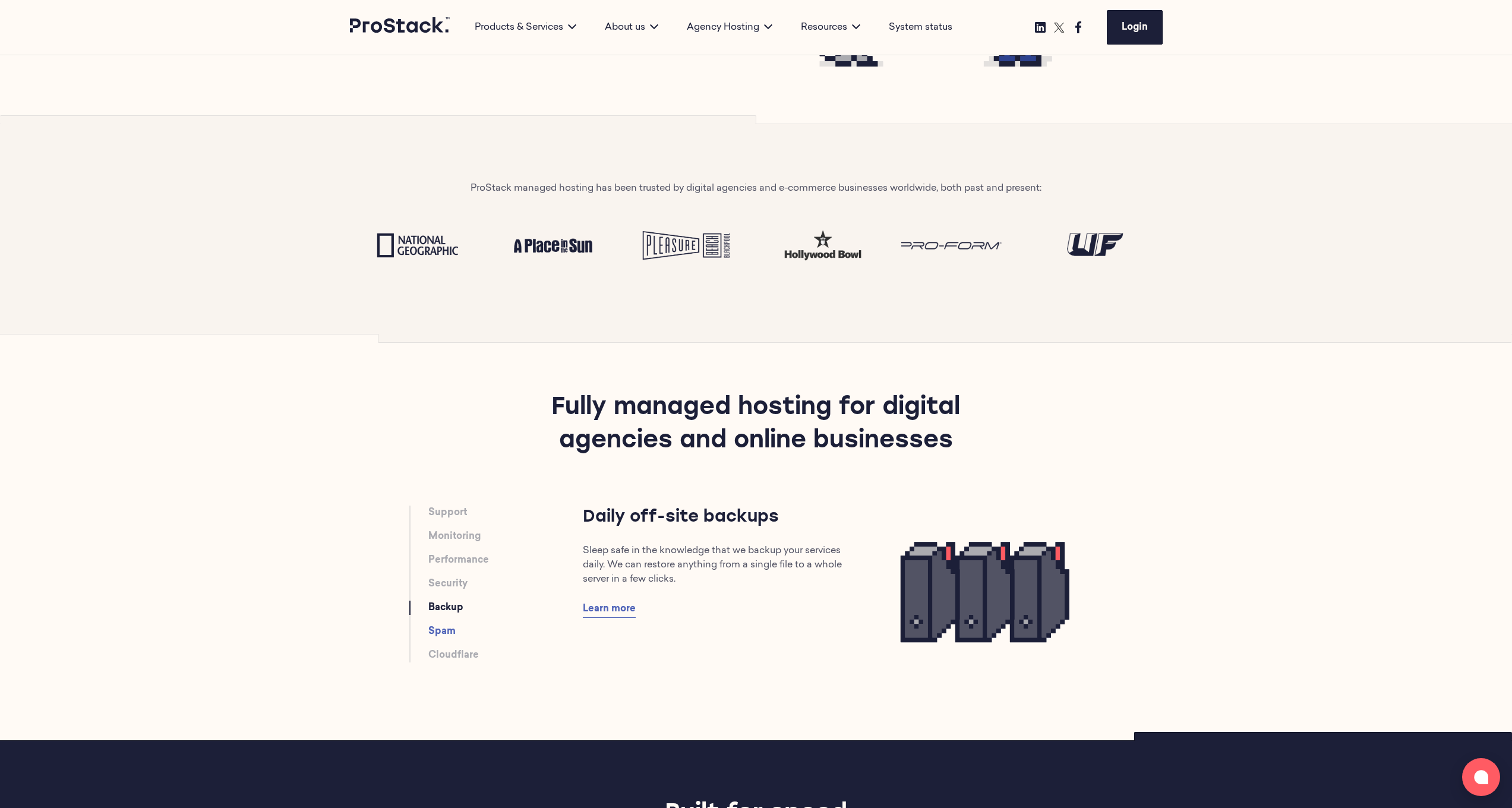
click at [450, 628] on link "Spam" at bounding box center [442, 632] width 28 height 14
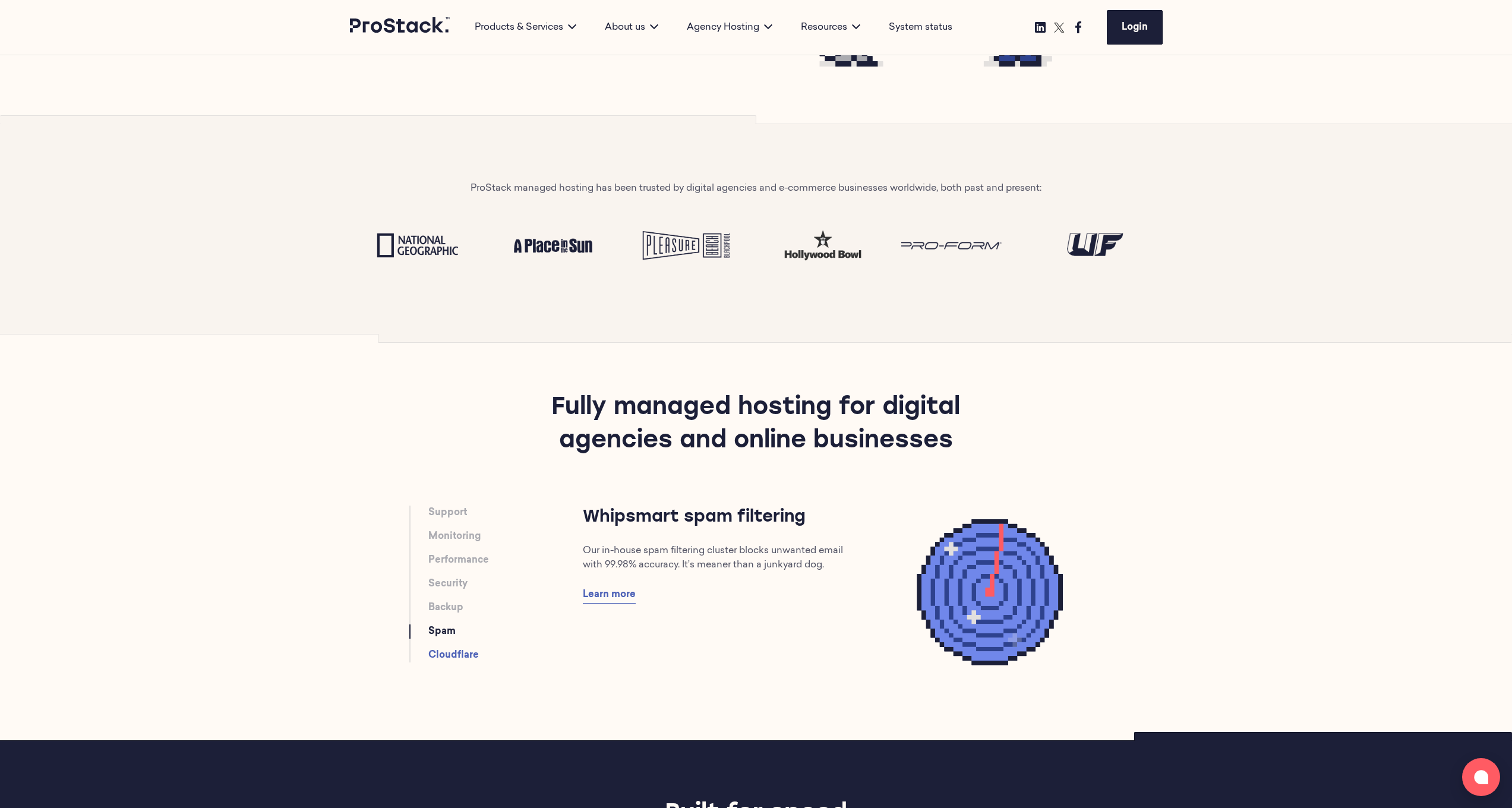
click at [451, 653] on link "Cloudflare" at bounding box center [453, 655] width 51 height 14
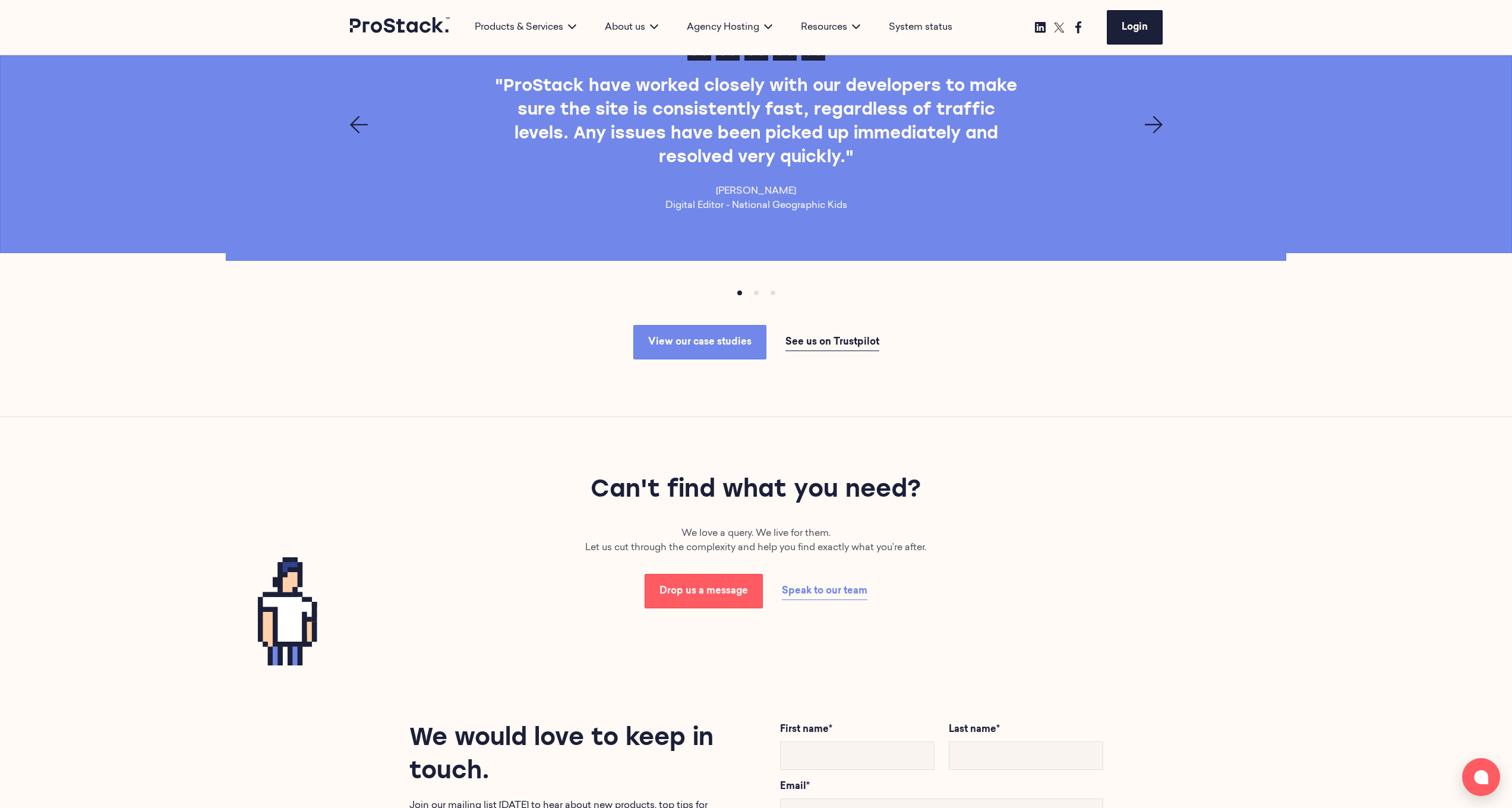
scroll to position [1684, 0]
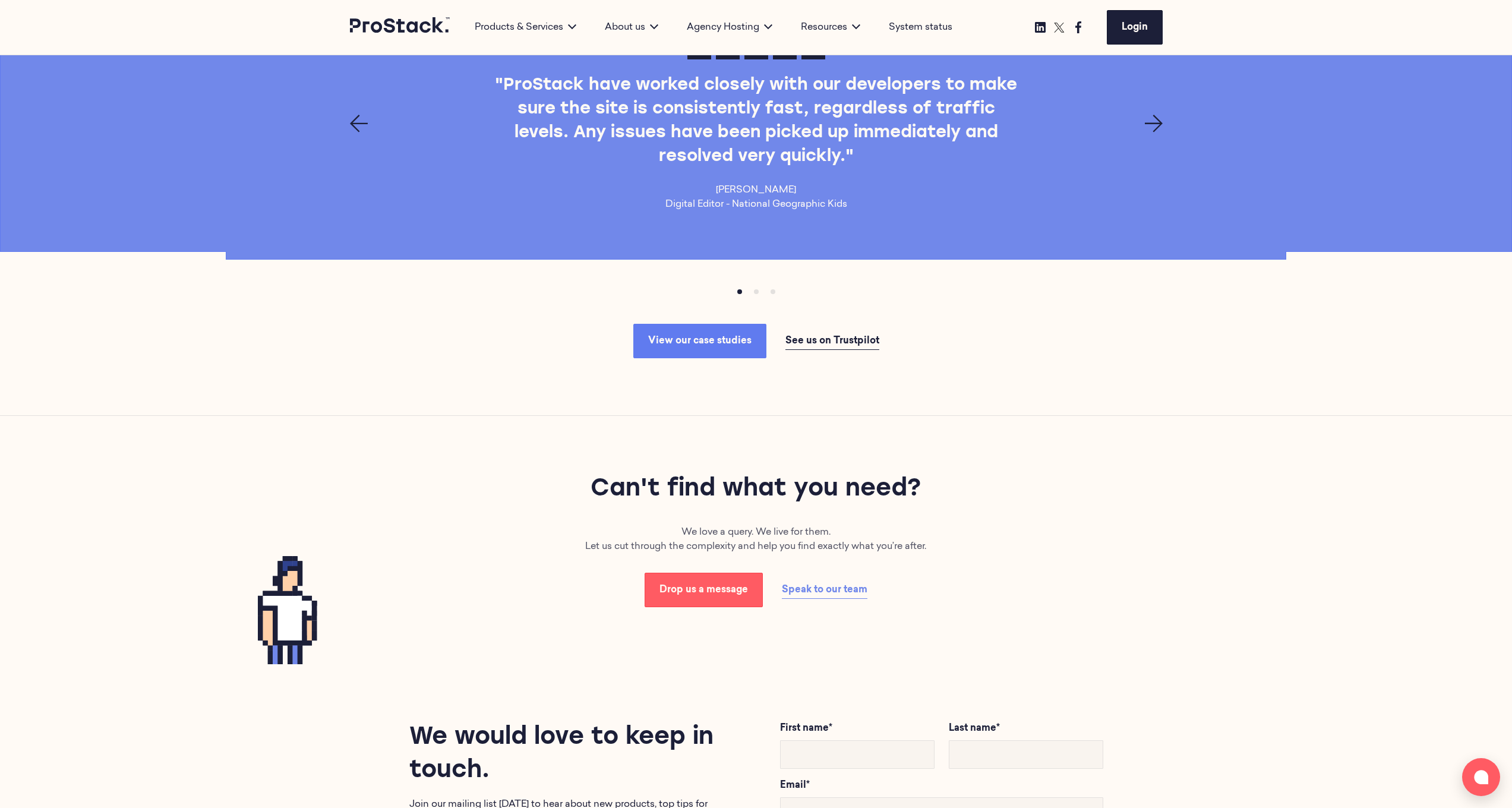
click at [679, 343] on span "View our case studies" at bounding box center [699, 341] width 103 height 9
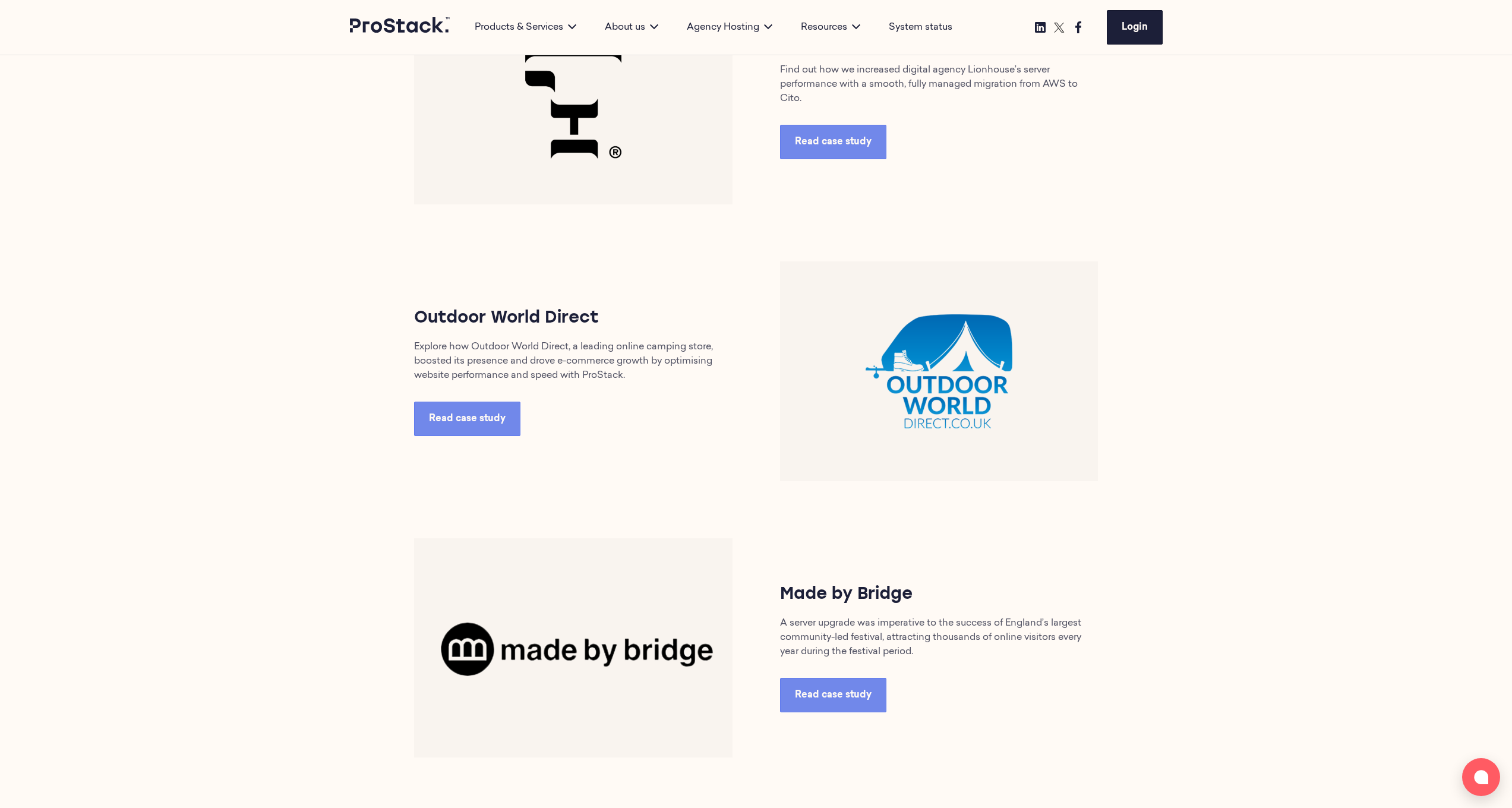
scroll to position [681, 0]
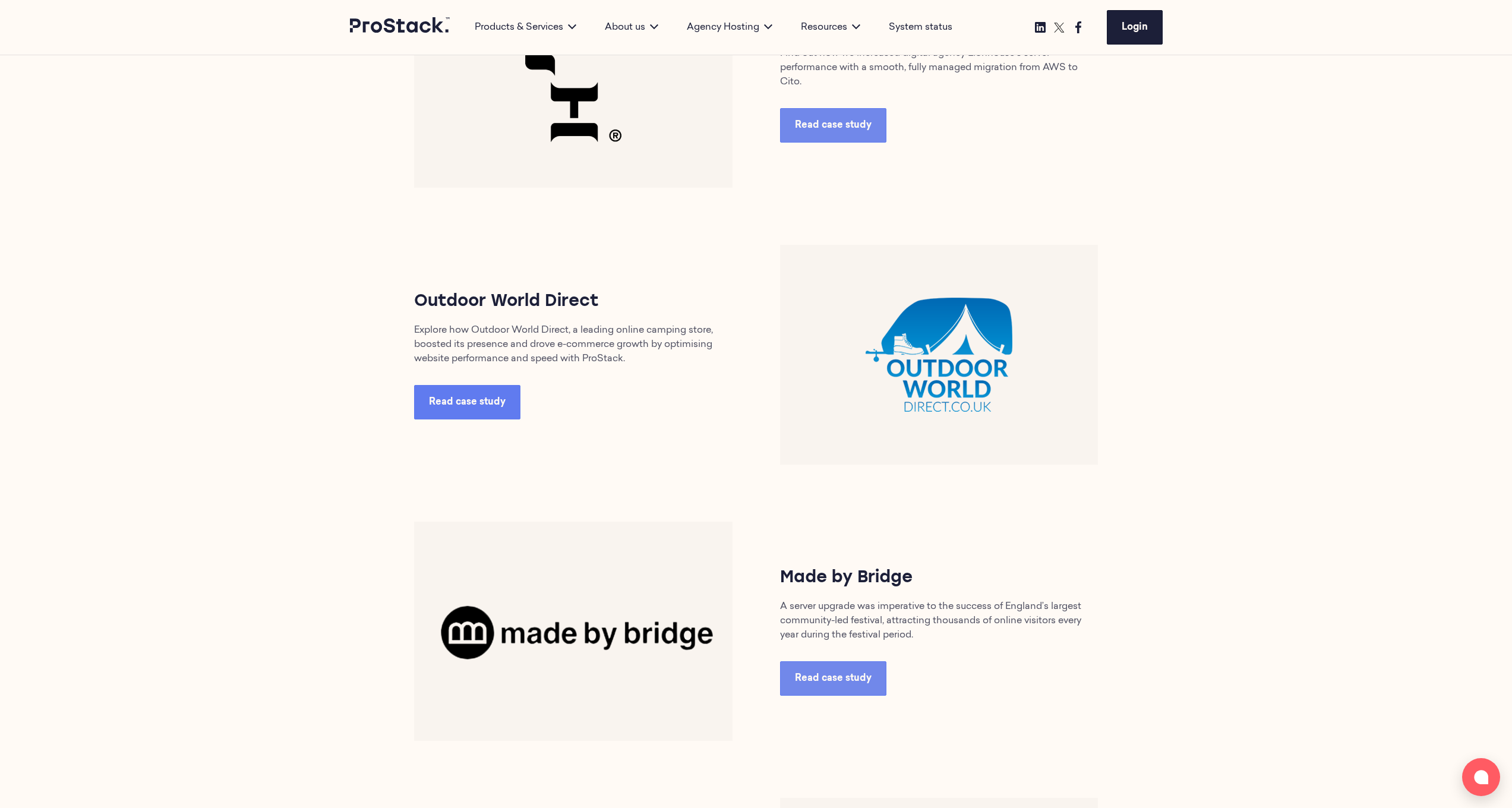
click at [494, 396] on link "Read case study" at bounding box center [467, 402] width 107 height 34
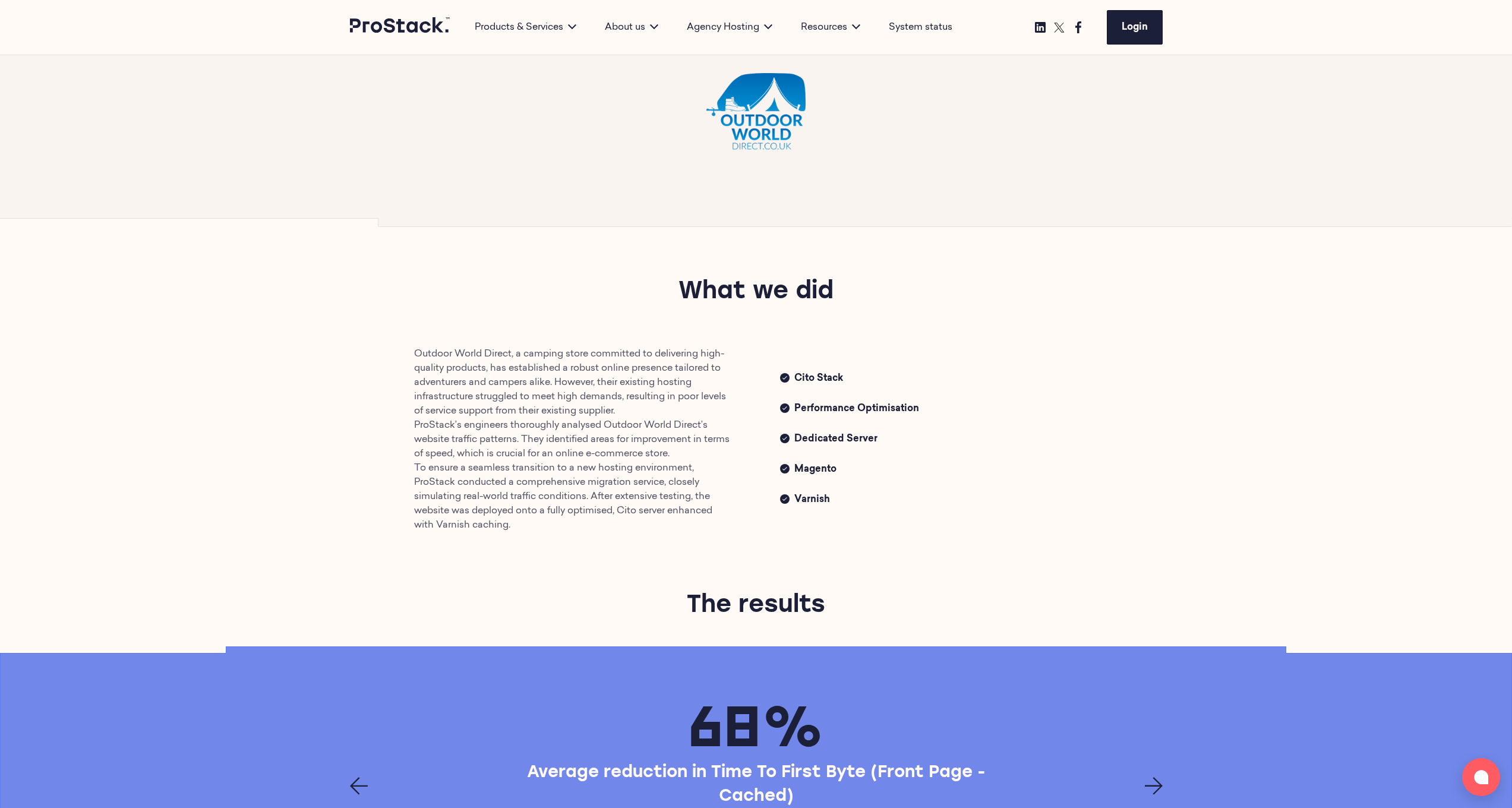
scroll to position [455, 0]
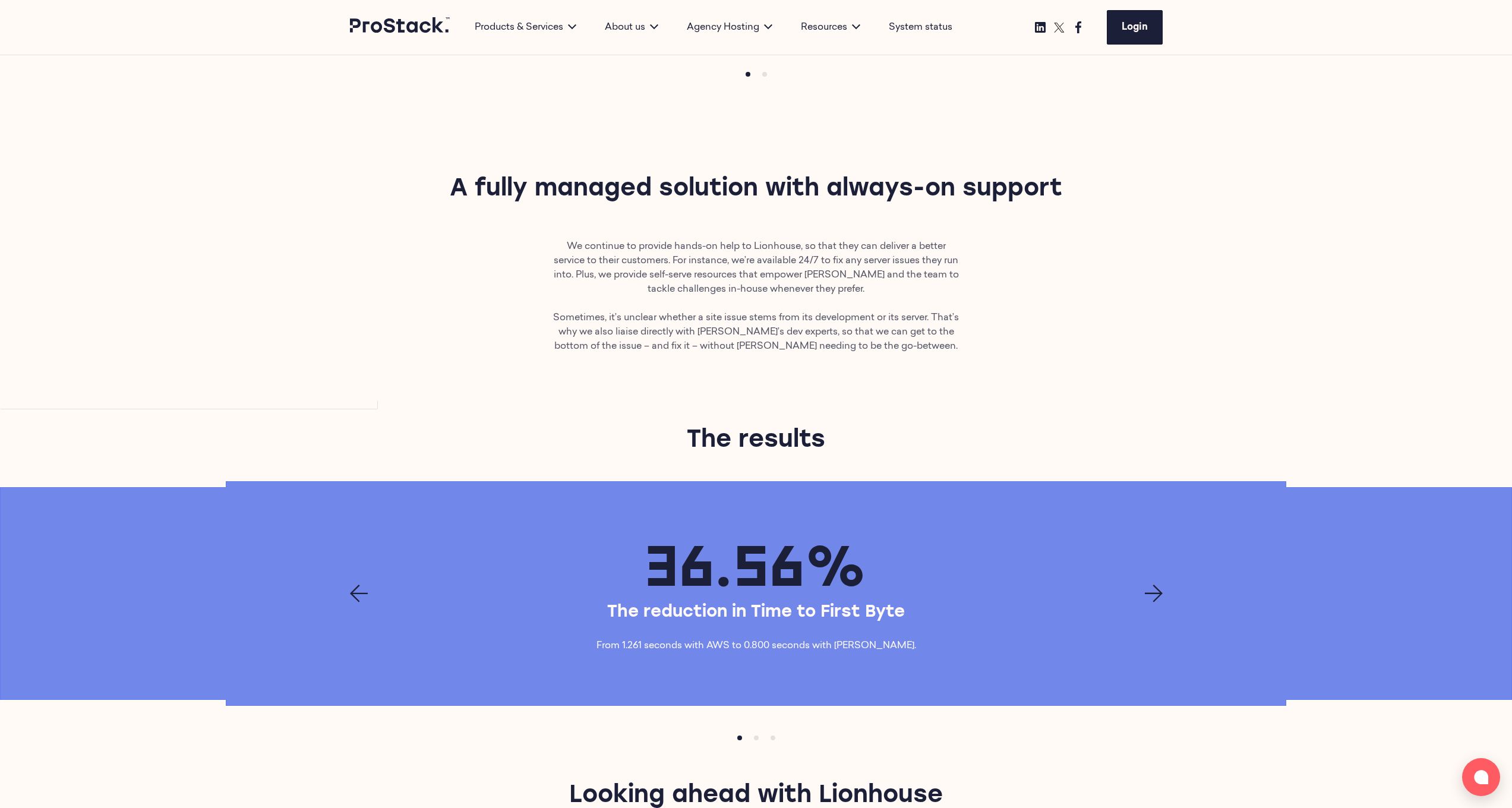
scroll to position [1273, 0]
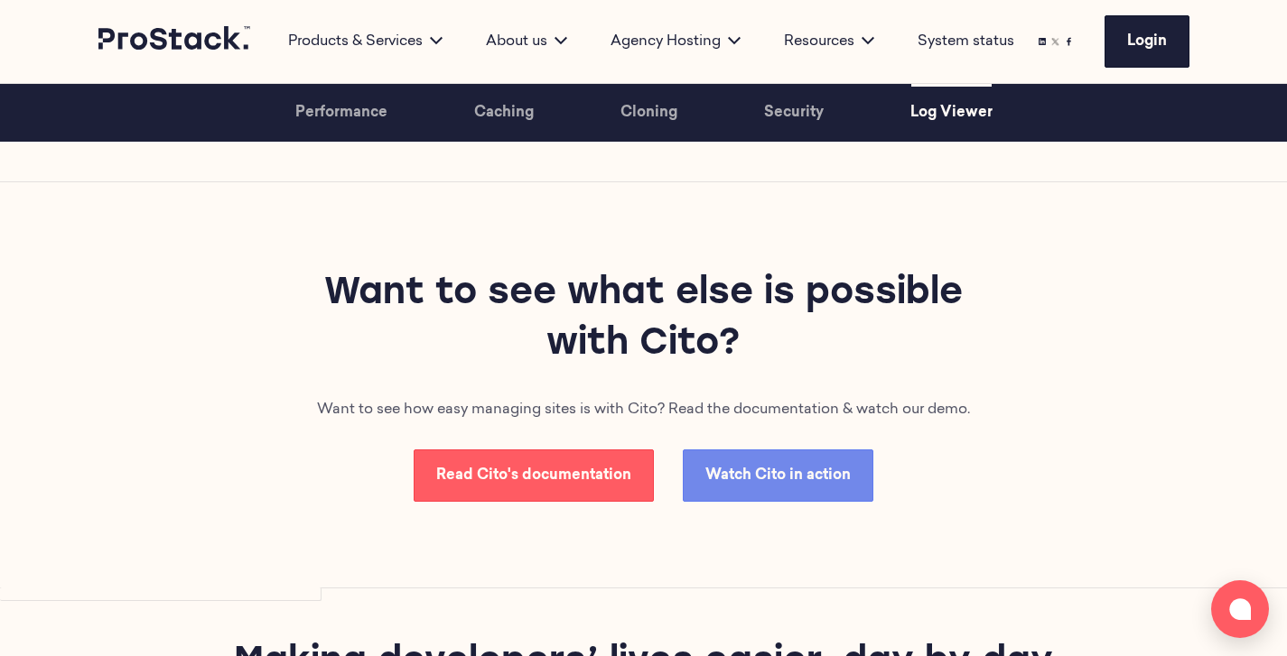
scroll to position [4989, 0]
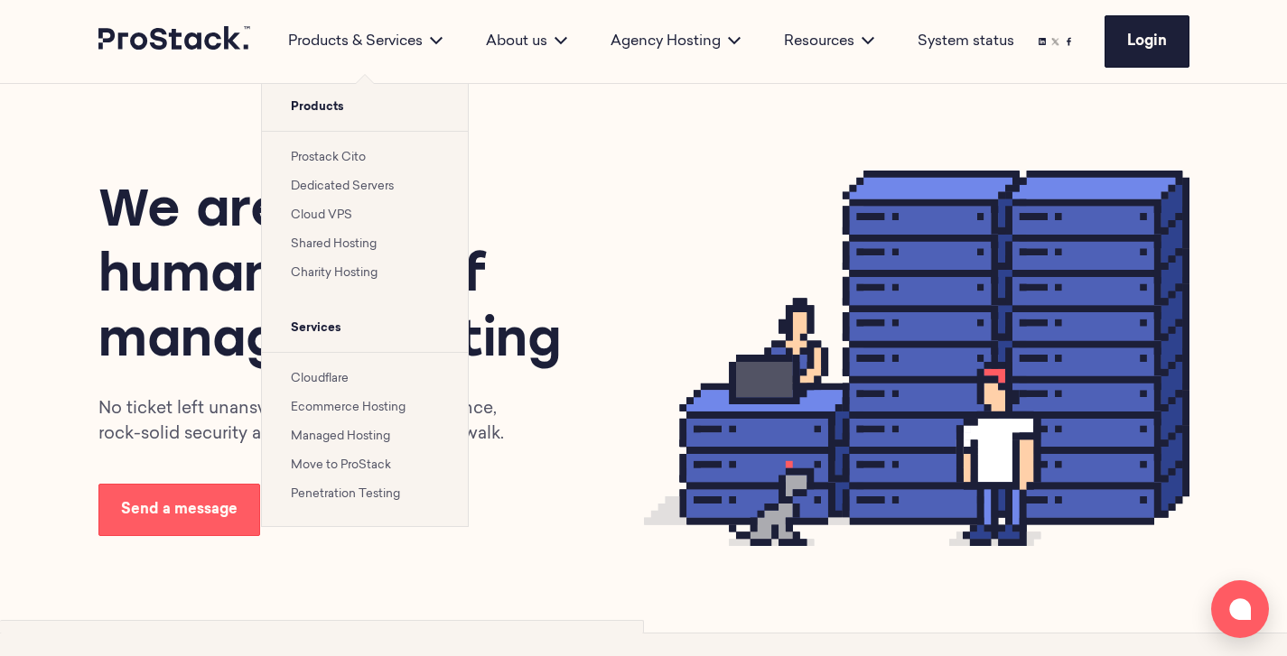
click at [346, 163] on li "Prostack Cito" at bounding box center [365, 157] width 148 height 22
click at [336, 161] on link "Prostack Cito" at bounding box center [328, 158] width 75 height 12
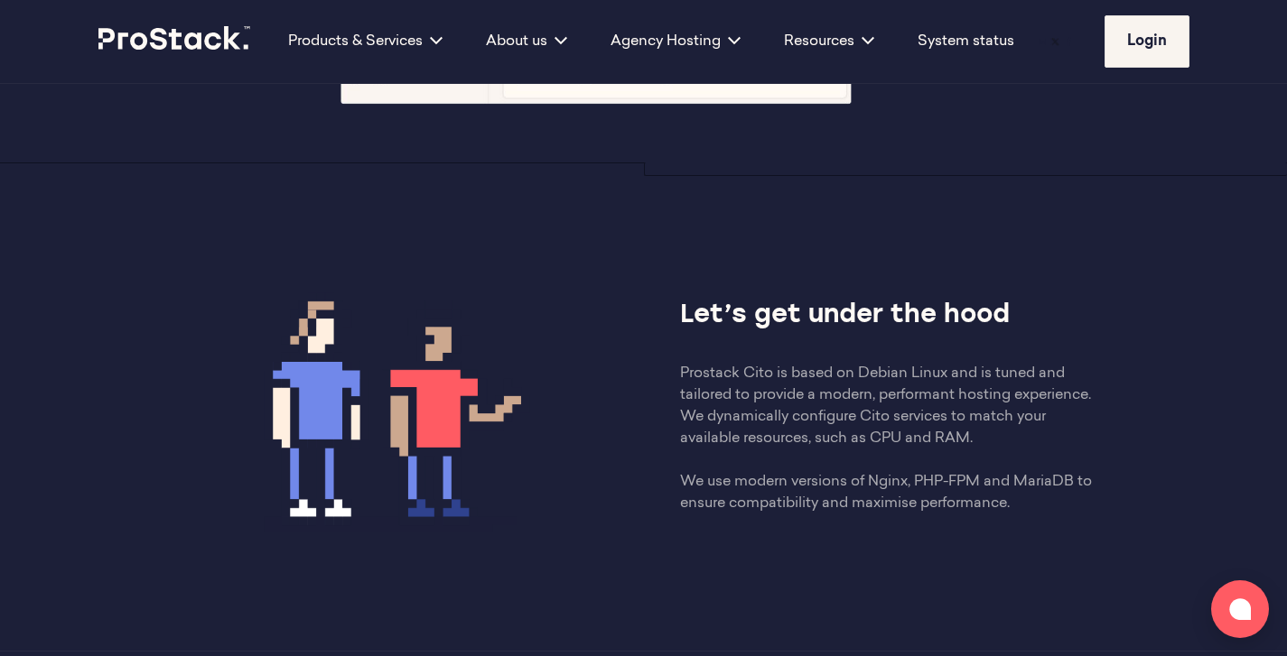
scroll to position [851, 0]
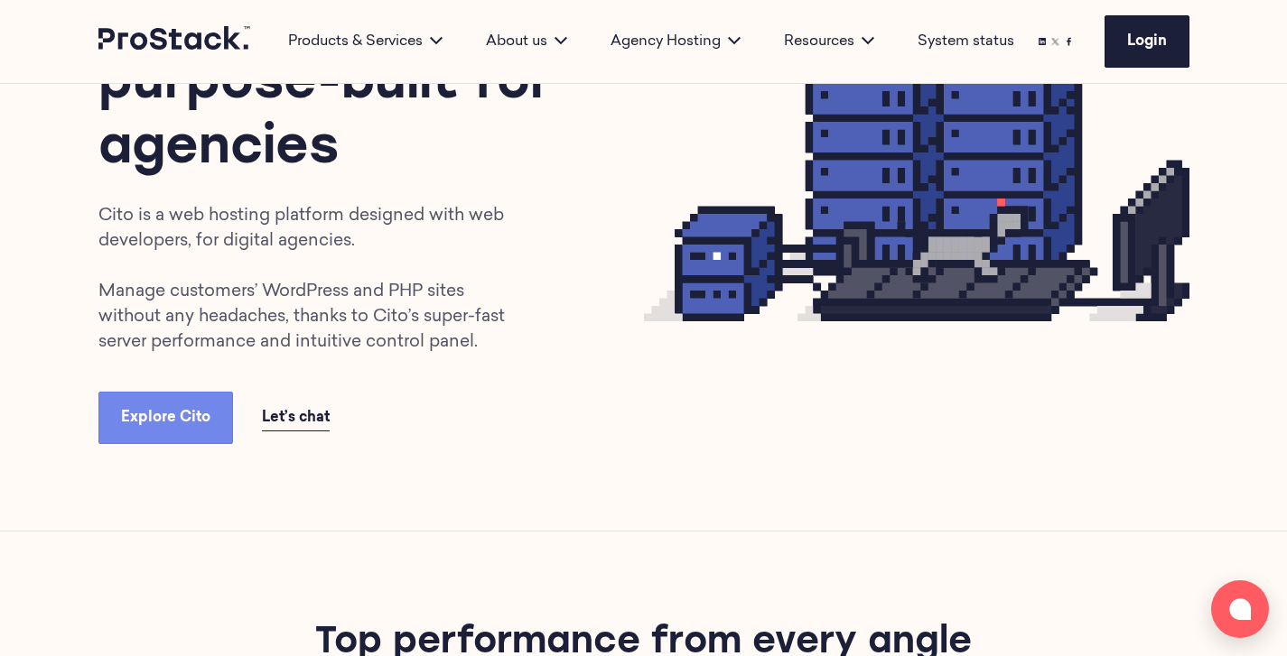
scroll to position [261, 0]
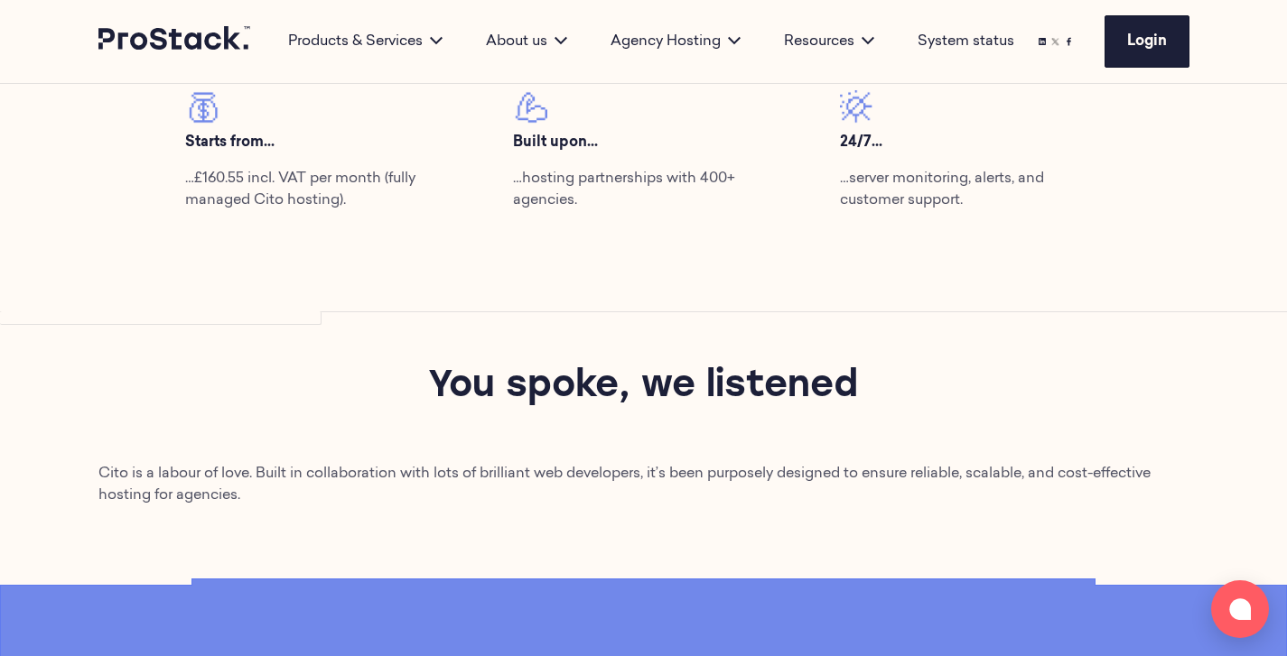
click at [1058, 458] on div "You spoke, we listened" at bounding box center [643, 388] width 1287 height 152
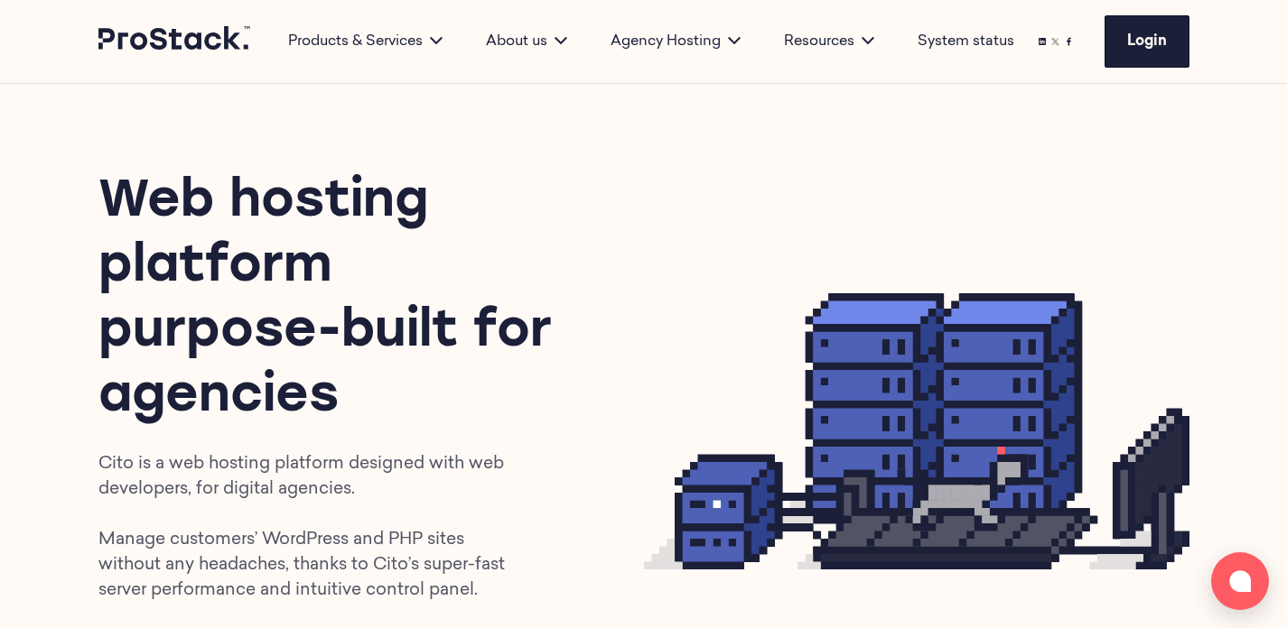
scroll to position [79, 0]
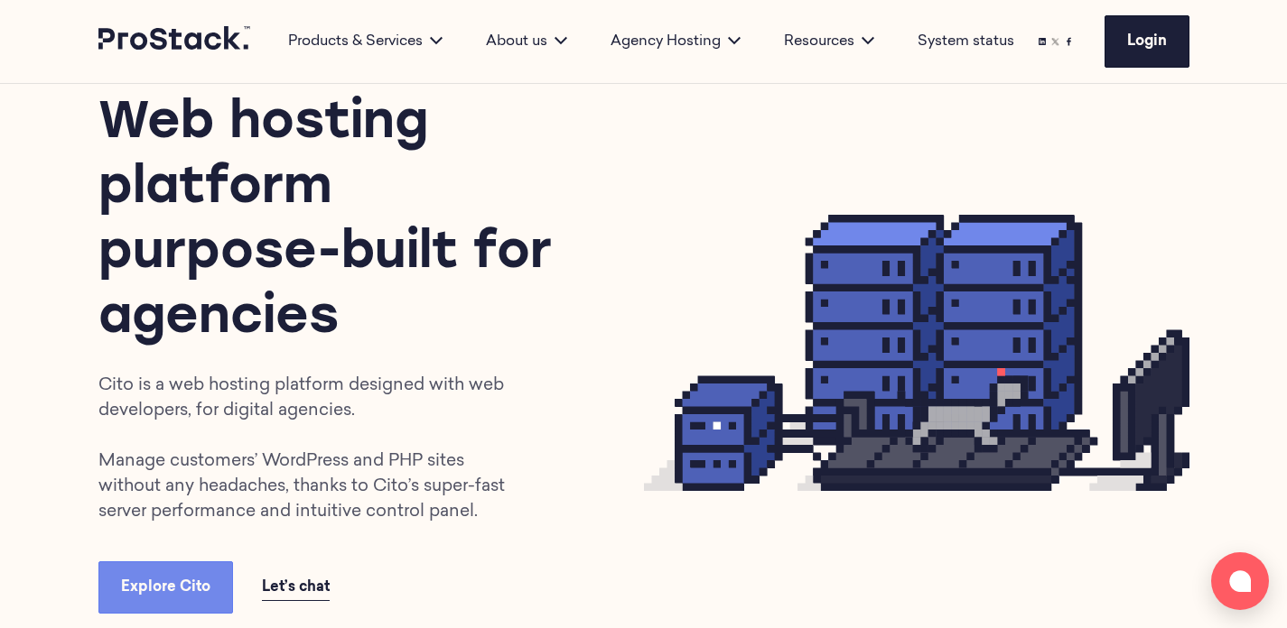
click at [270, 284] on h1 "Web hosting platform purpose-built for agencies" at bounding box center [338, 222] width 480 height 260
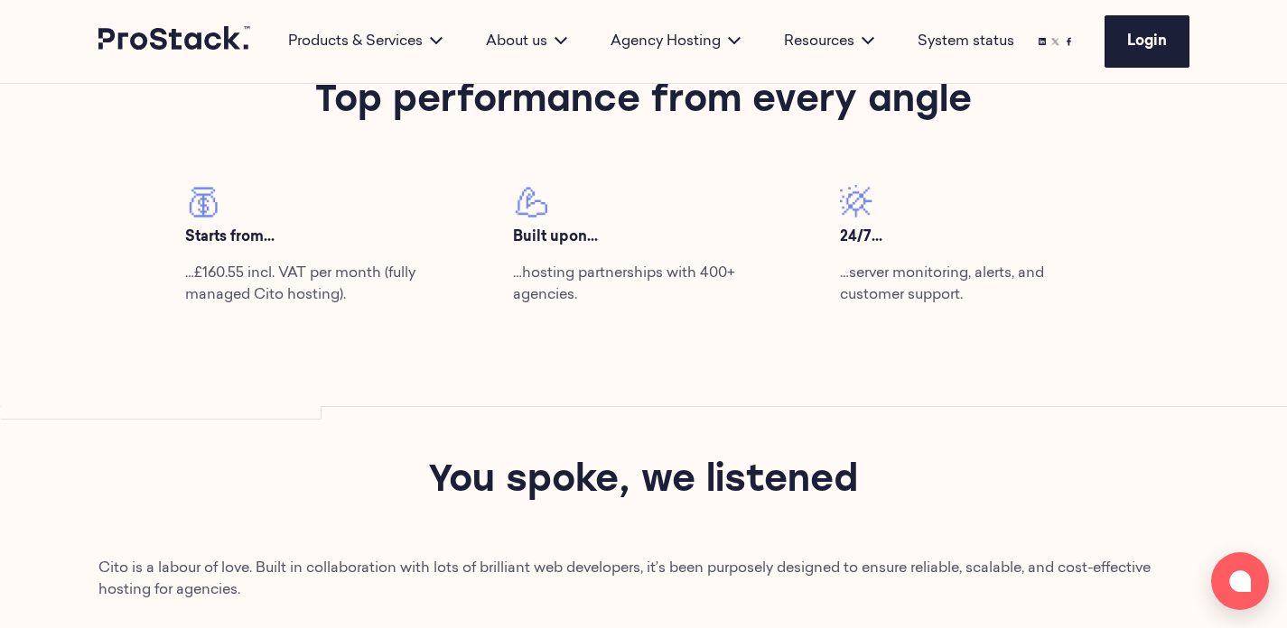
scroll to position [801, 0]
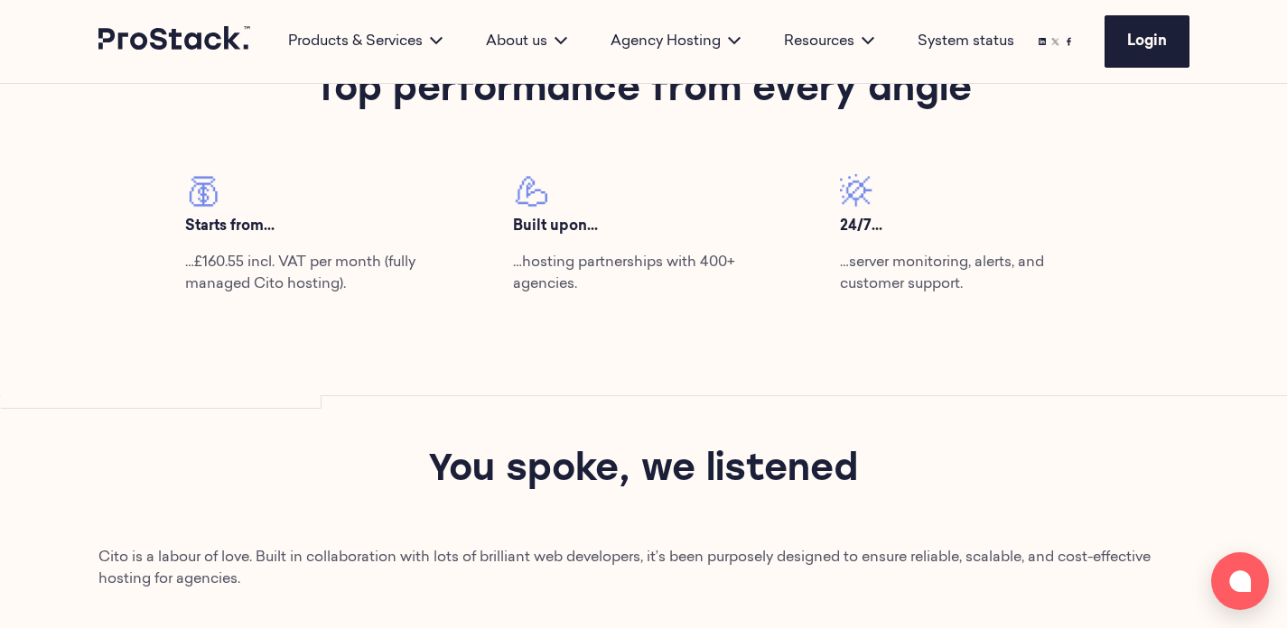
click at [723, 267] on p "…hosting partnerships with 400+ agencies." at bounding box center [644, 273] width 262 height 43
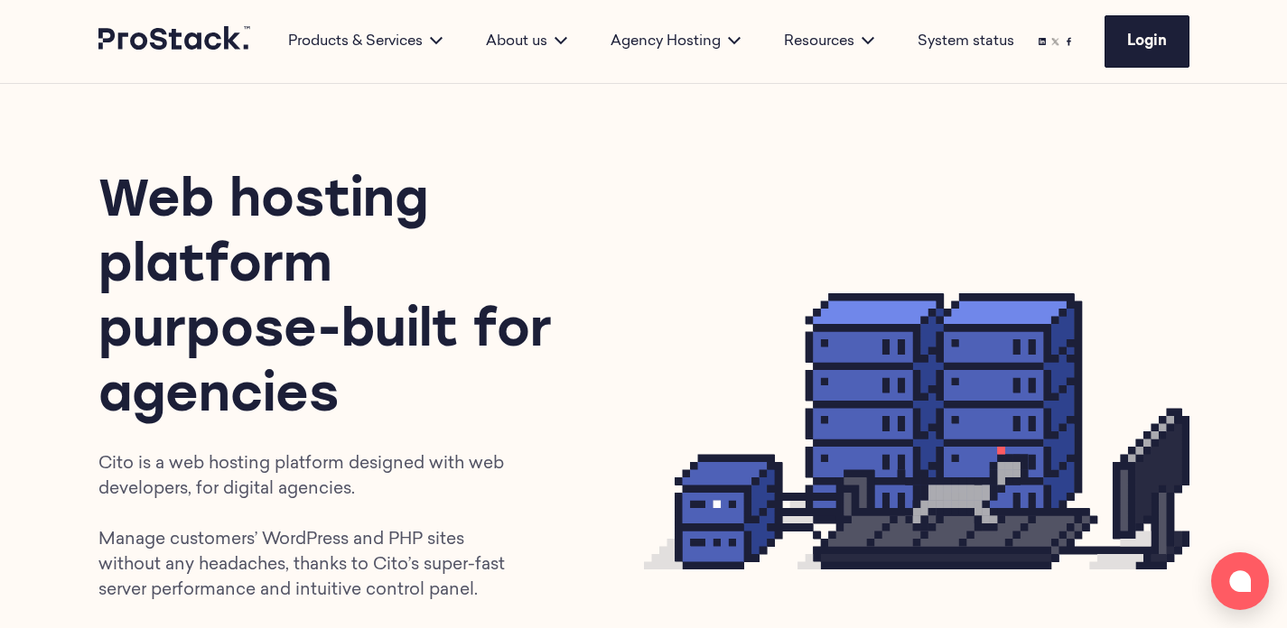
scroll to position [0, 0]
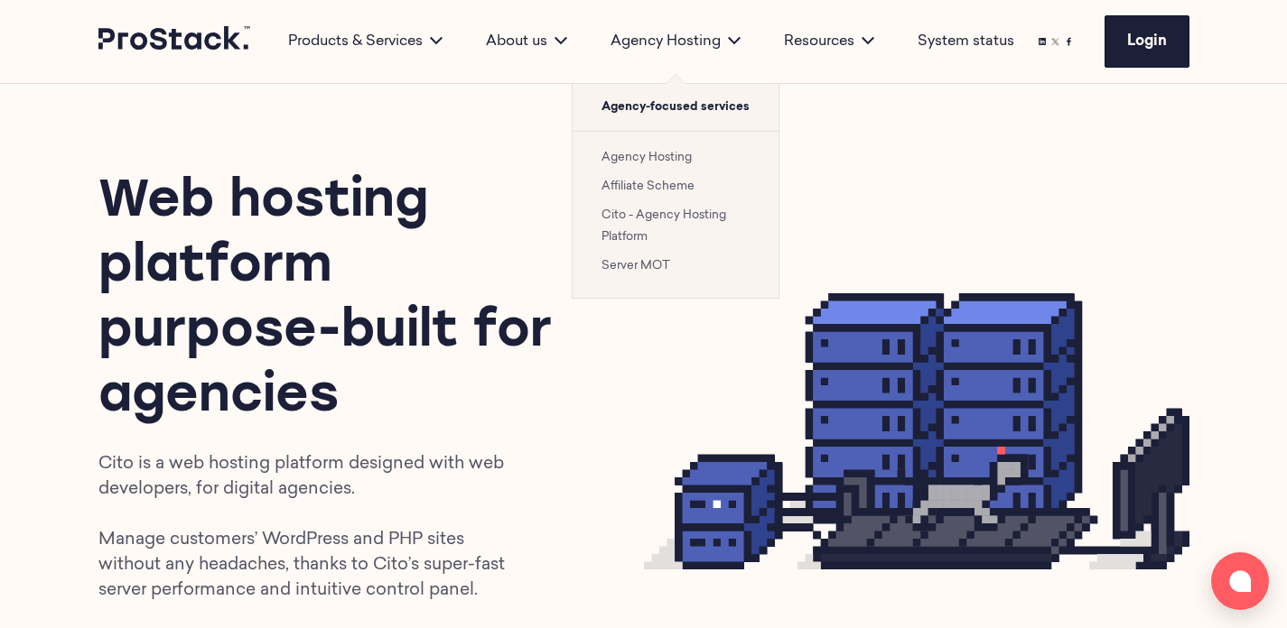
click at [645, 217] on link "Cito - Agency Hosting Platform" at bounding box center [663, 225] width 125 height 33
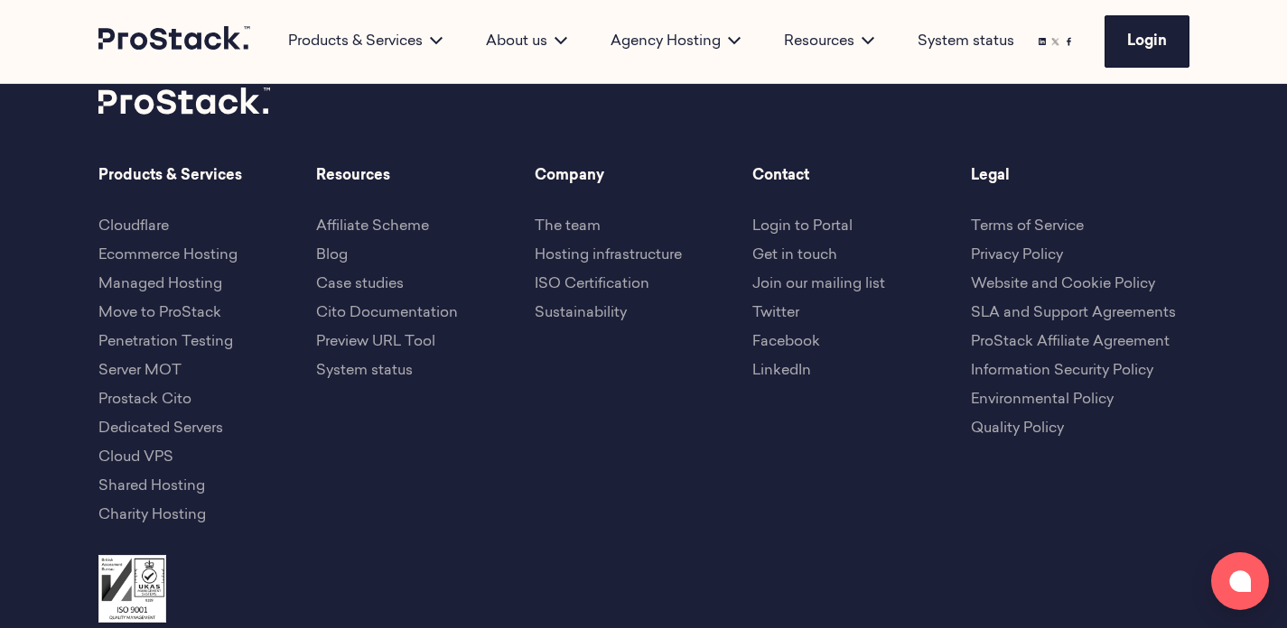
scroll to position [7846, 0]
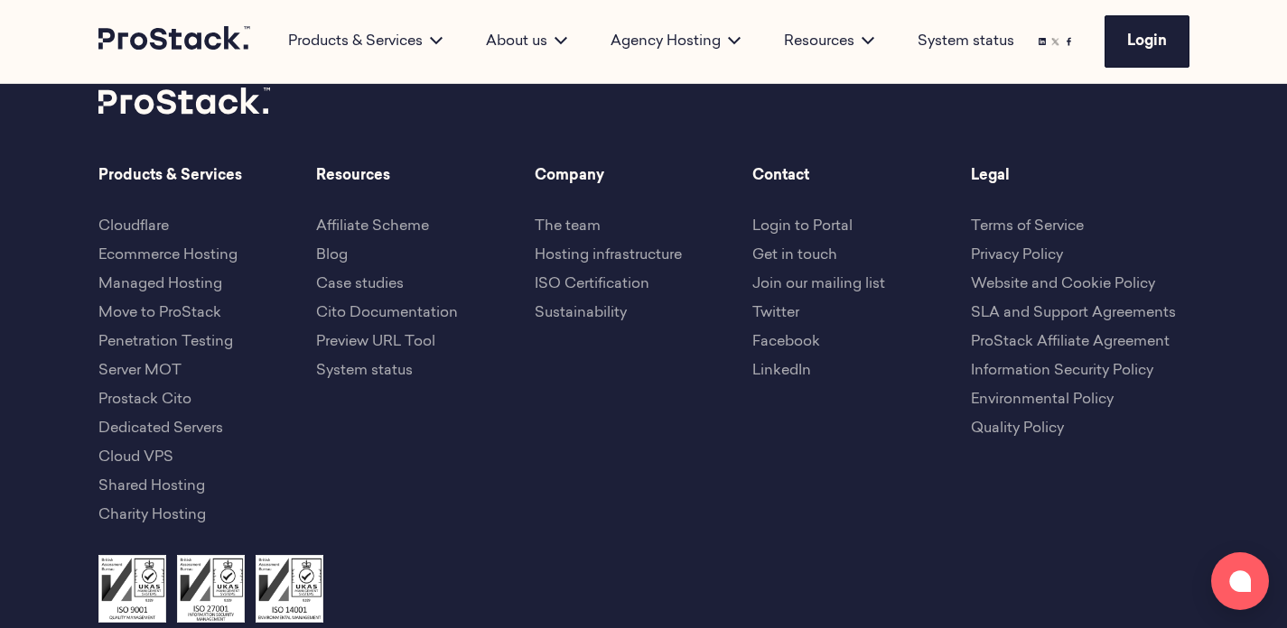
click at [464, 491] on div "Products & Services Cloudflare Ecommerce Hosting Managed Hosting Move to ProSta…" at bounding box center [643, 360] width 1091 height 390
click at [129, 256] on link "Ecommerce Hosting" at bounding box center [167, 255] width 139 height 14
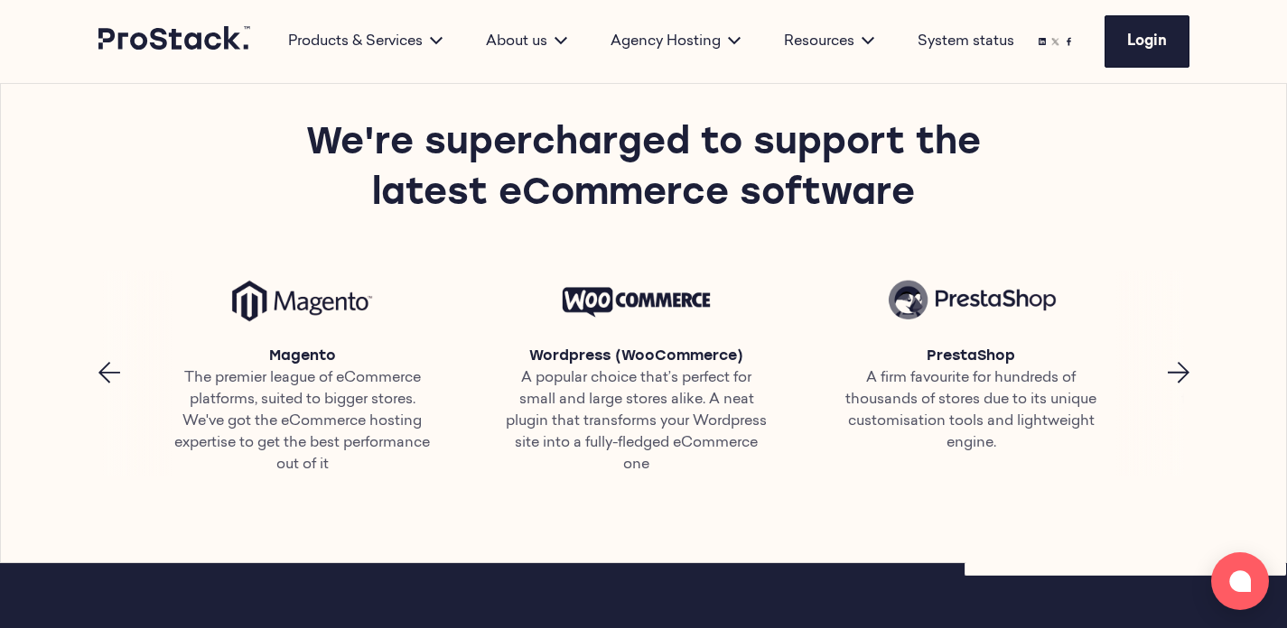
scroll to position [770, 0]
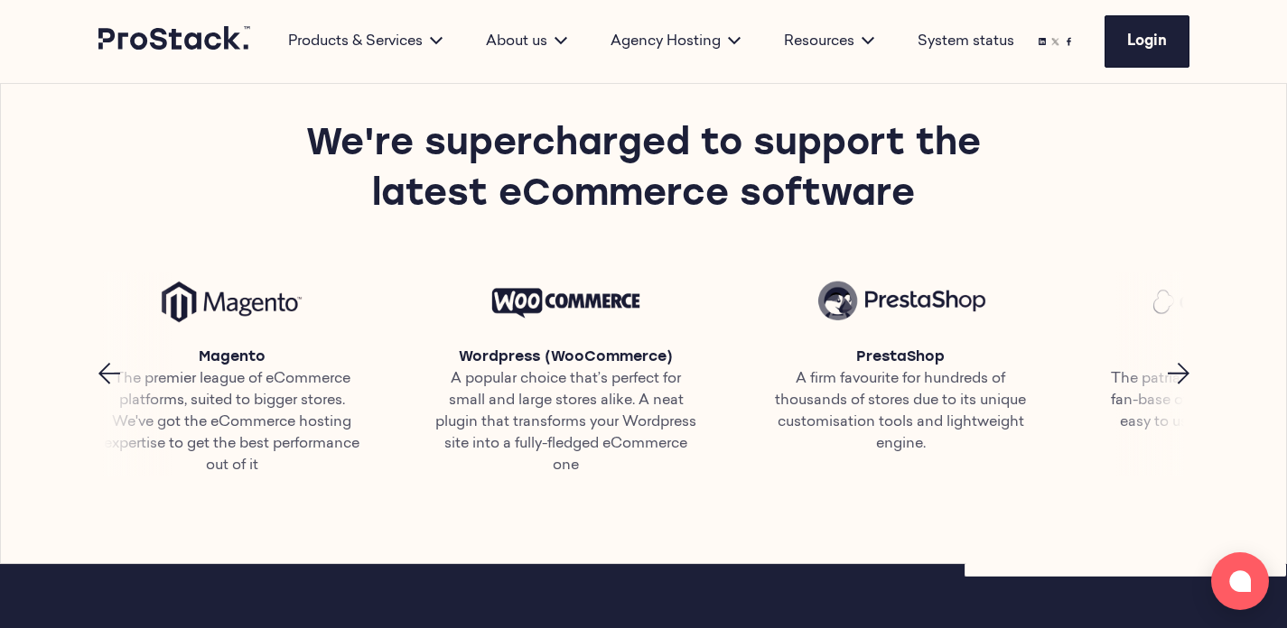
drag, startPoint x: 309, startPoint y: 501, endPoint x: 236, endPoint y: 501, distance: 73.1
click at [236, 501] on section "We're supercharged to support the latest eCommerce software Magento The premier…" at bounding box center [643, 298] width 1285 height 530
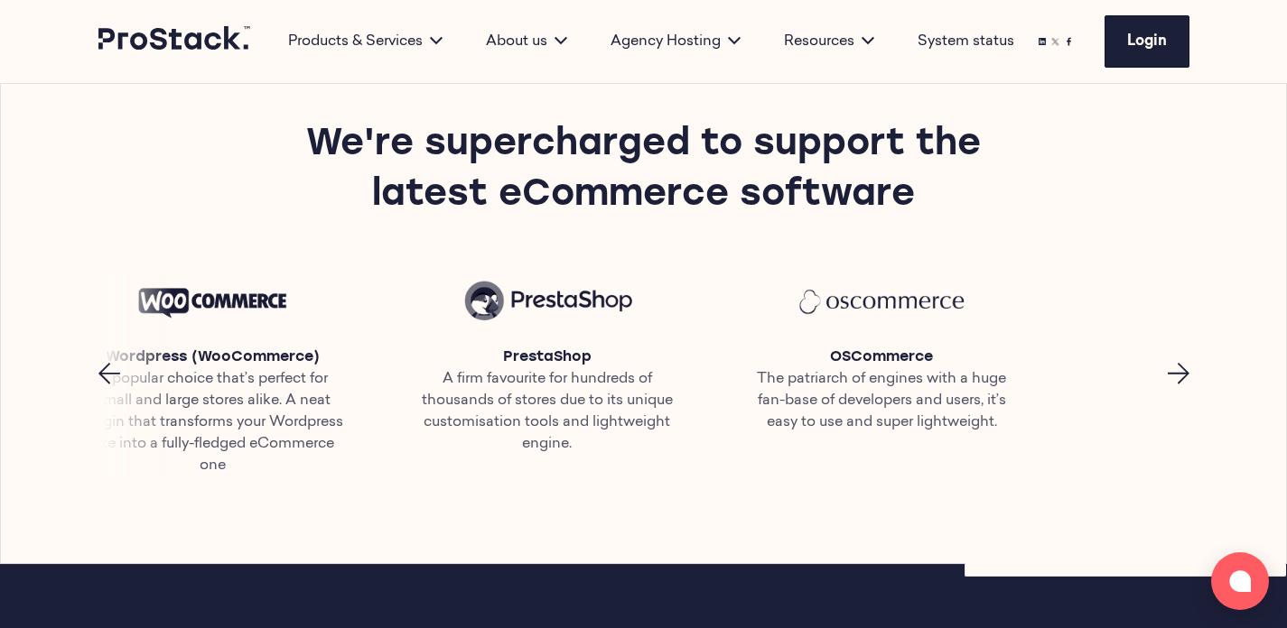
drag, startPoint x: 625, startPoint y: 389, endPoint x: 1299, endPoint y: 367, distance: 674.8
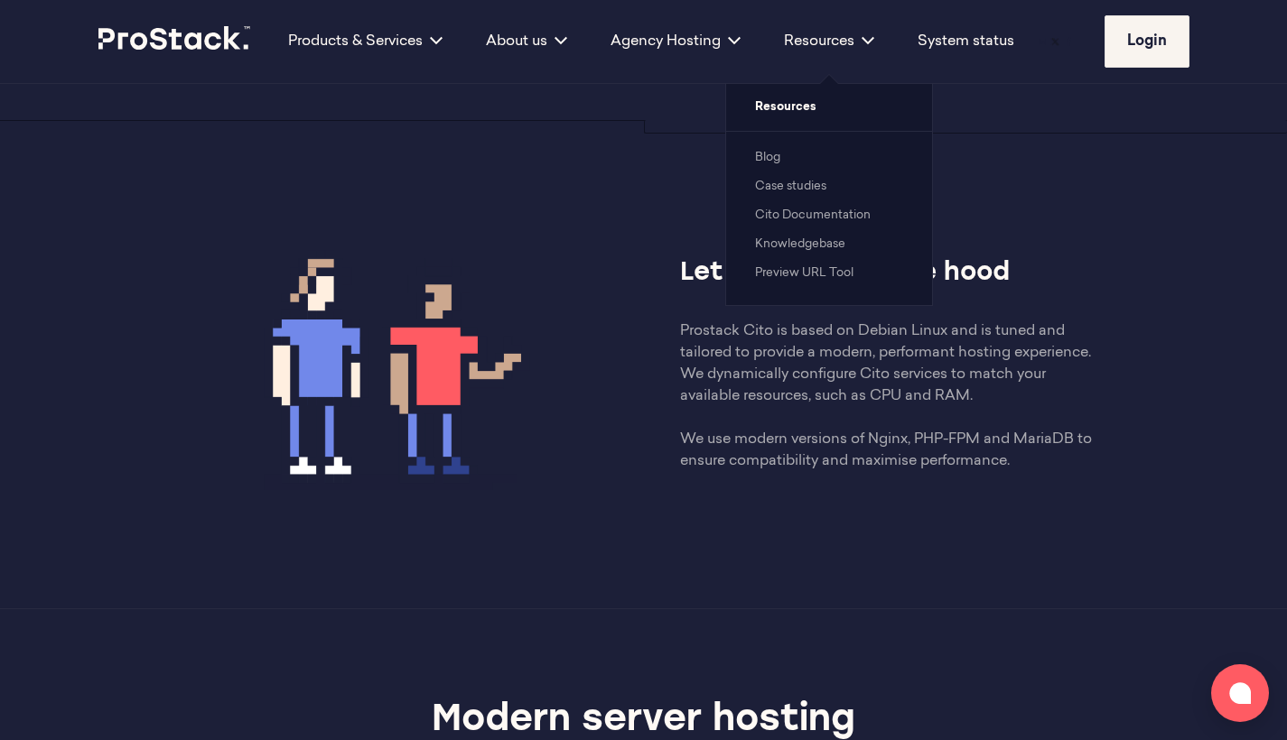
scroll to position [637, 0]
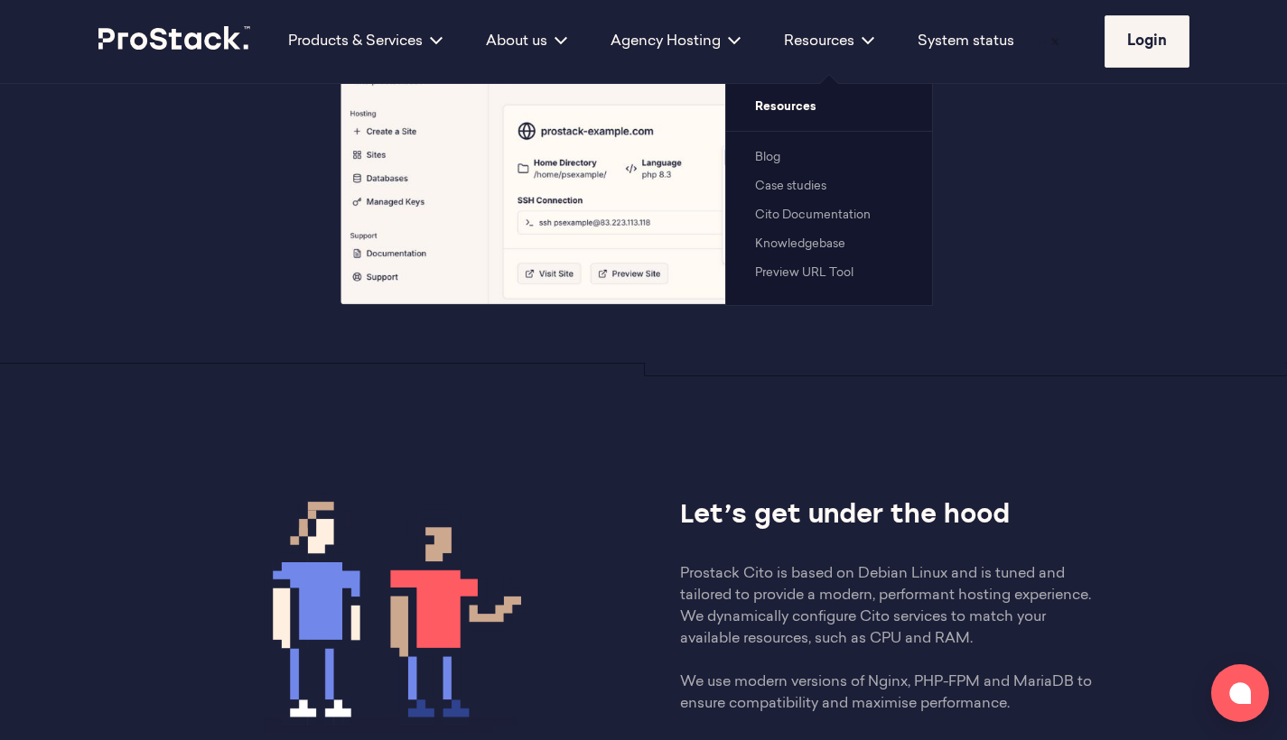
drag, startPoint x: 790, startPoint y: 209, endPoint x: 796, endPoint y: 179, distance: 31.3
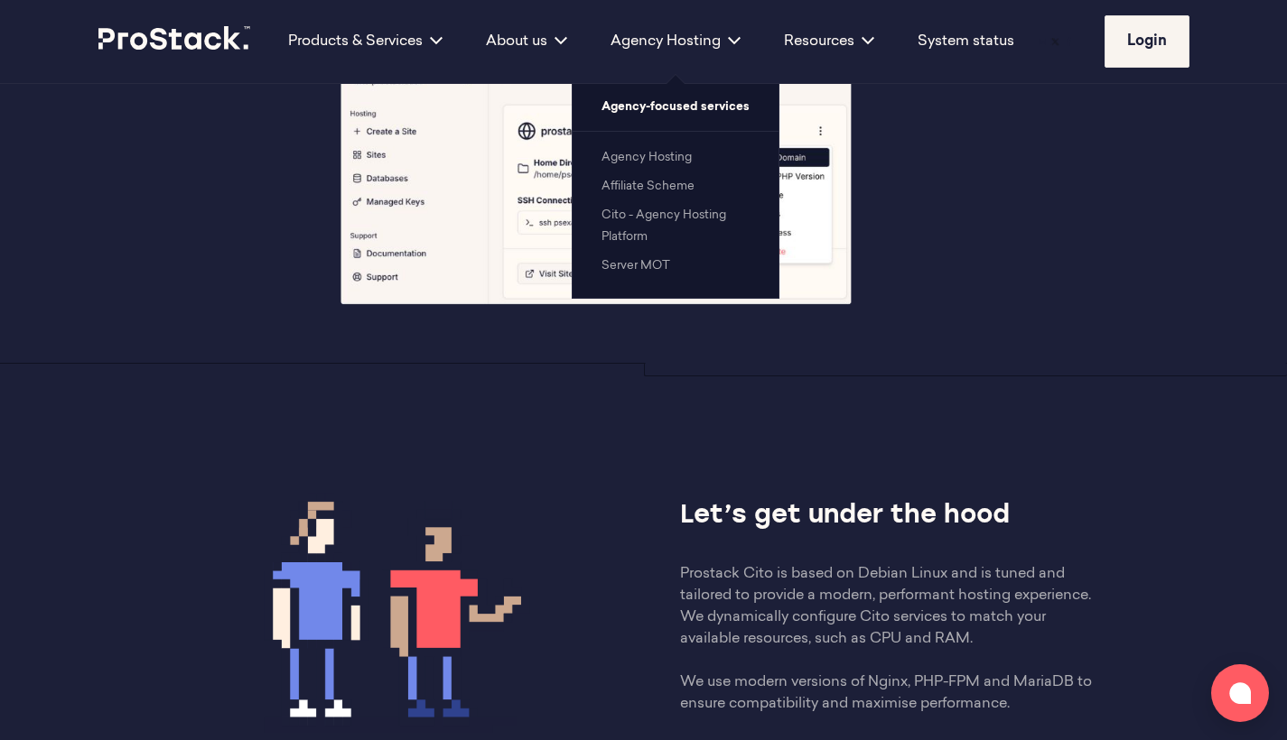
click at [662, 218] on link "Cito - Agency Hosting Platform" at bounding box center [663, 225] width 125 height 33
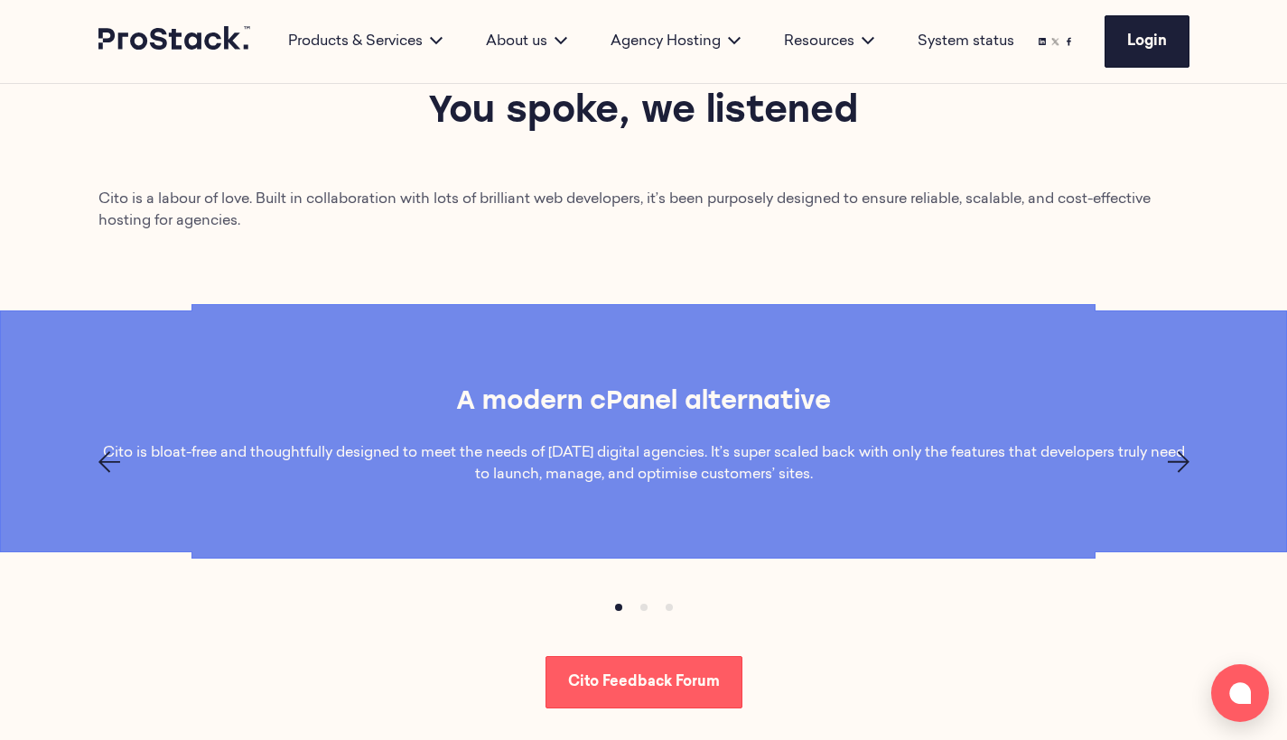
scroll to position [1378, 0]
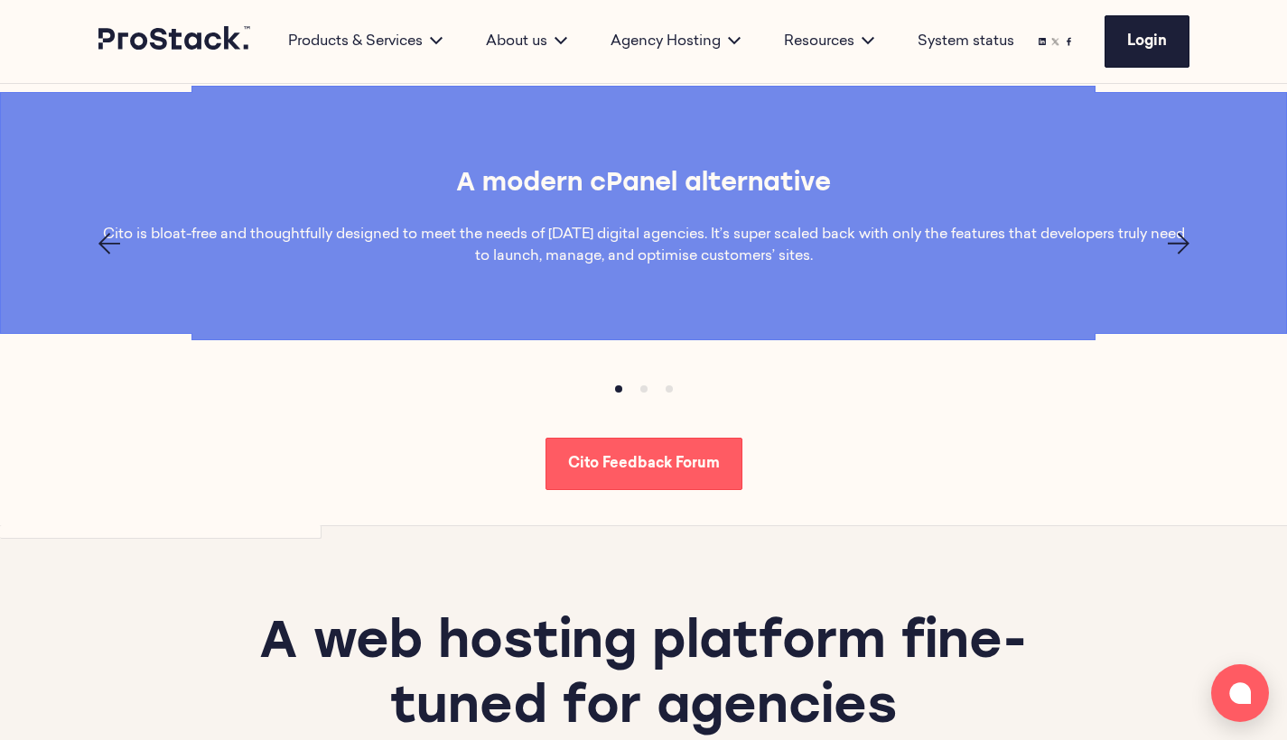
click at [1166, 255] on div at bounding box center [643, 244] width 1235 height 22
click at [1175, 255] on icon "Next page" at bounding box center [1178, 244] width 22 height 22
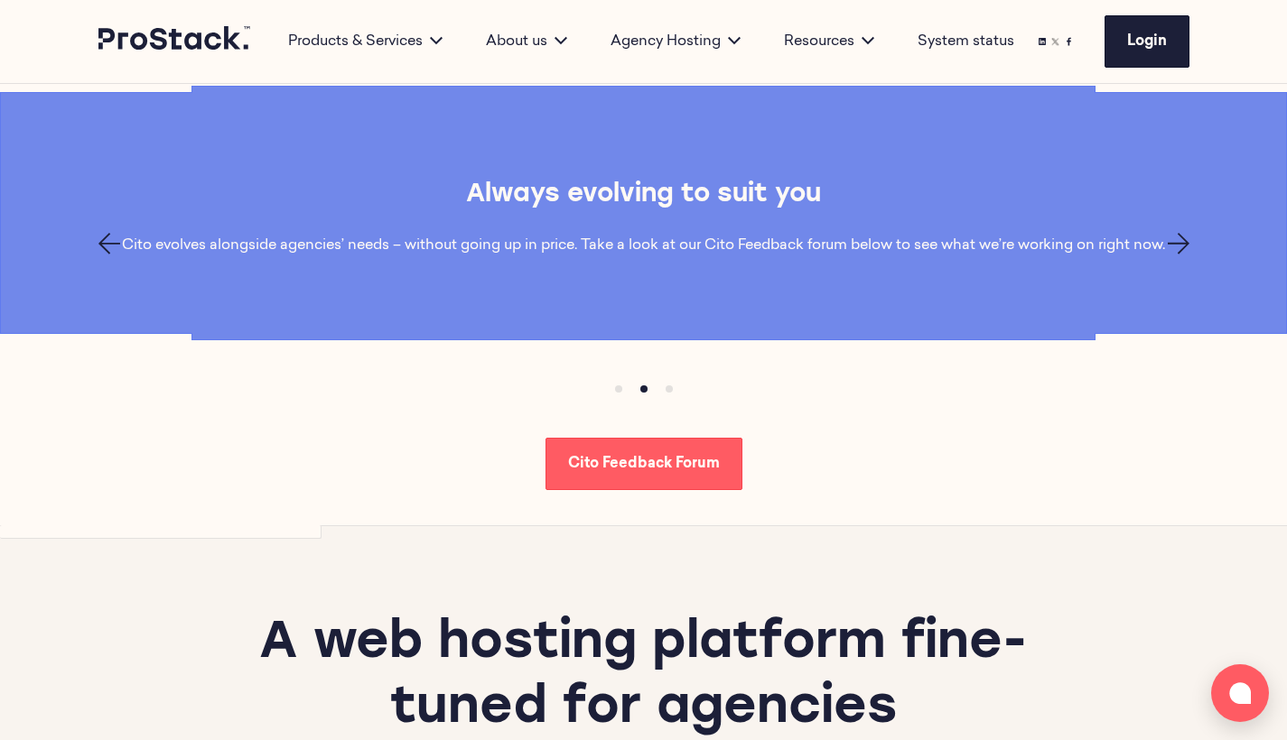
scroll to position [1356, 0]
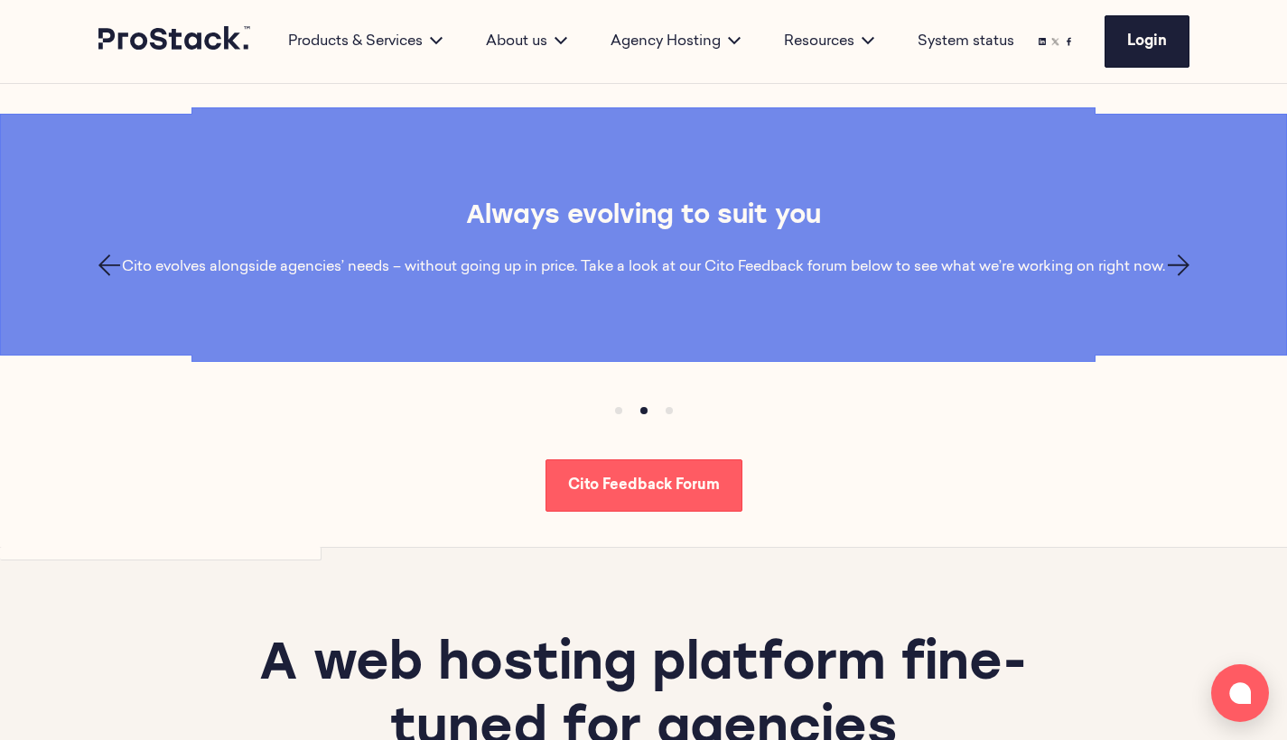
click at [1183, 266] on icon "Next page" at bounding box center [1178, 266] width 22 height 22
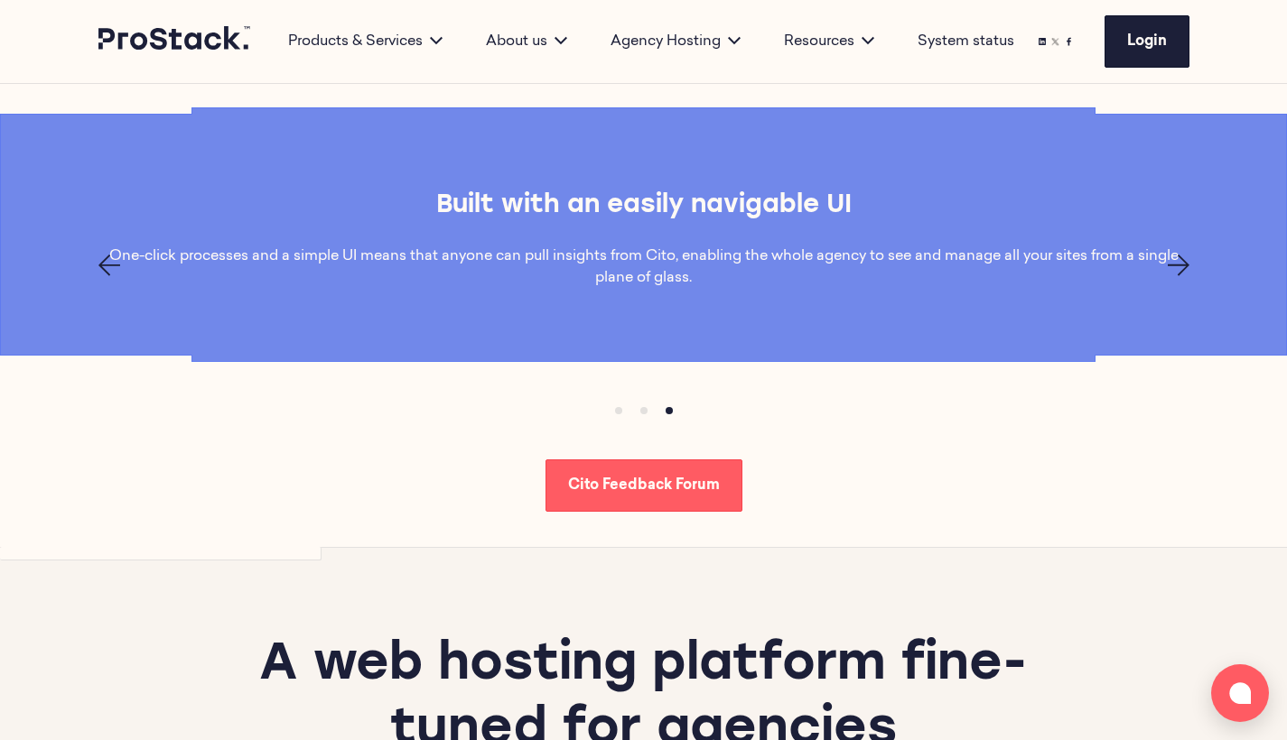
click at [1186, 266] on icon "Next page" at bounding box center [1178, 266] width 22 height 22
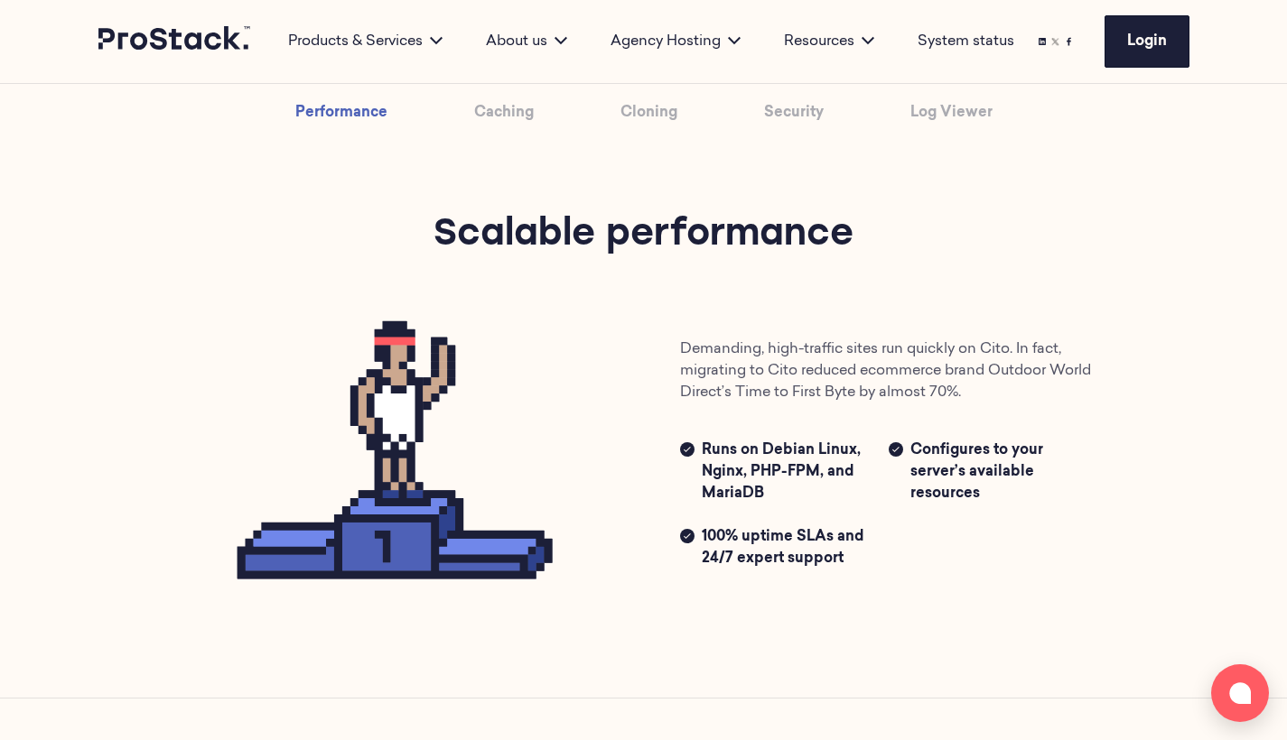
scroll to position [2124, 0]
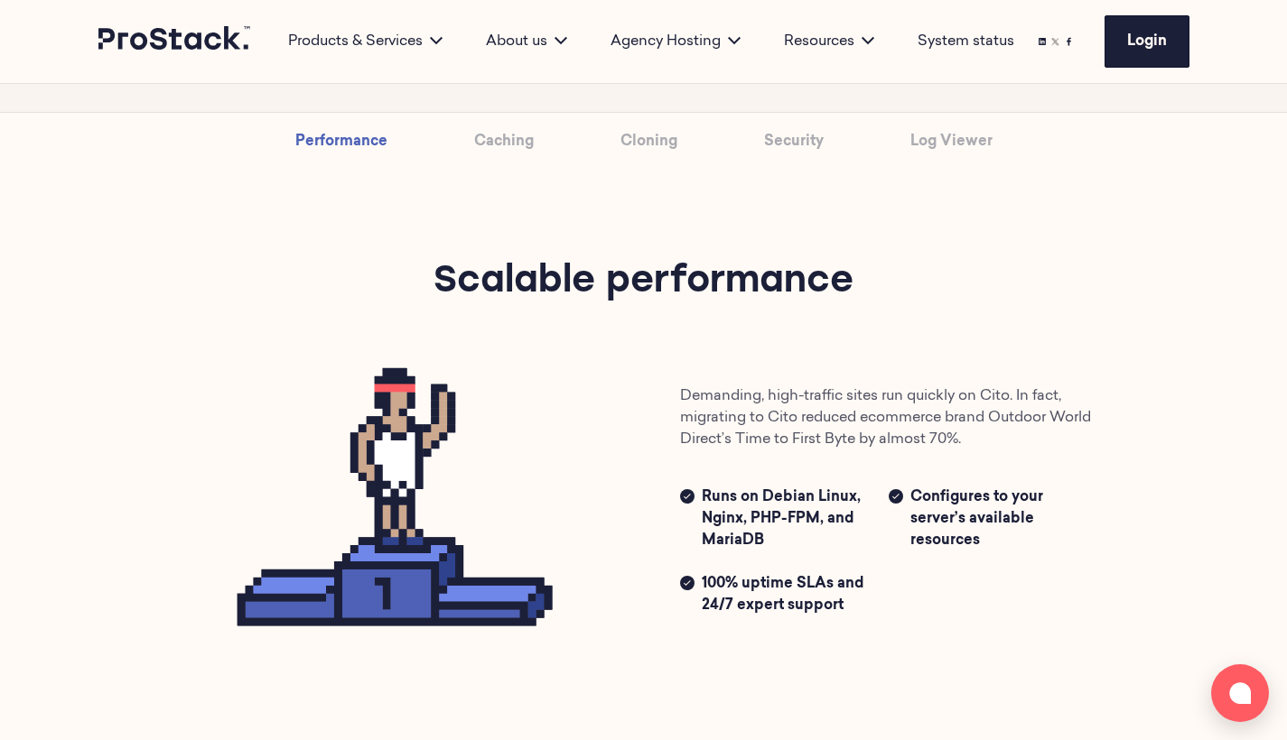
click at [498, 145] on link "Caching" at bounding box center [504, 142] width 60 height 58
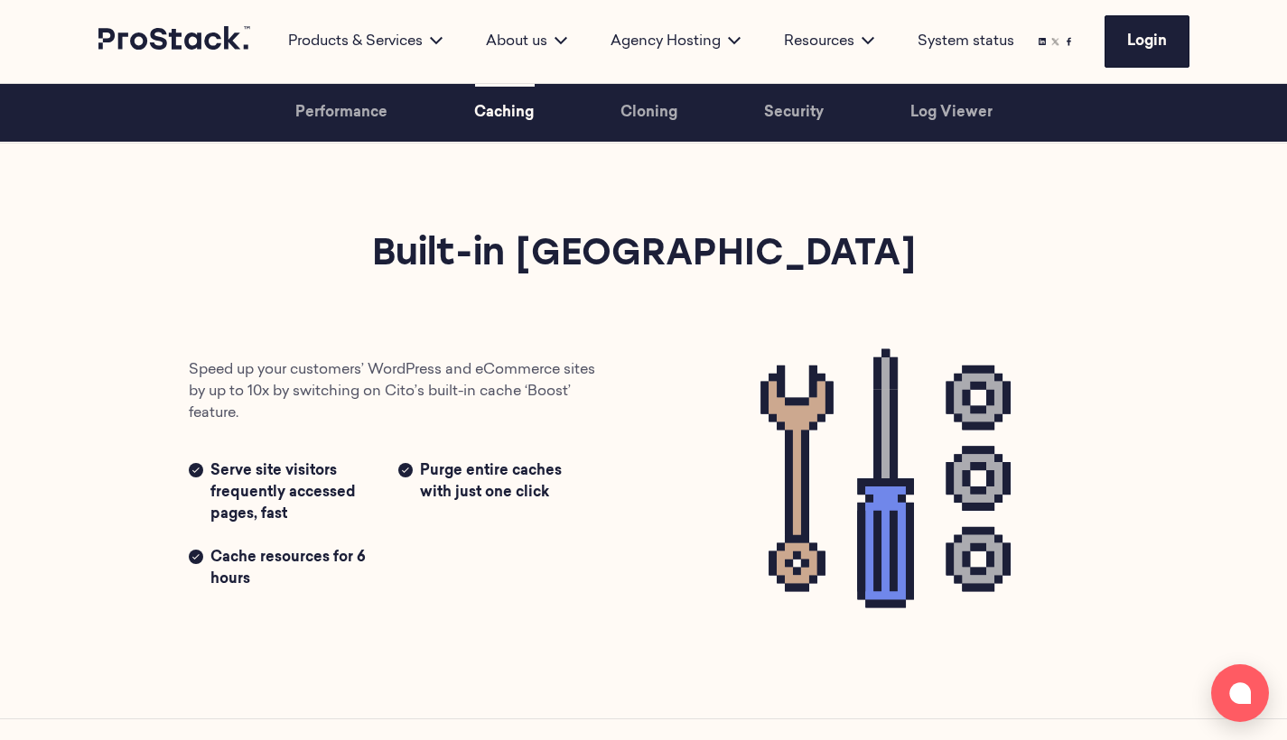
scroll to position [2727, 0]
click at [651, 116] on link "Cloning" at bounding box center [648, 113] width 57 height 58
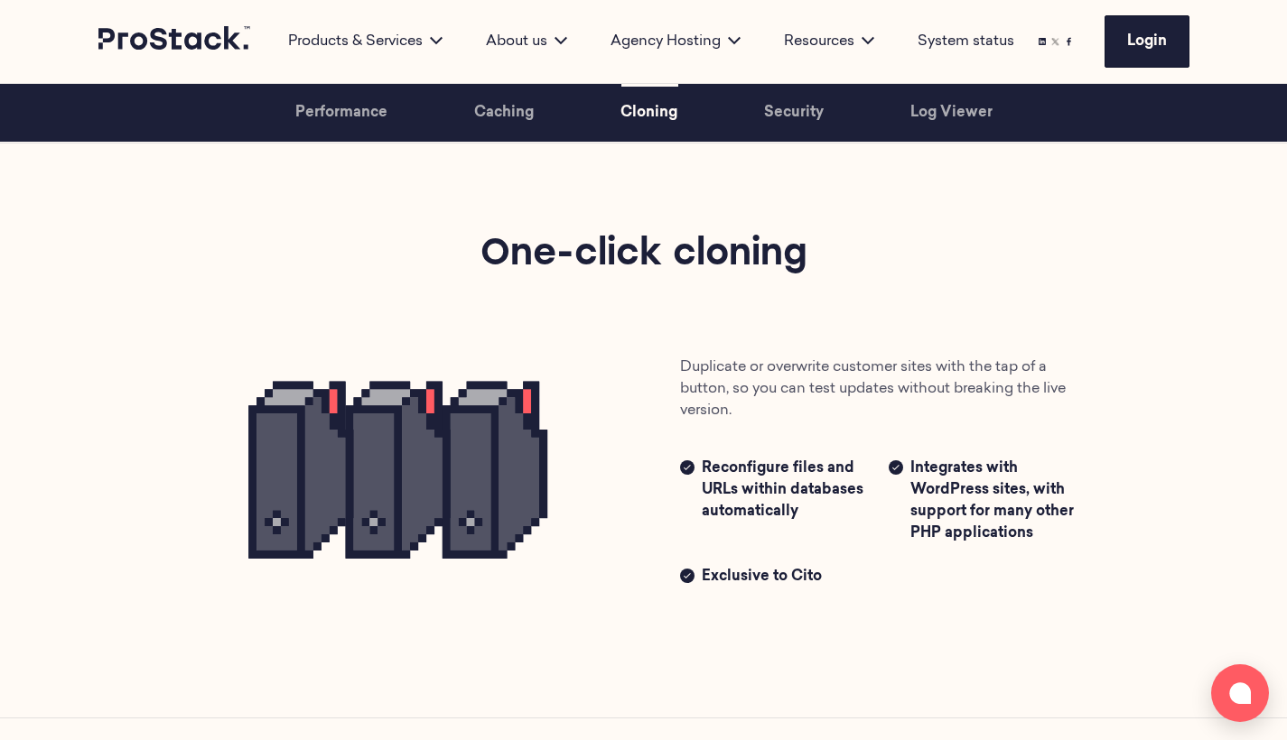
scroll to position [3303, 0]
click at [782, 119] on link "Security" at bounding box center [794, 113] width 60 height 58
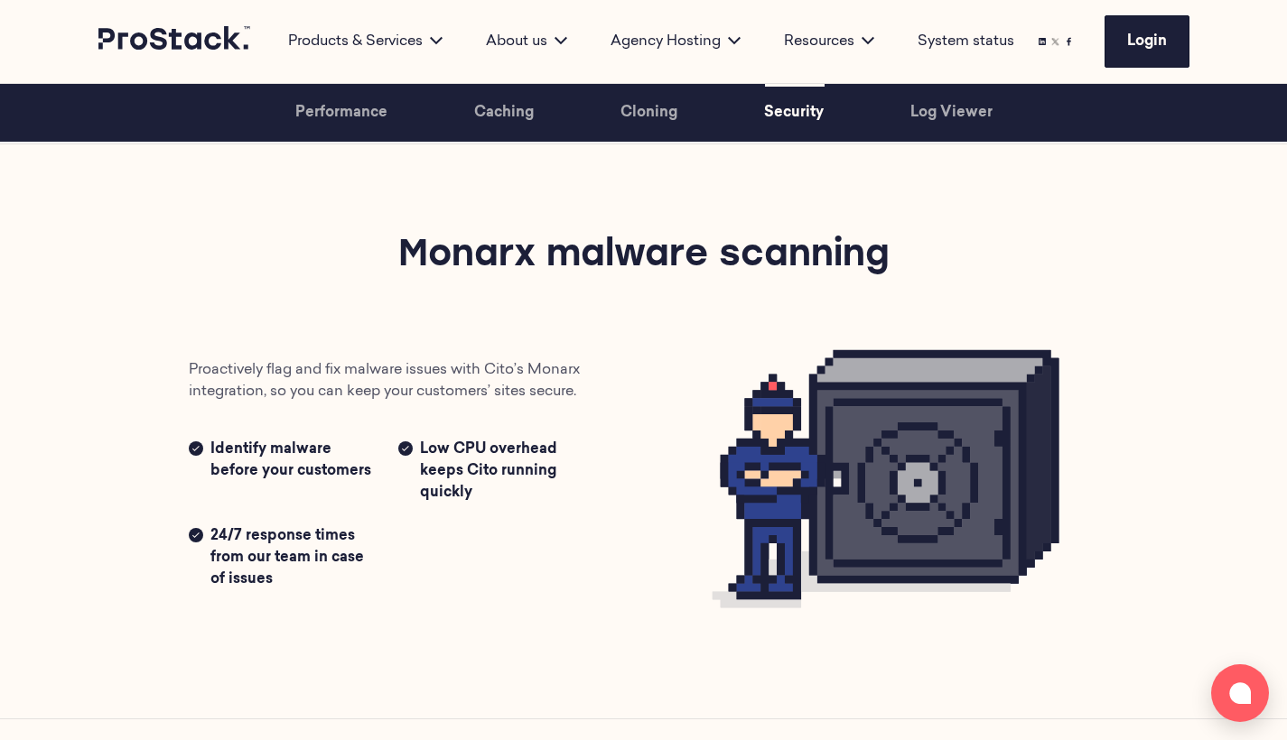
scroll to position [3878, 0]
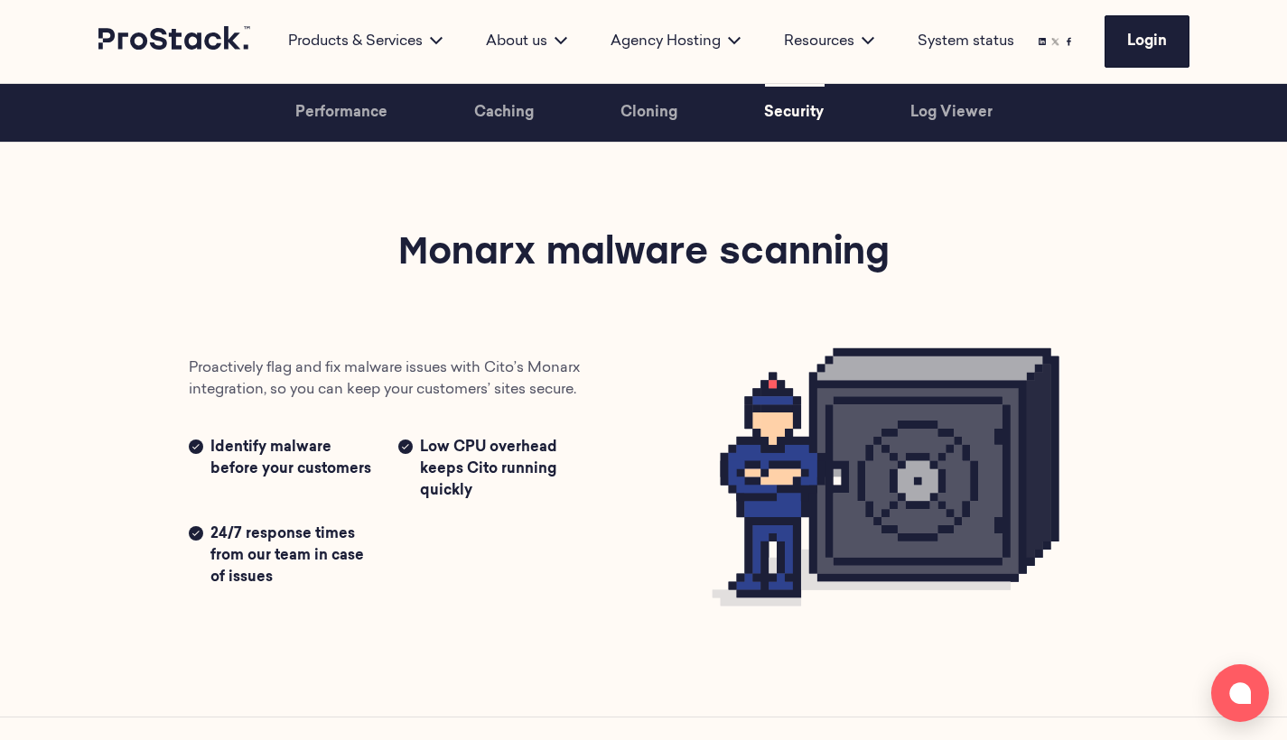
click at [958, 101] on link "Log Viewer" at bounding box center [951, 113] width 82 height 58
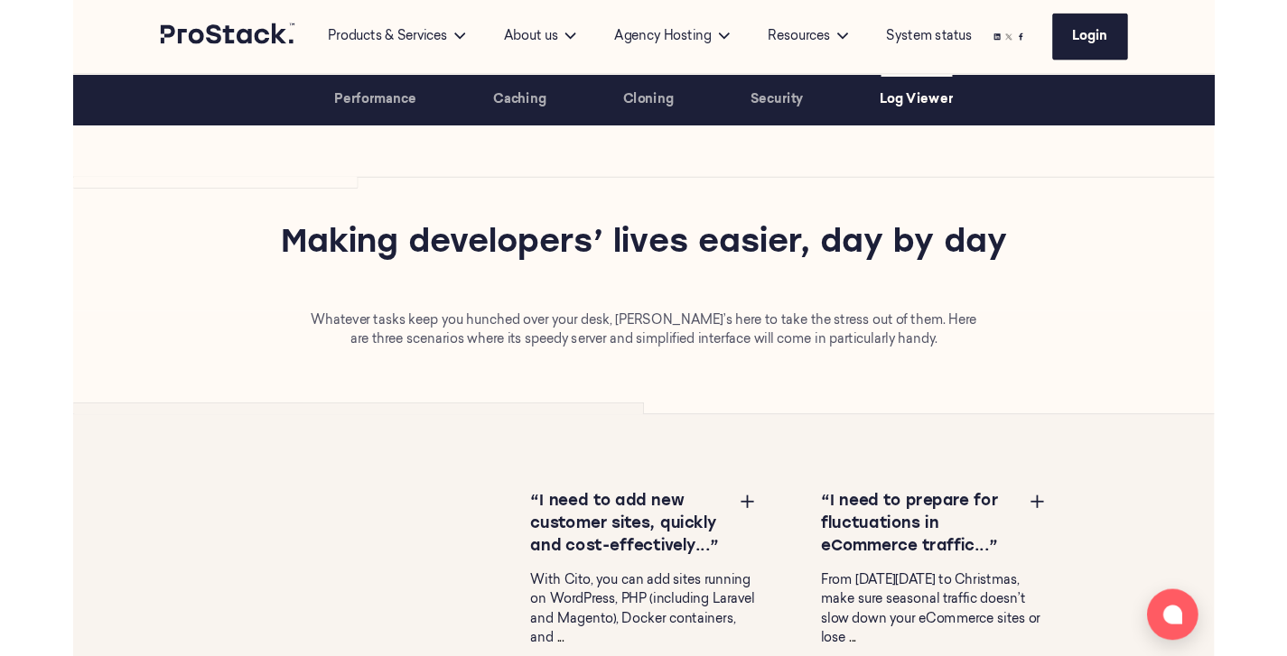
scroll to position [5317, 0]
